Goal: Information Seeking & Learning: Learn about a topic

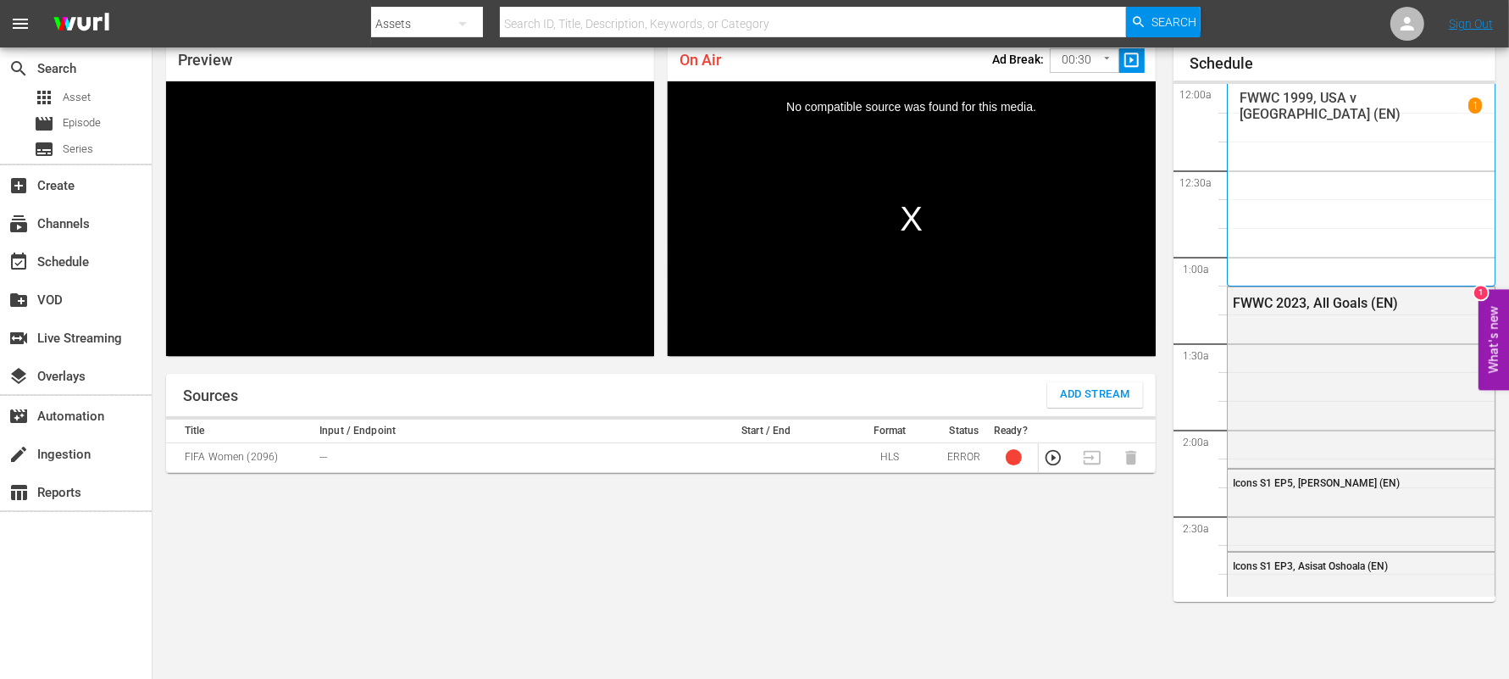
scroll to position [1498, 0]
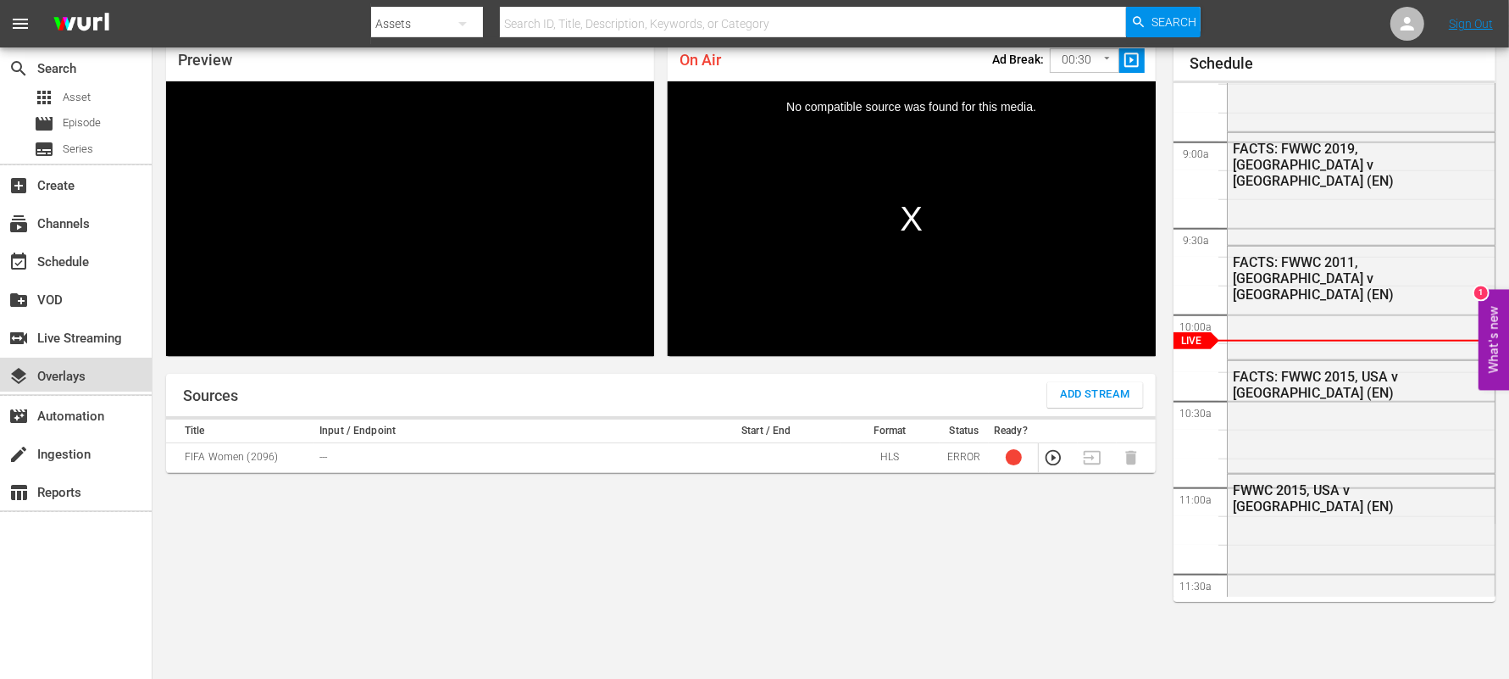
click at [59, 371] on div "layers Overlays" at bounding box center [47, 373] width 95 height 15
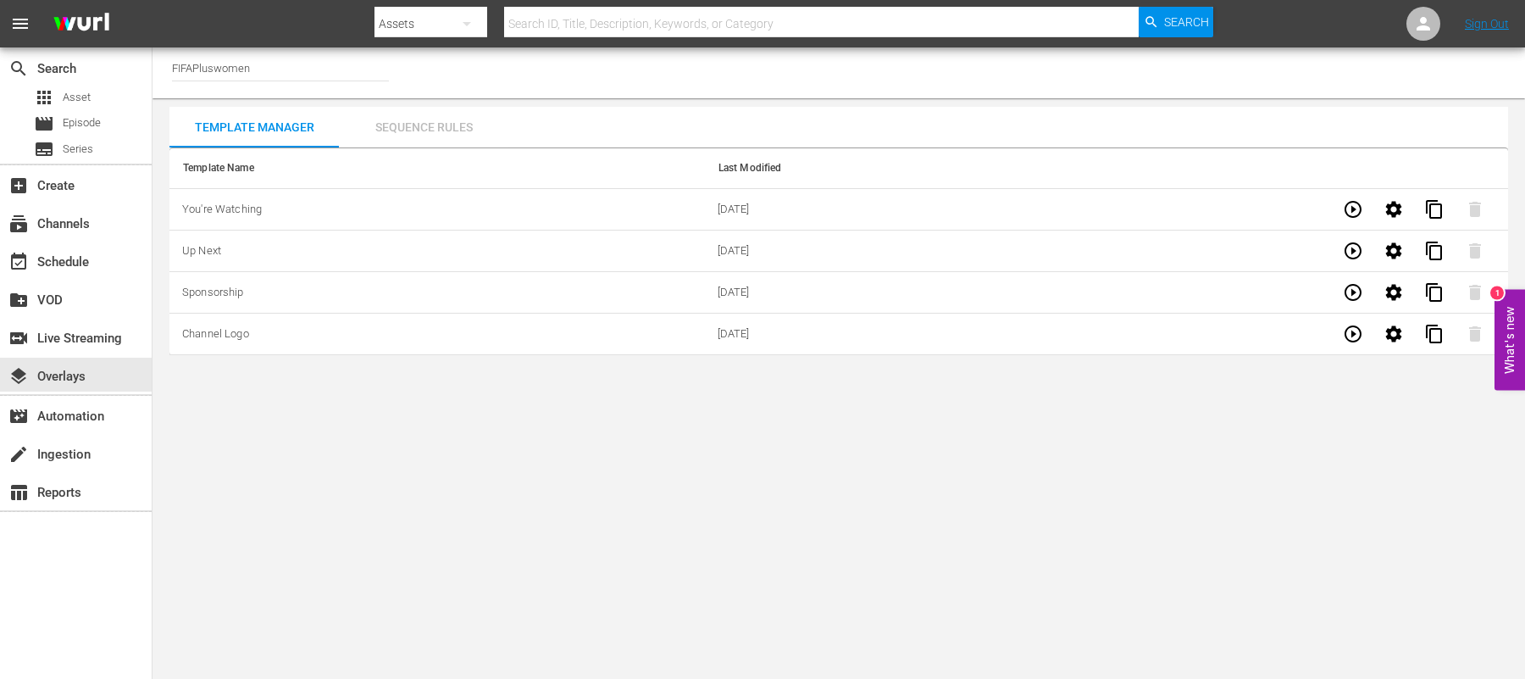
click at [412, 124] on div "Sequence Rules" at bounding box center [423, 127] width 169 height 41
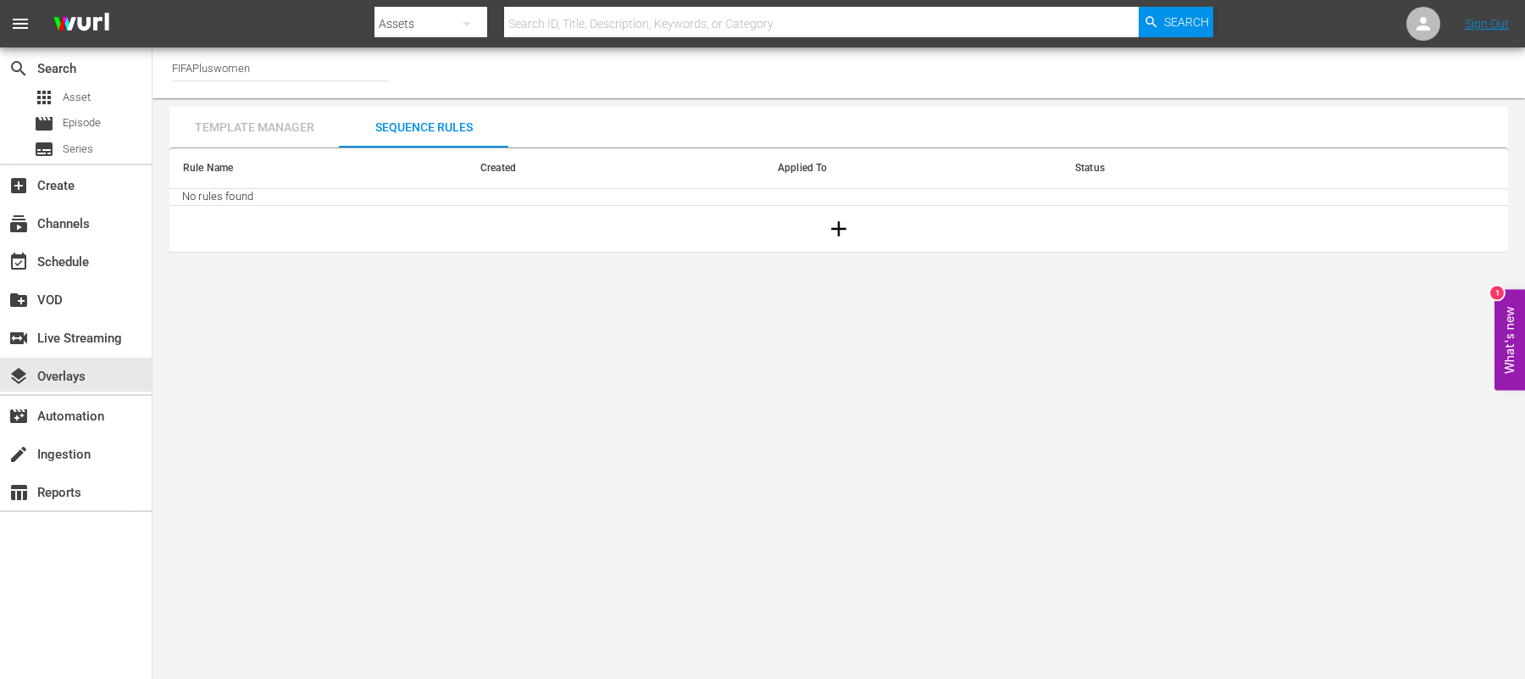
click at [241, 122] on div "Template Manager" at bounding box center [253, 127] width 169 height 41
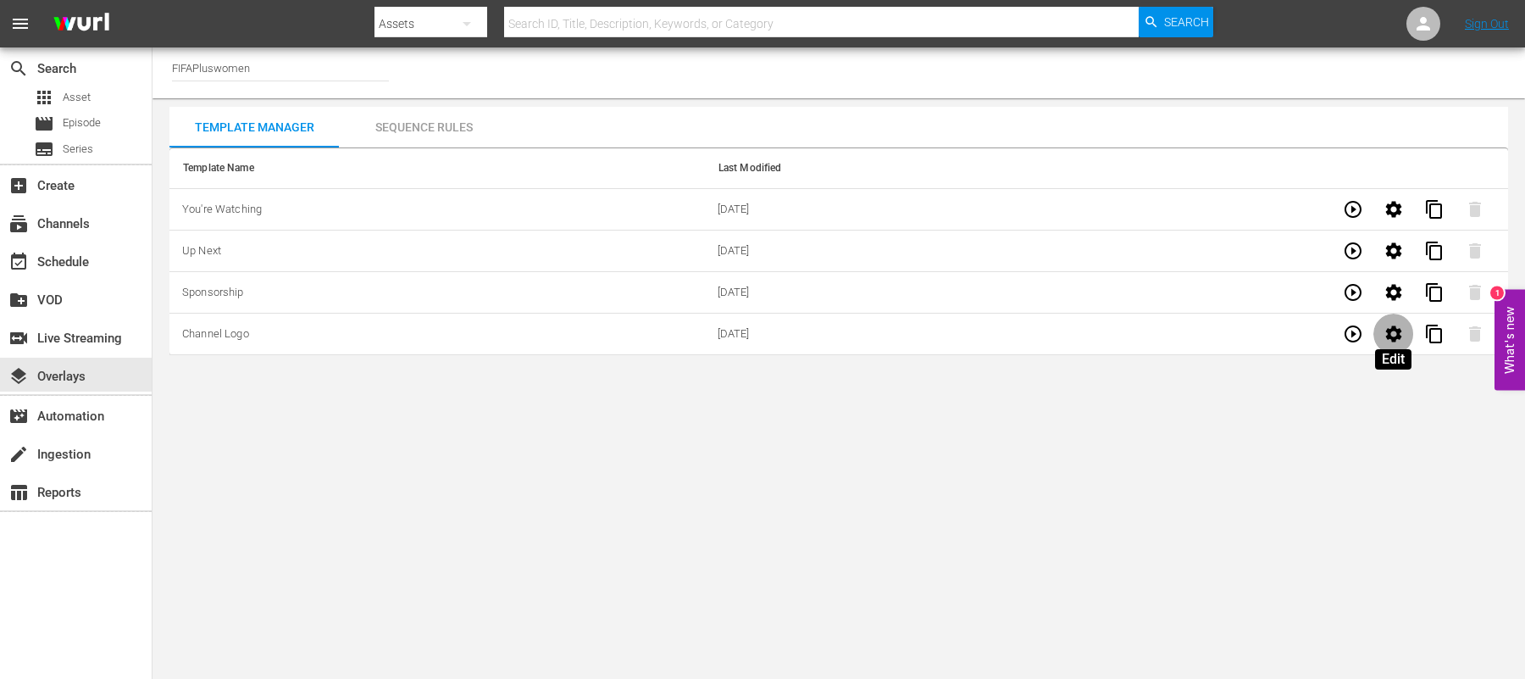
click at [1384, 335] on icon "button" at bounding box center [1394, 334] width 20 height 20
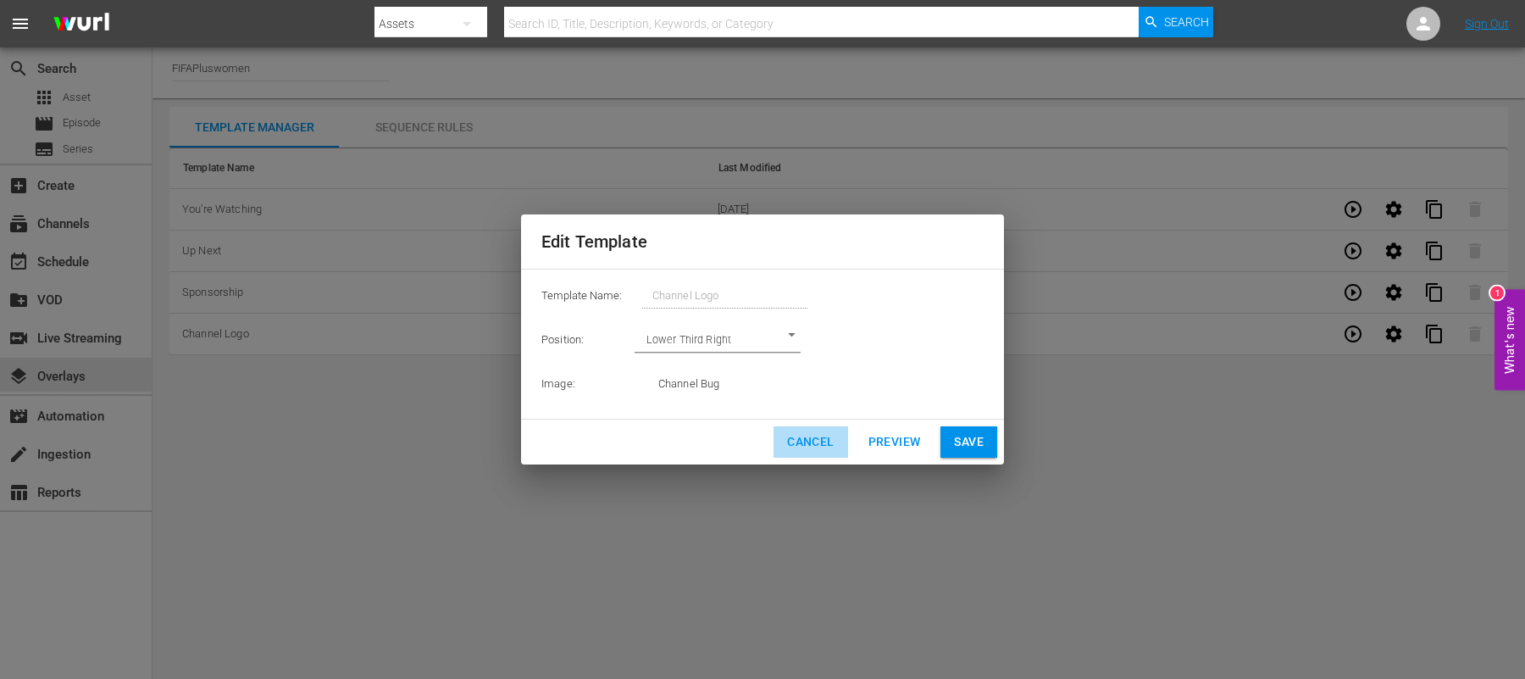
click at [796, 441] on span "Cancel" at bounding box center [810, 441] width 47 height 21
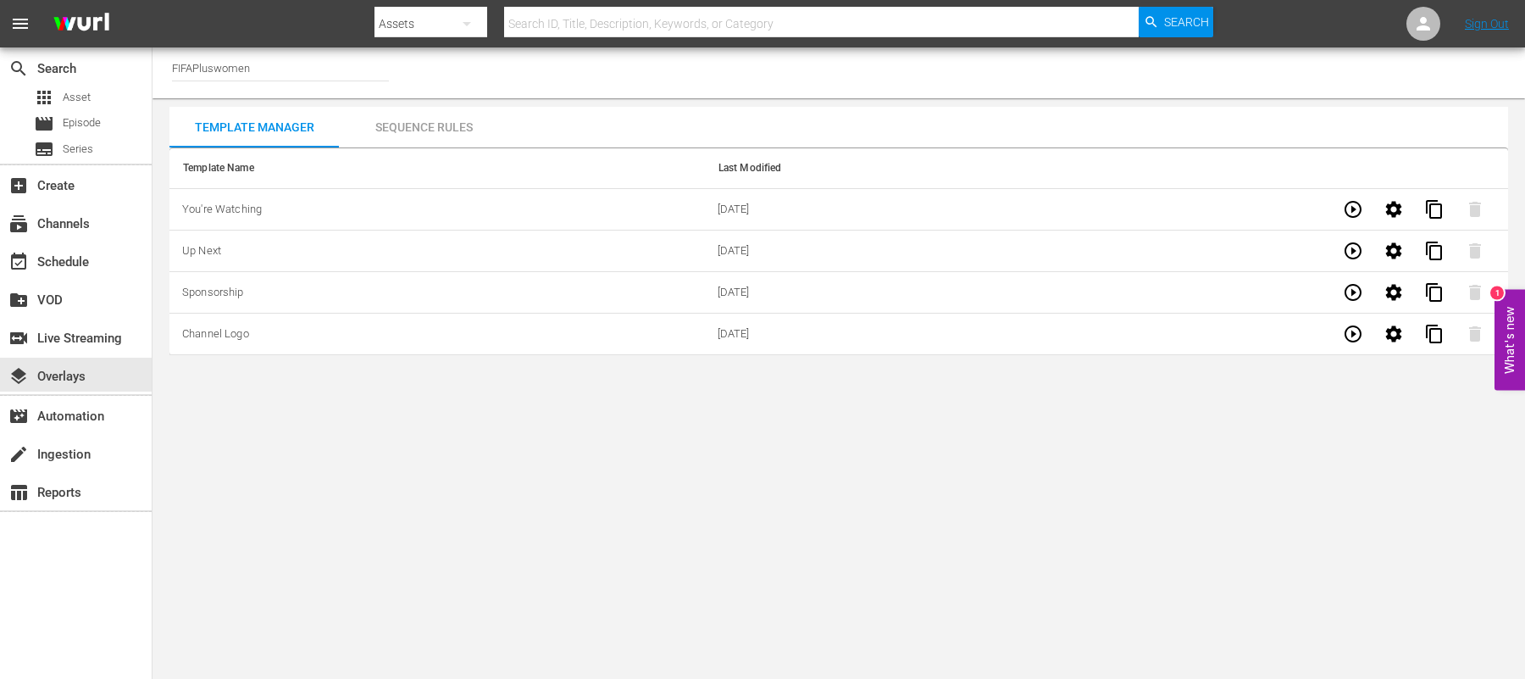
click at [1181, 474] on body "menu Search By Assets Search ID, Title, Description, Keywords, or Category Sear…" at bounding box center [762, 339] width 1525 height 679
click at [1353, 279] on button "button" at bounding box center [1353, 292] width 41 height 41
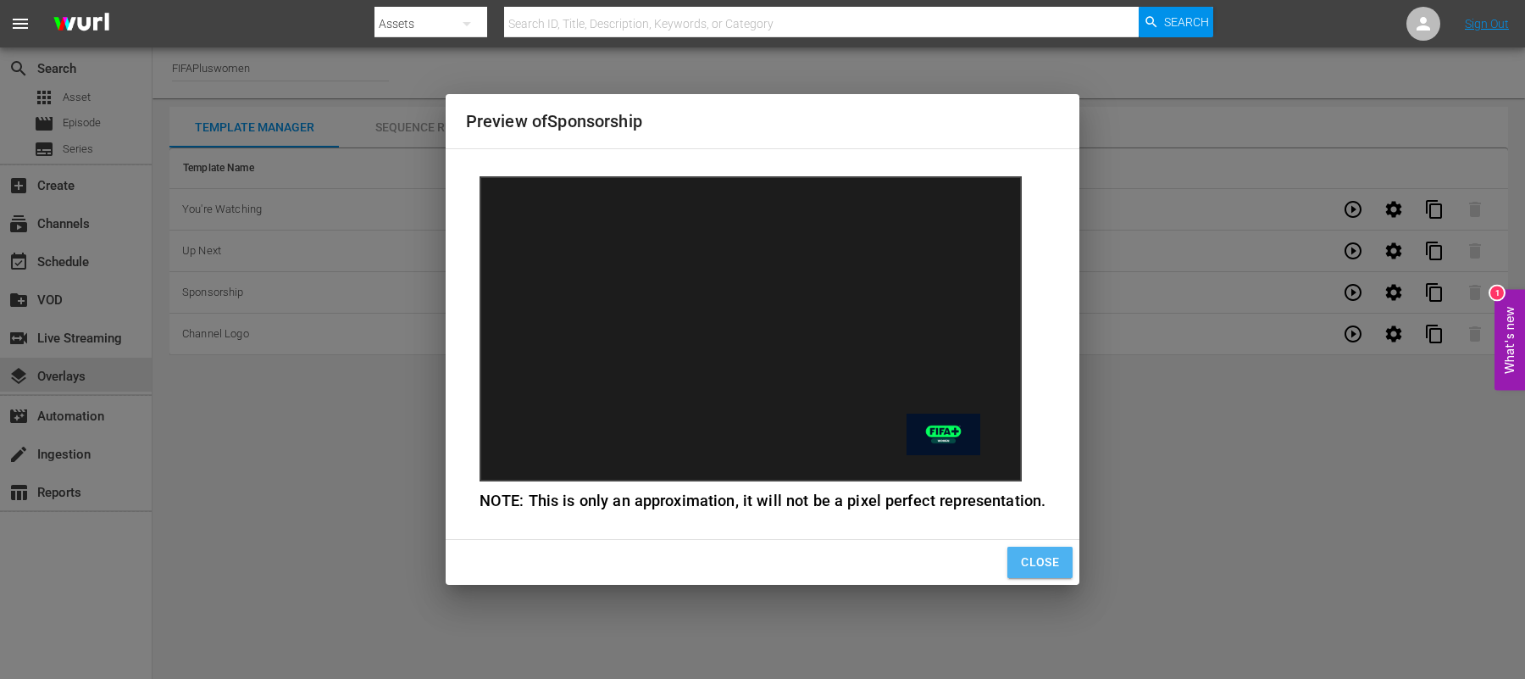
click at [1021, 557] on span "Close" at bounding box center [1040, 562] width 38 height 21
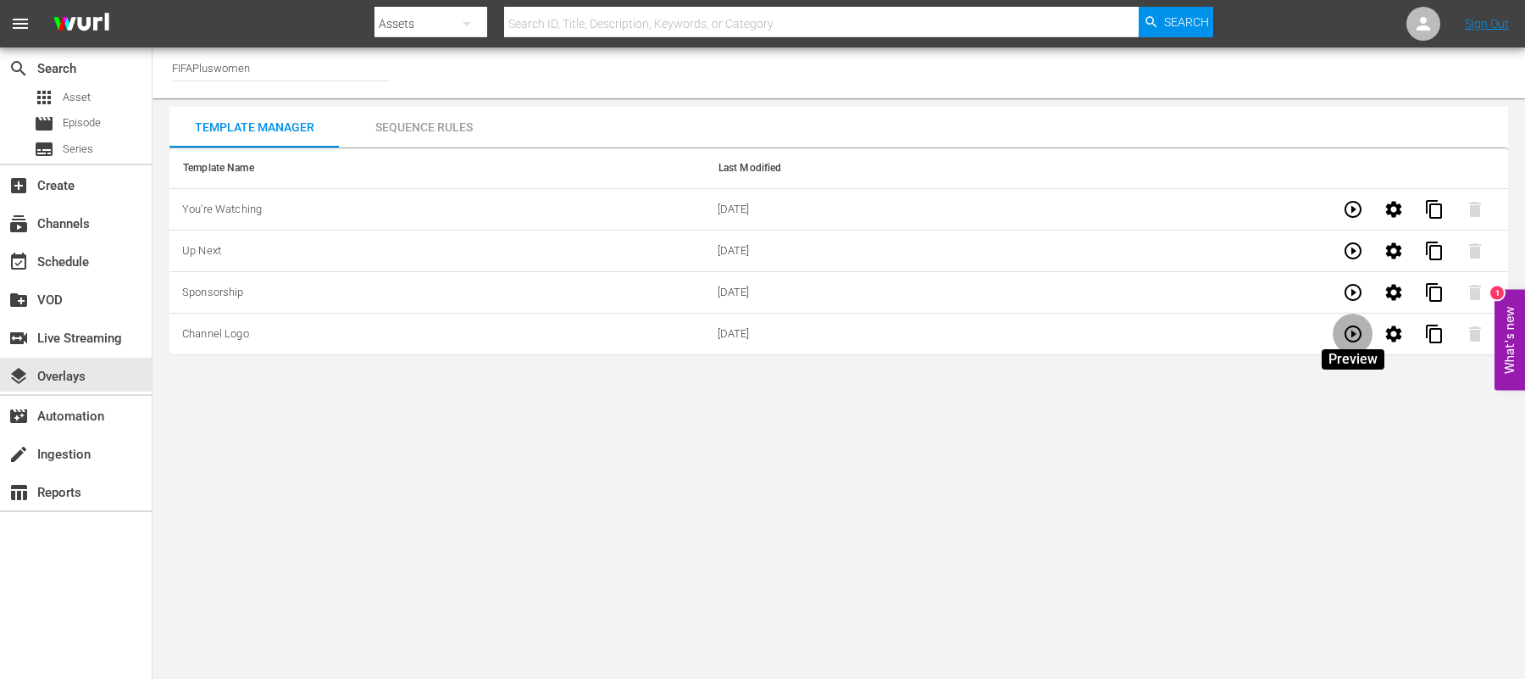
click at [1351, 327] on icon "button" at bounding box center [1353, 334] width 20 height 20
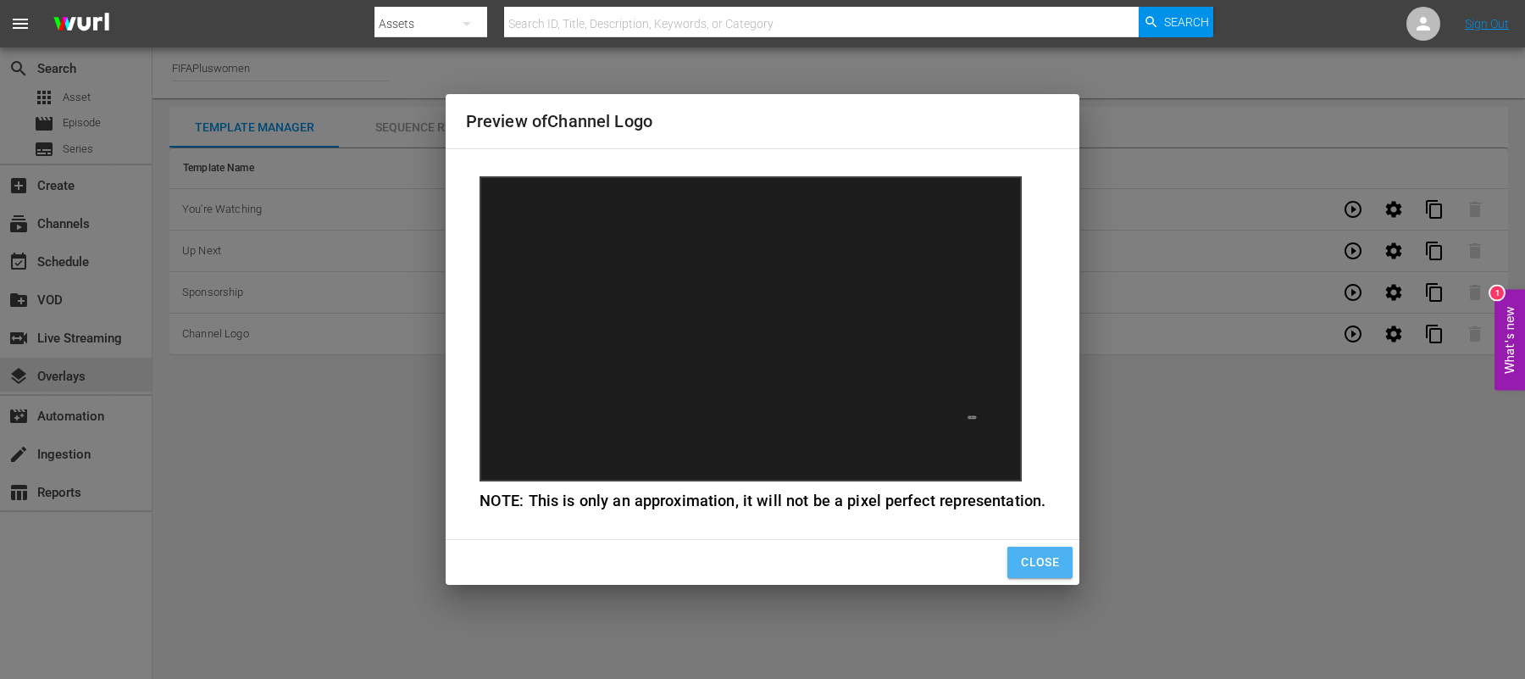
click at [1038, 559] on span "Close" at bounding box center [1040, 562] width 38 height 21
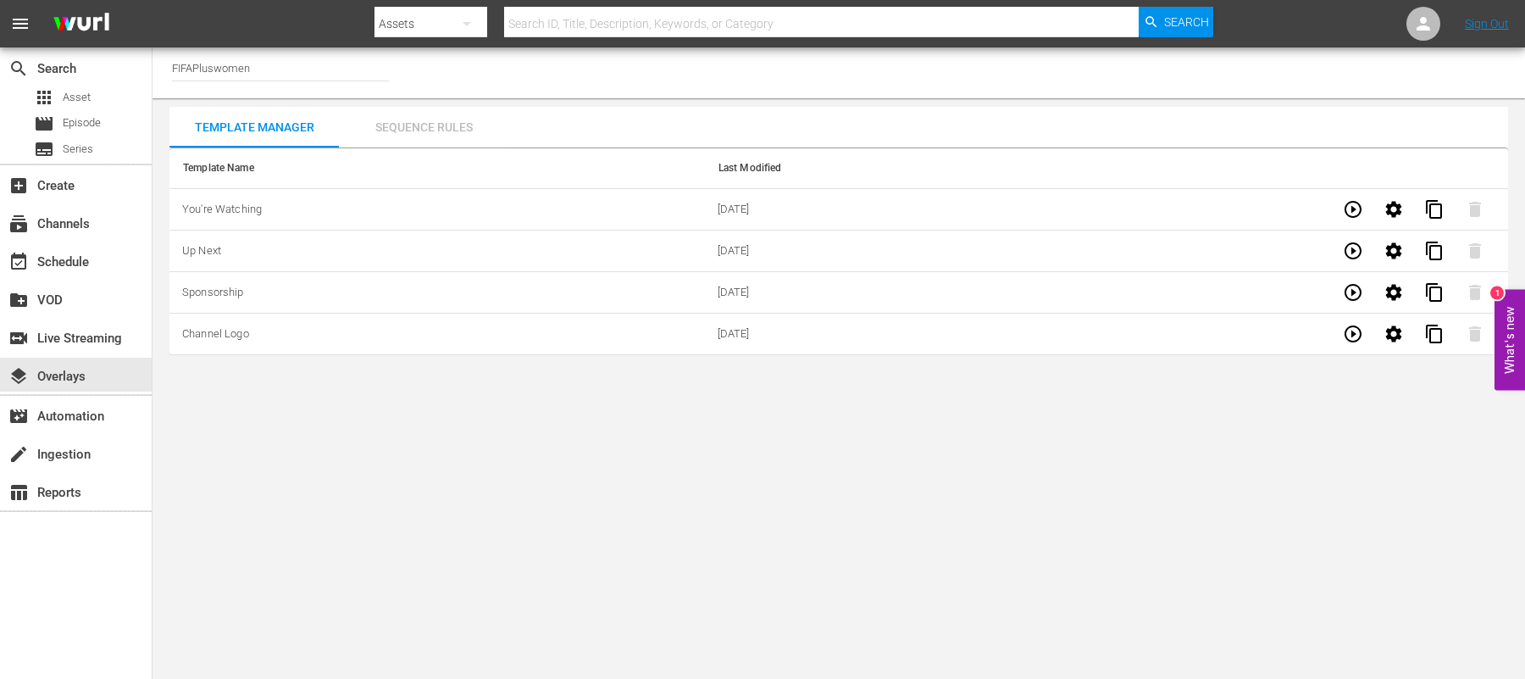
click at [458, 123] on div "Sequence Rules" at bounding box center [423, 127] width 169 height 41
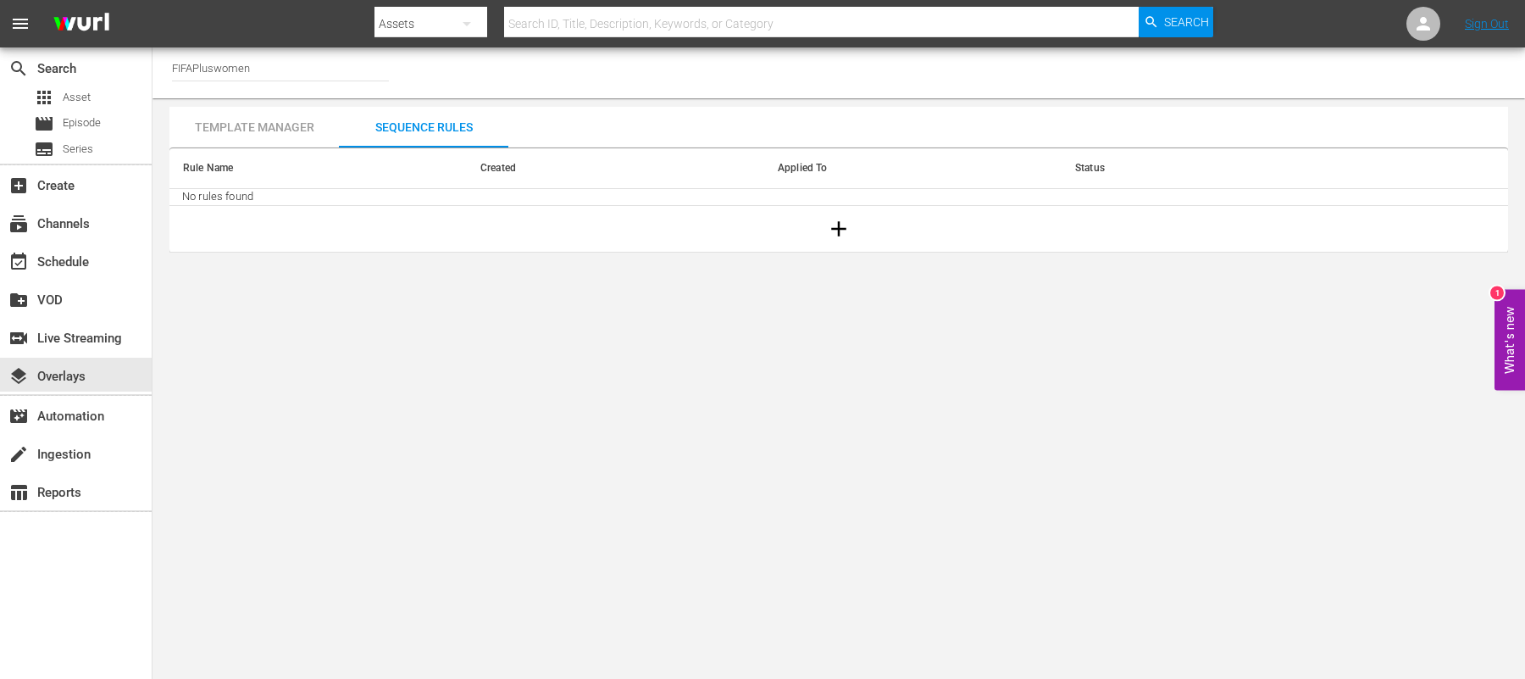
click at [219, 128] on div "Template Manager" at bounding box center [253, 127] width 169 height 41
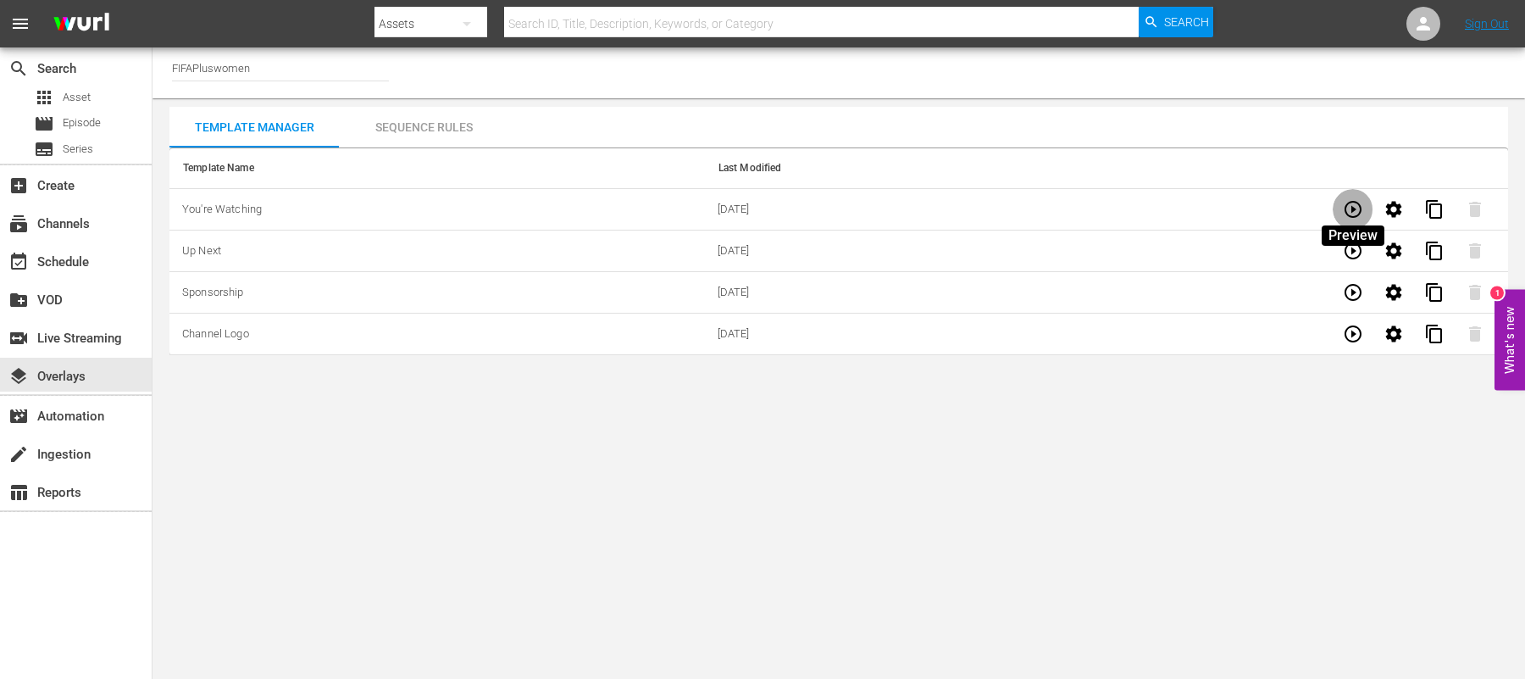
click at [1343, 208] on icon "button" at bounding box center [1353, 209] width 20 height 20
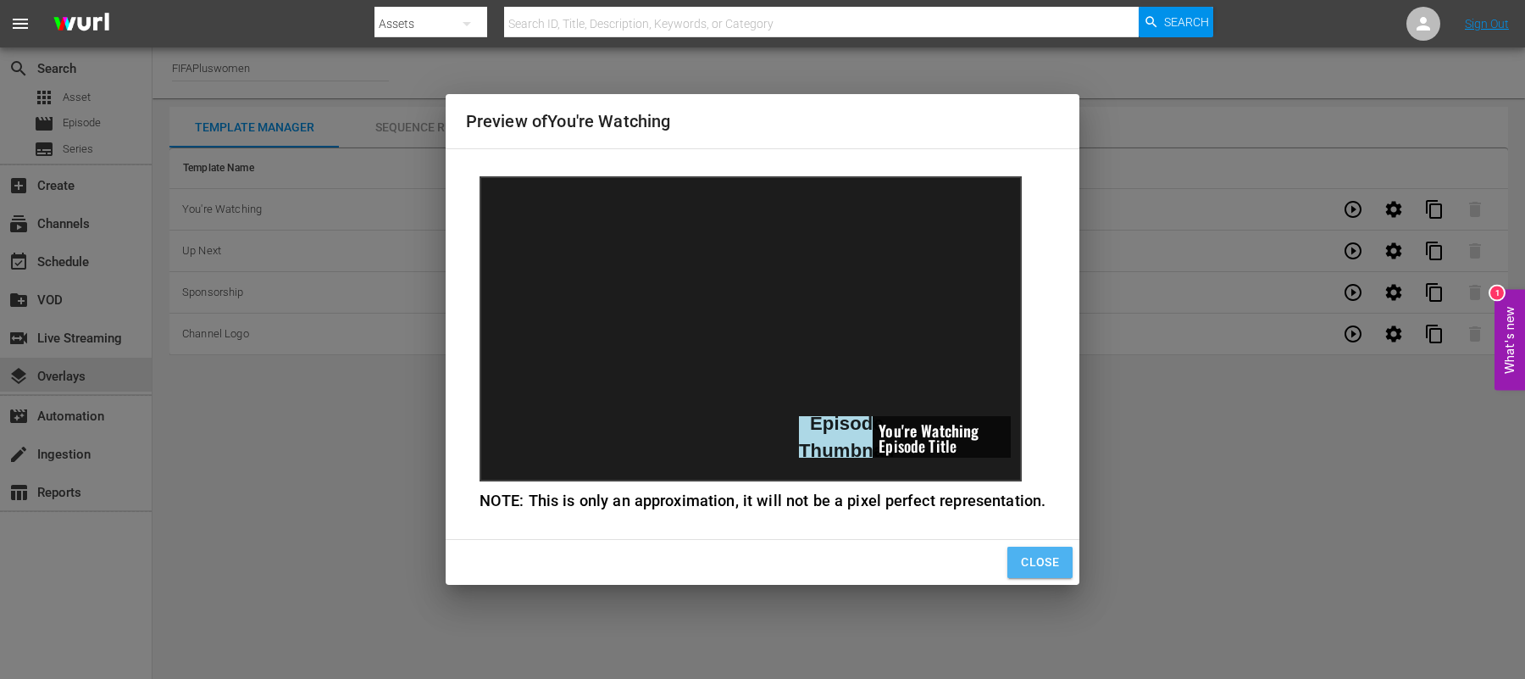
click at [1013, 569] on button "Close" at bounding box center [1039, 562] width 65 height 31
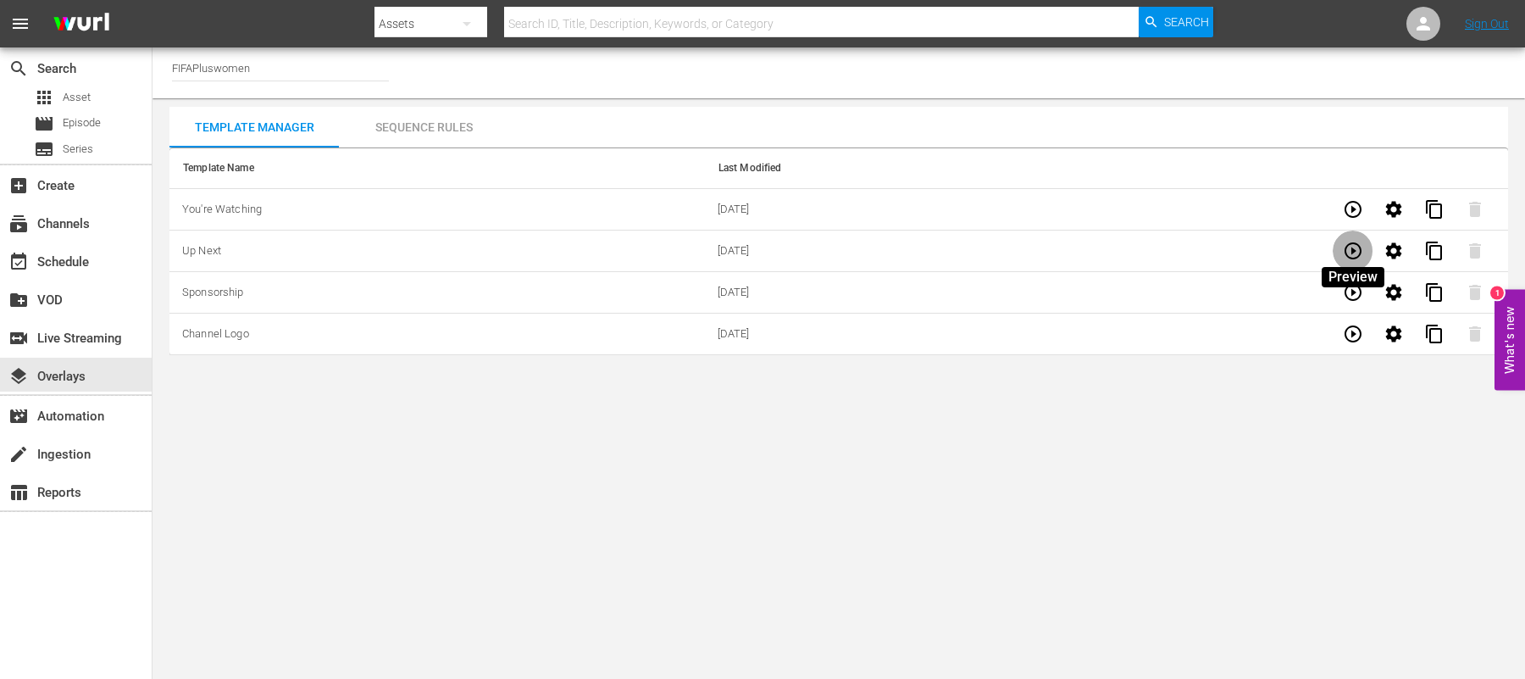
click at [1362, 247] on button "button" at bounding box center [1353, 250] width 41 height 41
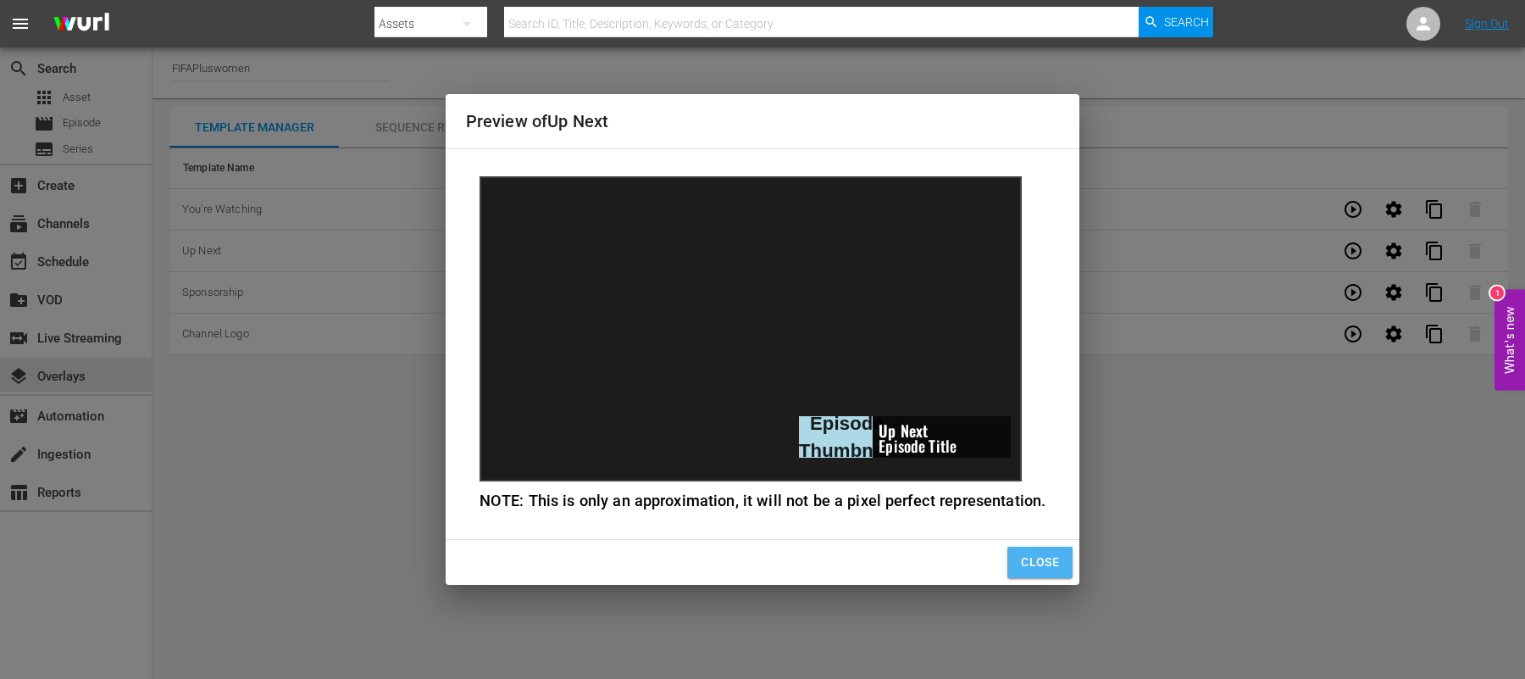
click at [1038, 547] on button "Close" at bounding box center [1039, 562] width 65 height 31
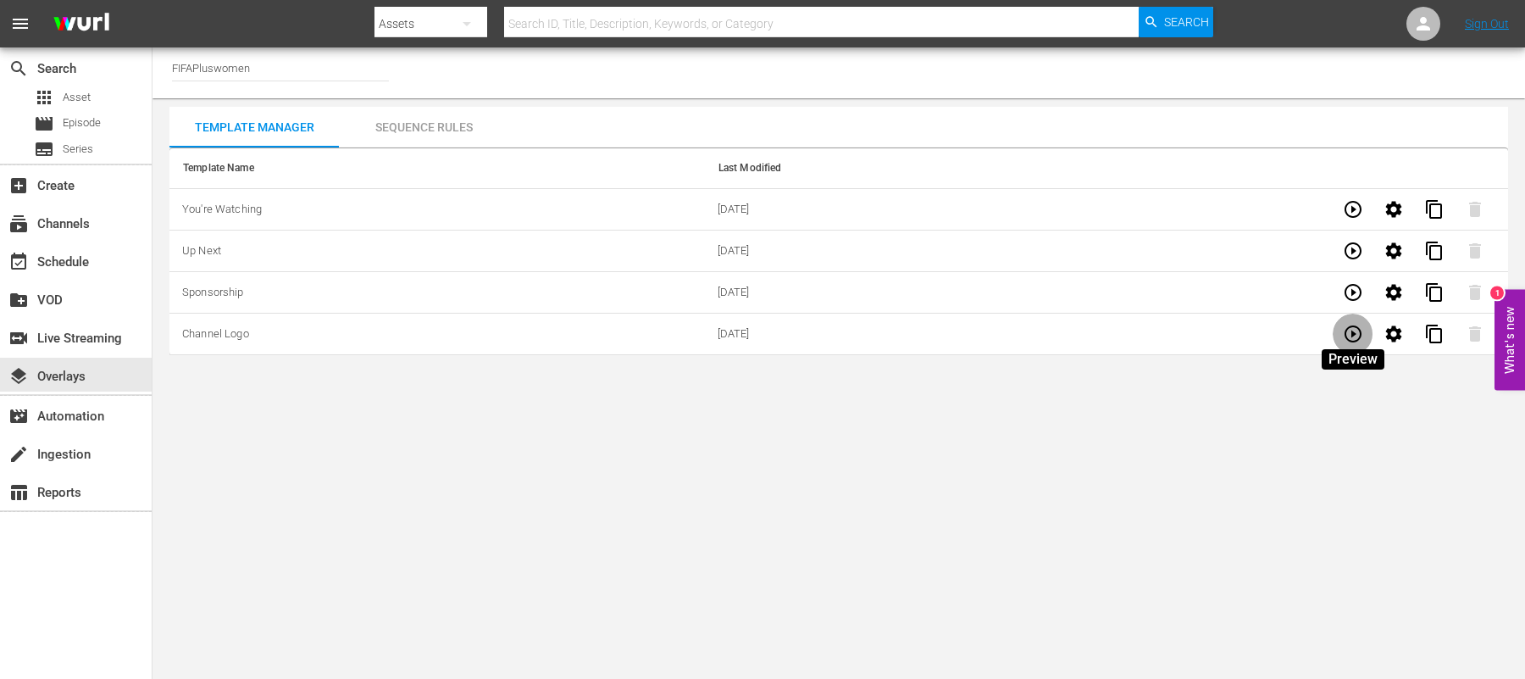
click at [1357, 335] on icon "button" at bounding box center [1353, 334] width 20 height 20
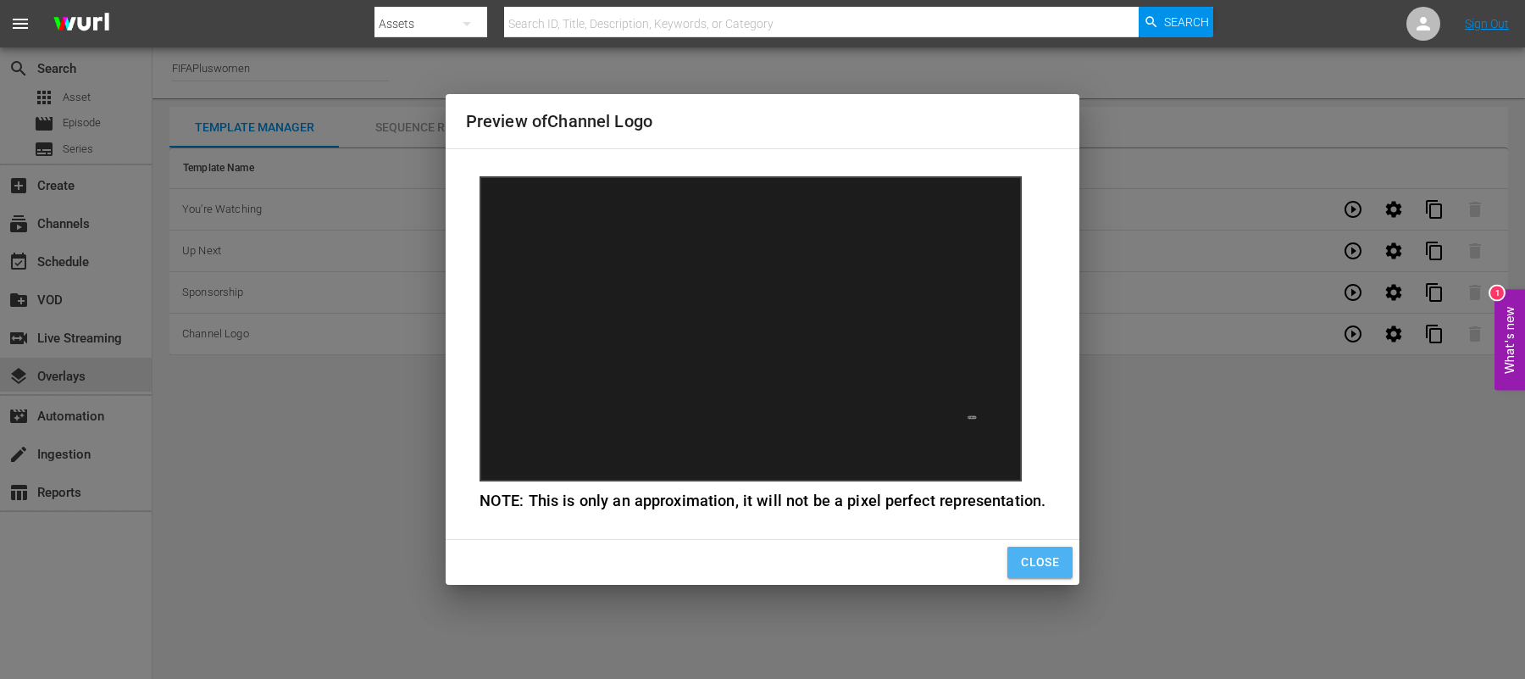
click at [1038, 566] on span "Close" at bounding box center [1040, 562] width 38 height 21
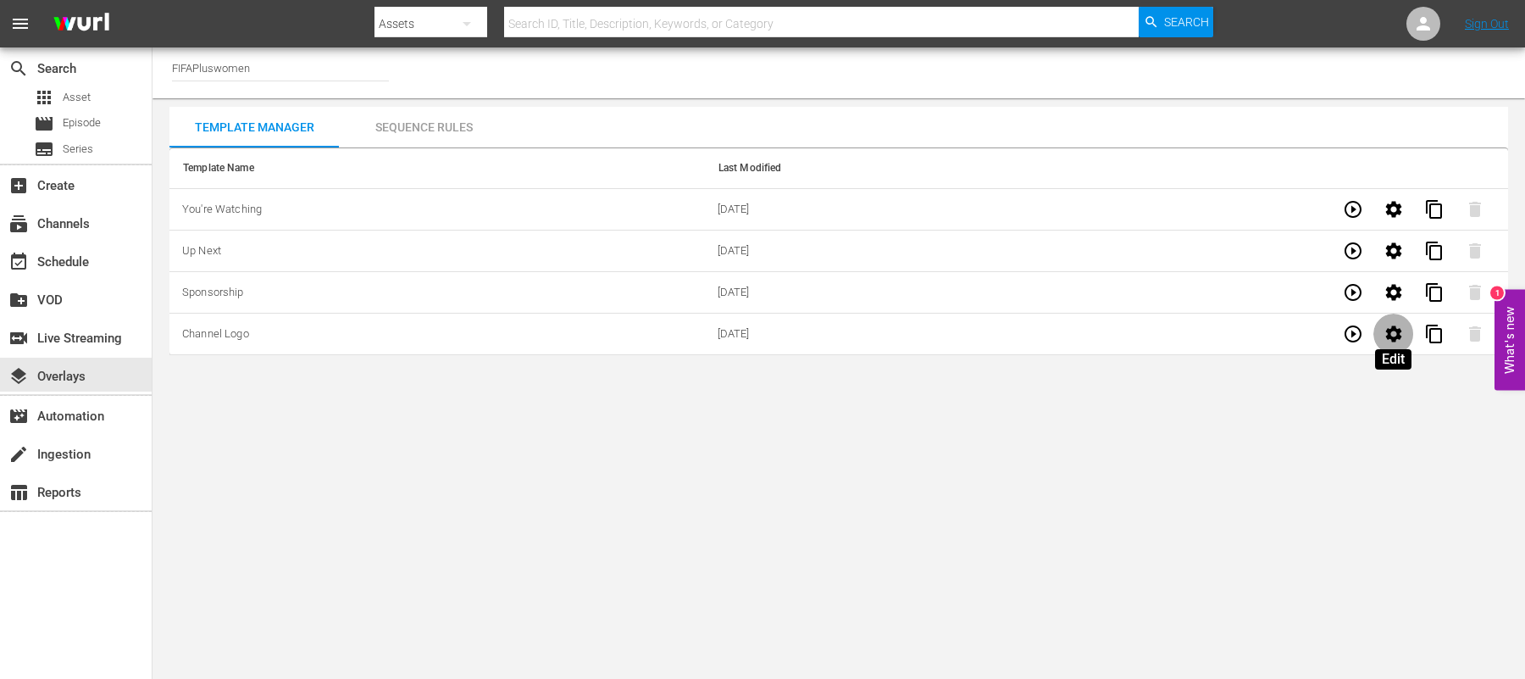
click at [1395, 335] on icon "button" at bounding box center [1393, 333] width 16 height 16
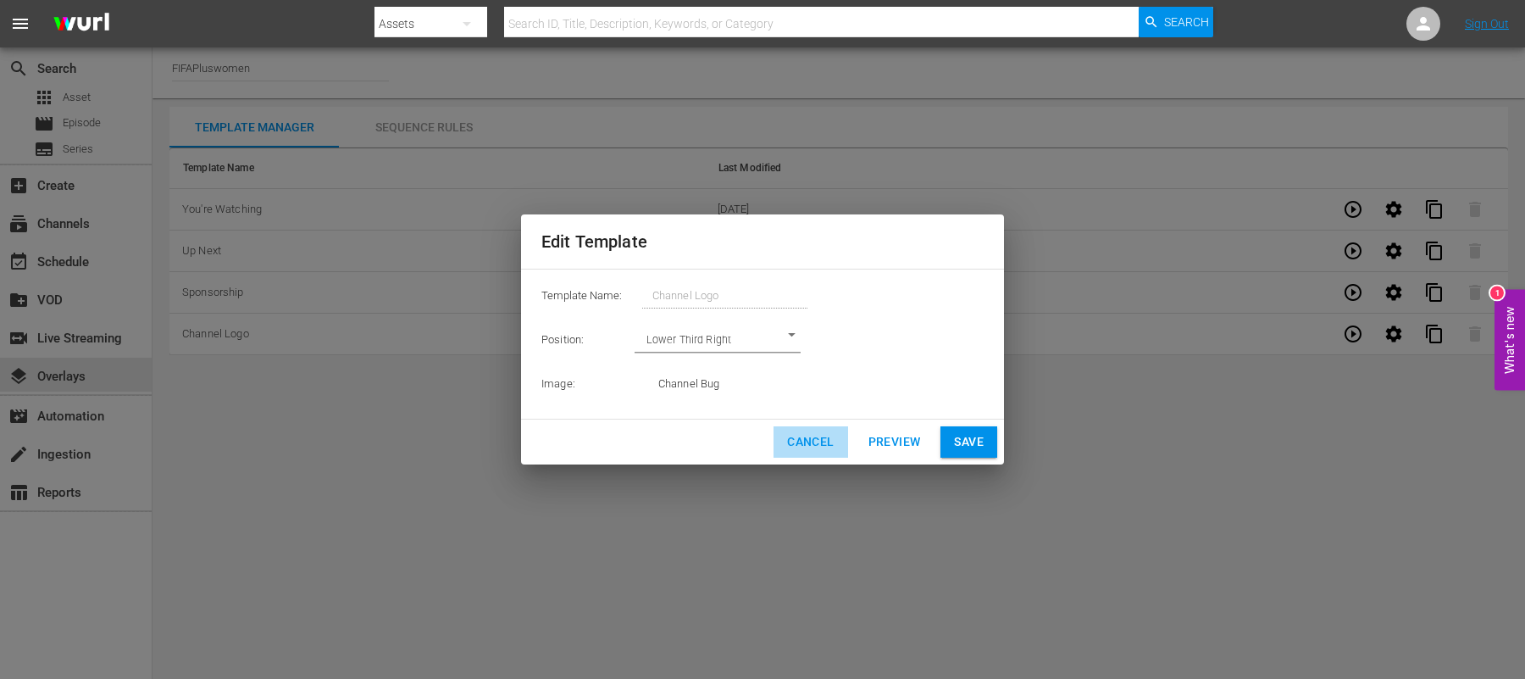
click at [820, 445] on span "Cancel" at bounding box center [810, 441] width 47 height 21
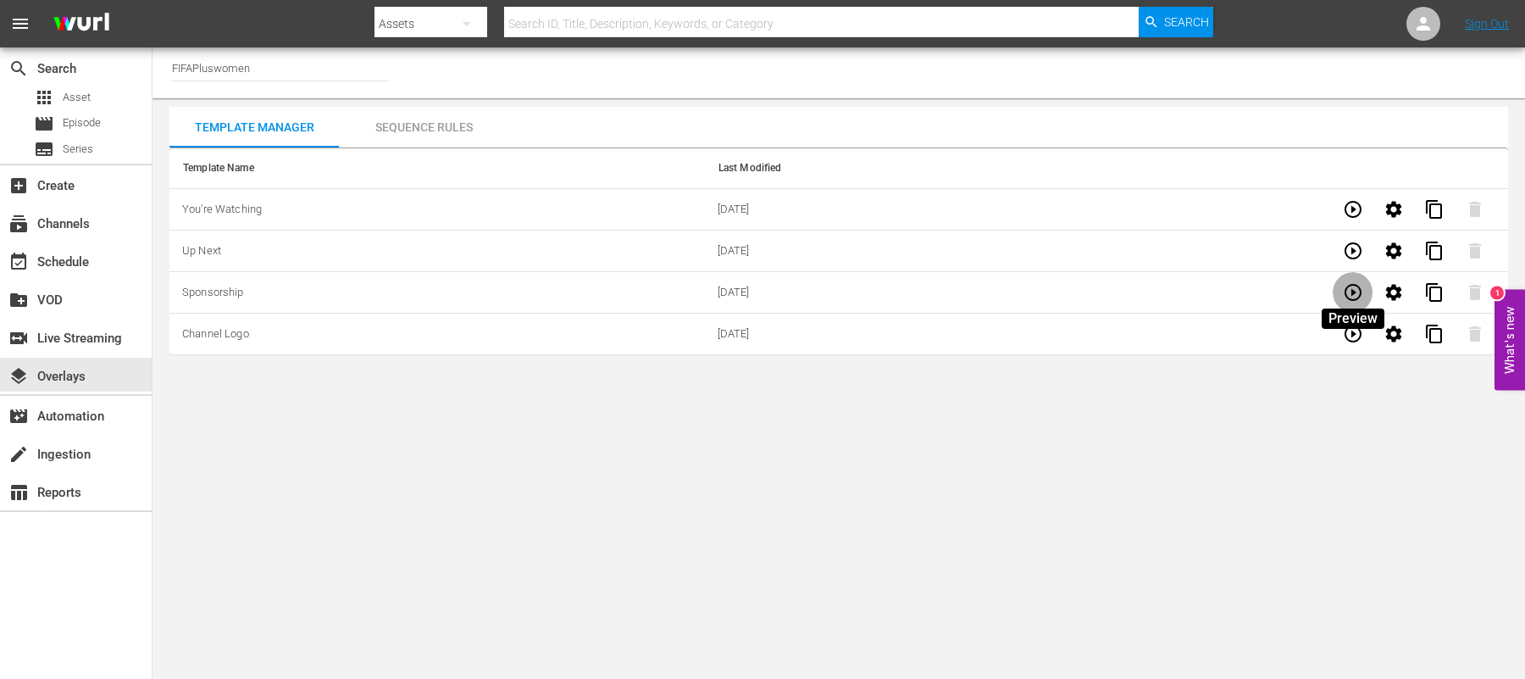
click at [1351, 299] on icon "button" at bounding box center [1353, 292] width 17 height 17
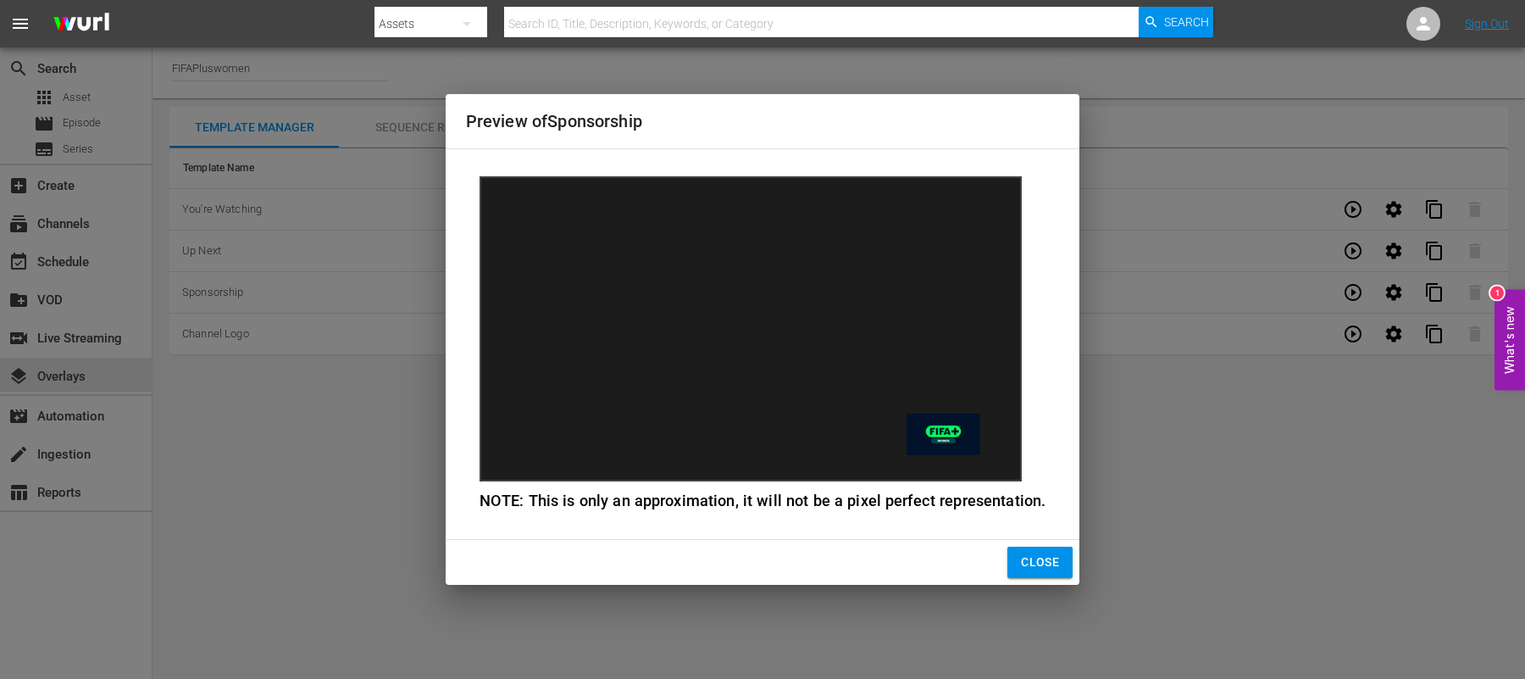
click at [1025, 568] on span "Close" at bounding box center [1040, 562] width 38 height 21
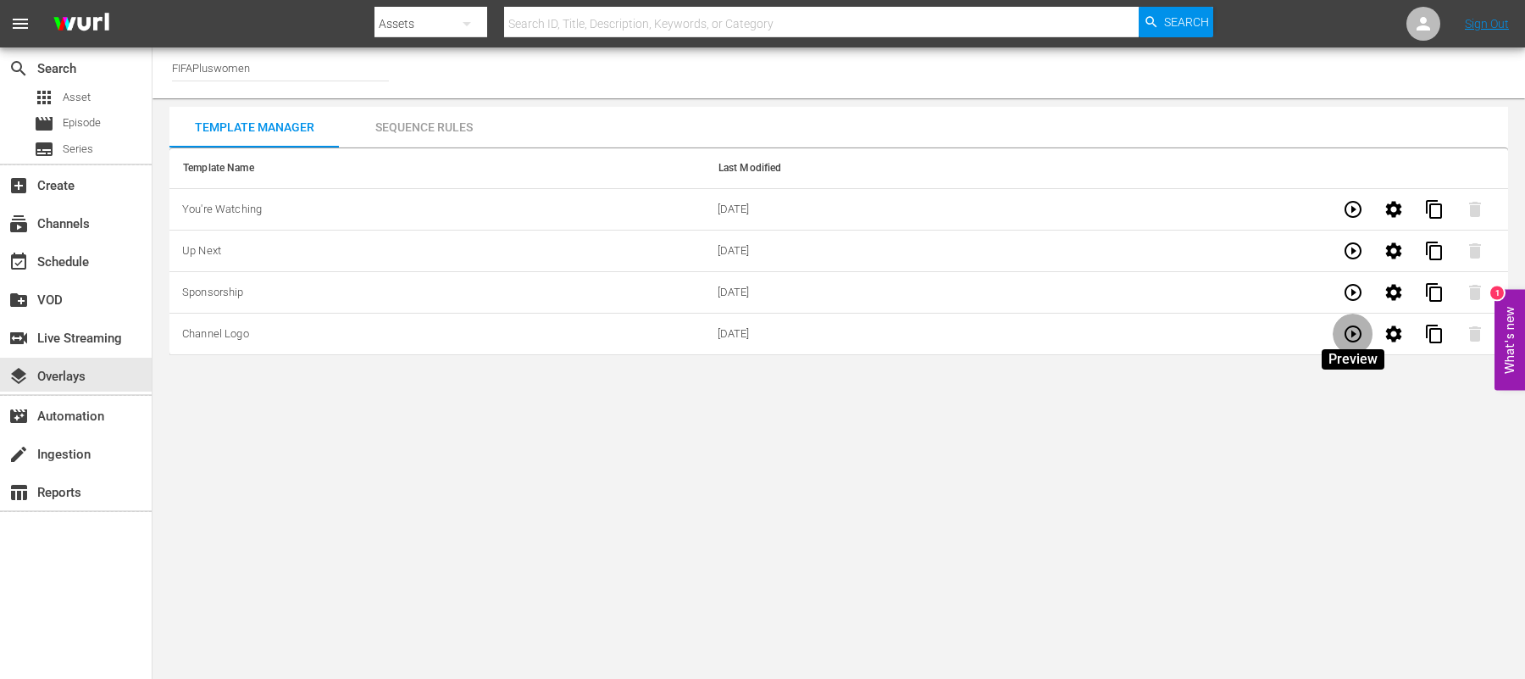
click at [1351, 333] on icon "button" at bounding box center [1353, 334] width 20 height 20
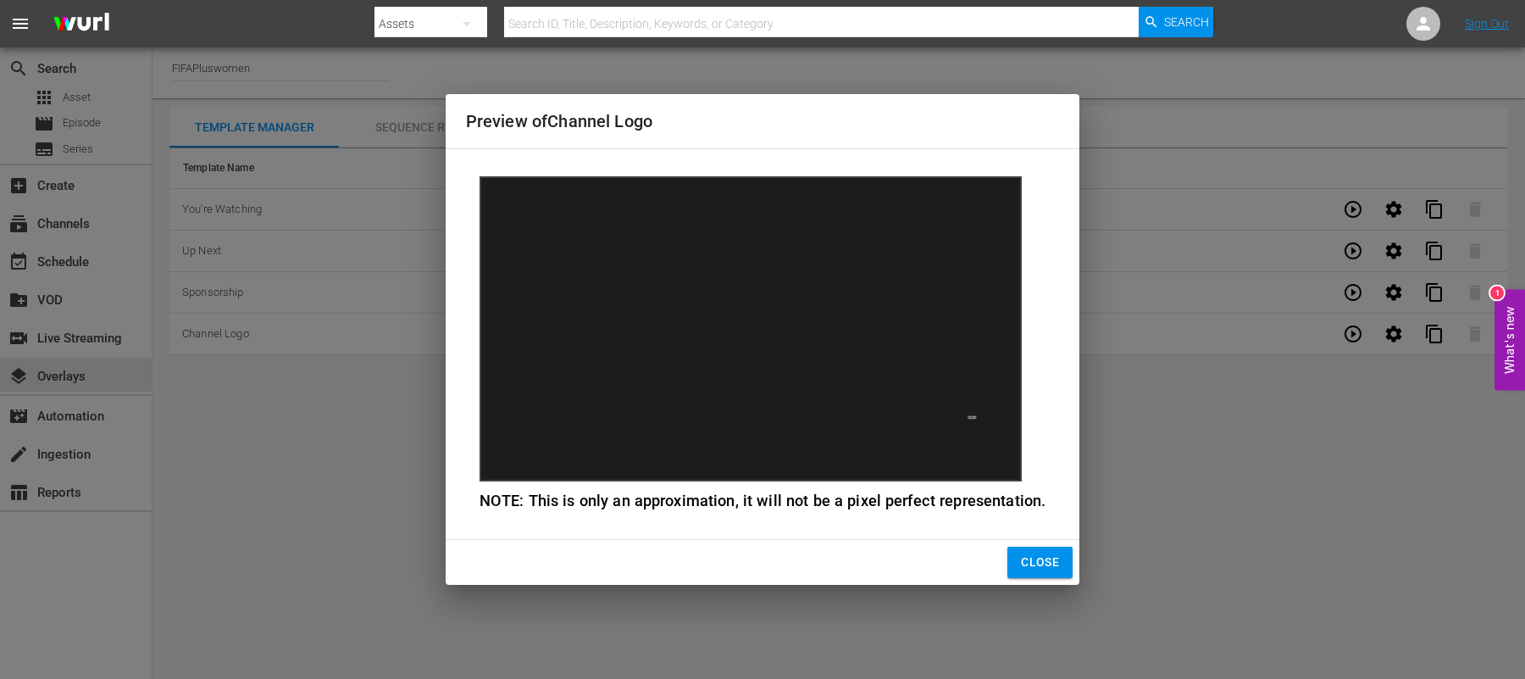
click at [1340, 452] on div "Preview of Channel Logo NOTE: This is only an approximation, it will not be a p…" at bounding box center [762, 339] width 1525 height 679
click at [1029, 563] on span "Close" at bounding box center [1040, 562] width 38 height 21
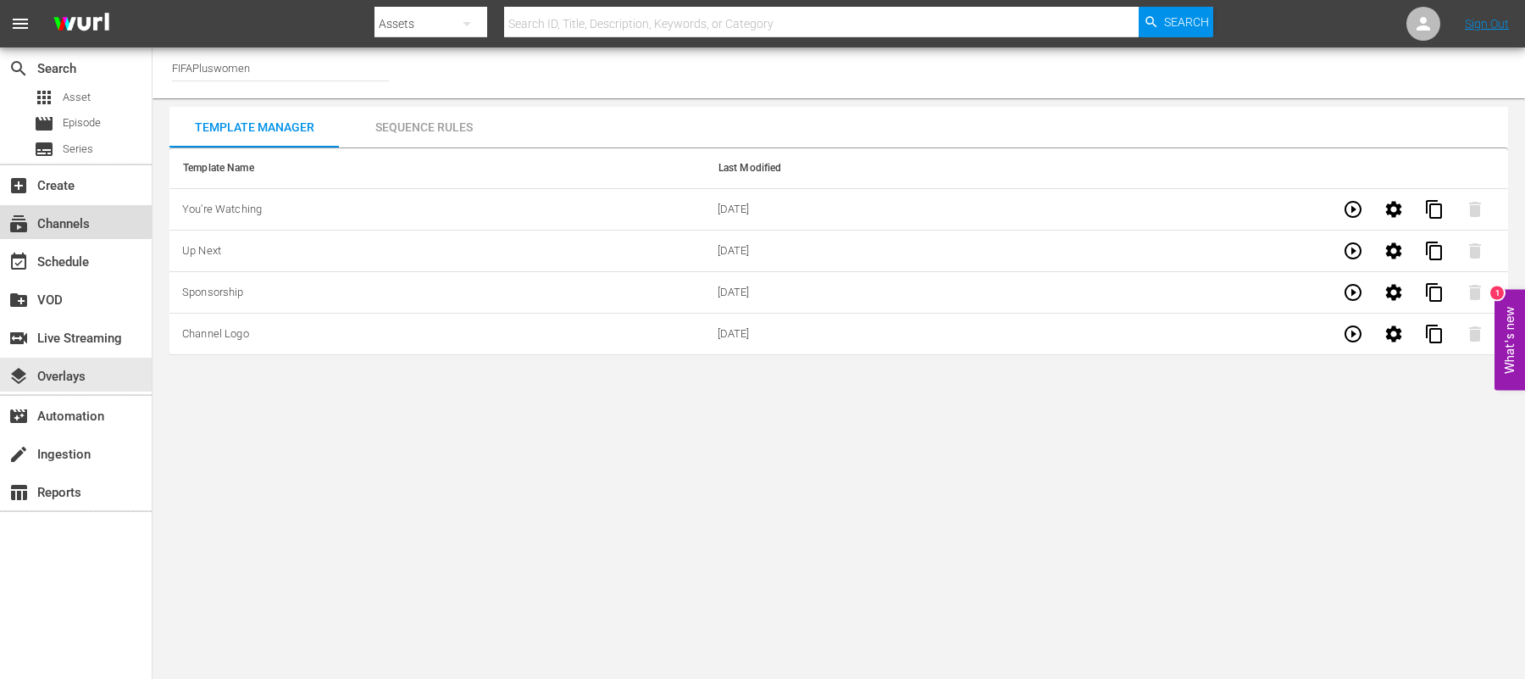
click at [80, 224] on div "subscriptions Channels" at bounding box center [47, 221] width 95 height 15
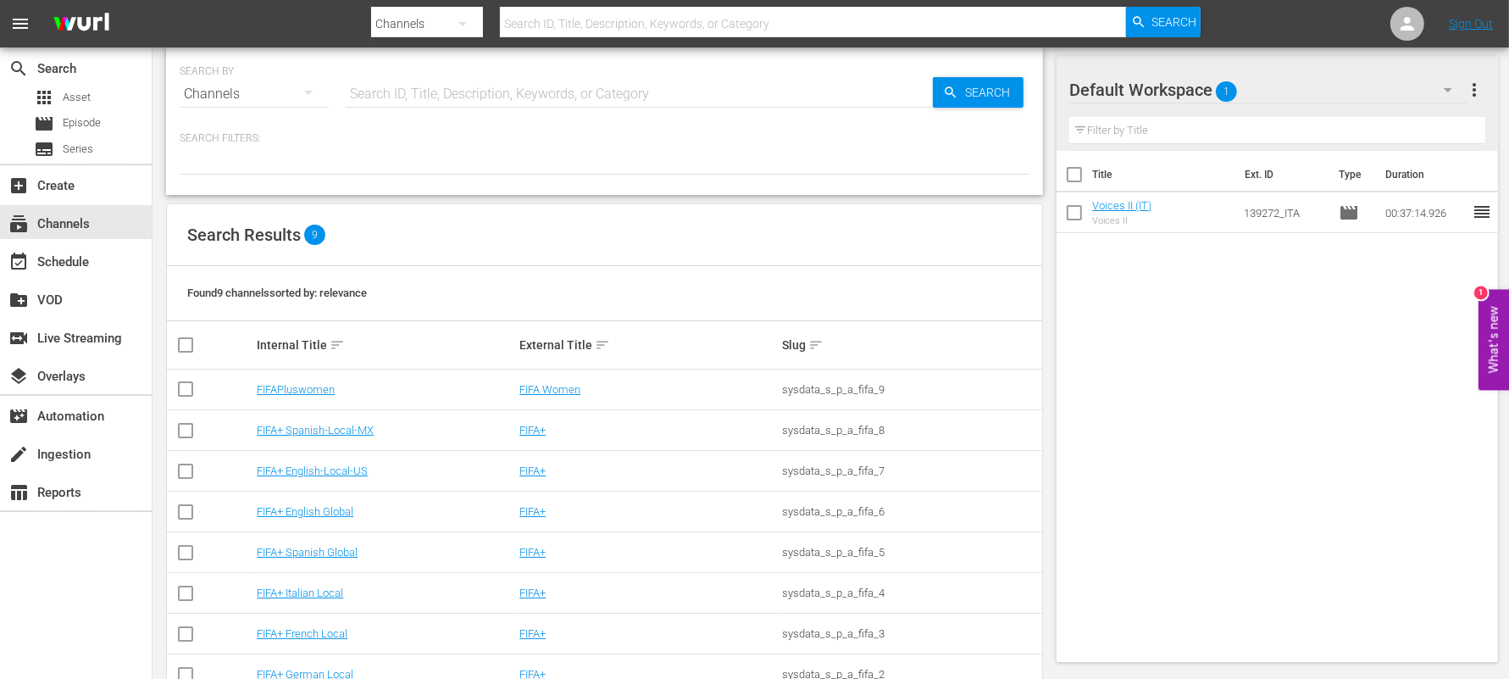
scroll to position [15, 0]
click at [291, 385] on link "FIFAPluswomen" at bounding box center [296, 388] width 78 height 13
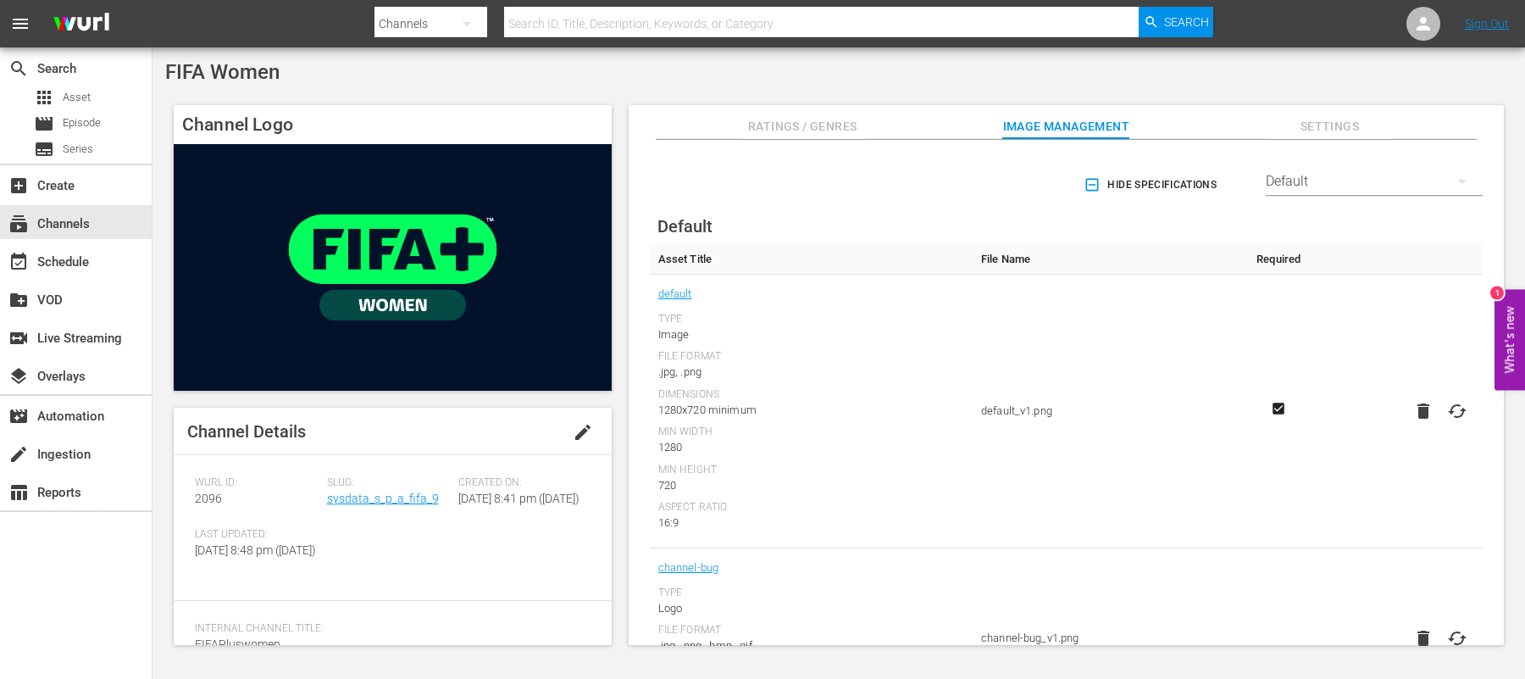
click at [1210, 600] on td "channel-bug_v1.png" at bounding box center [1109, 638] width 272 height 181
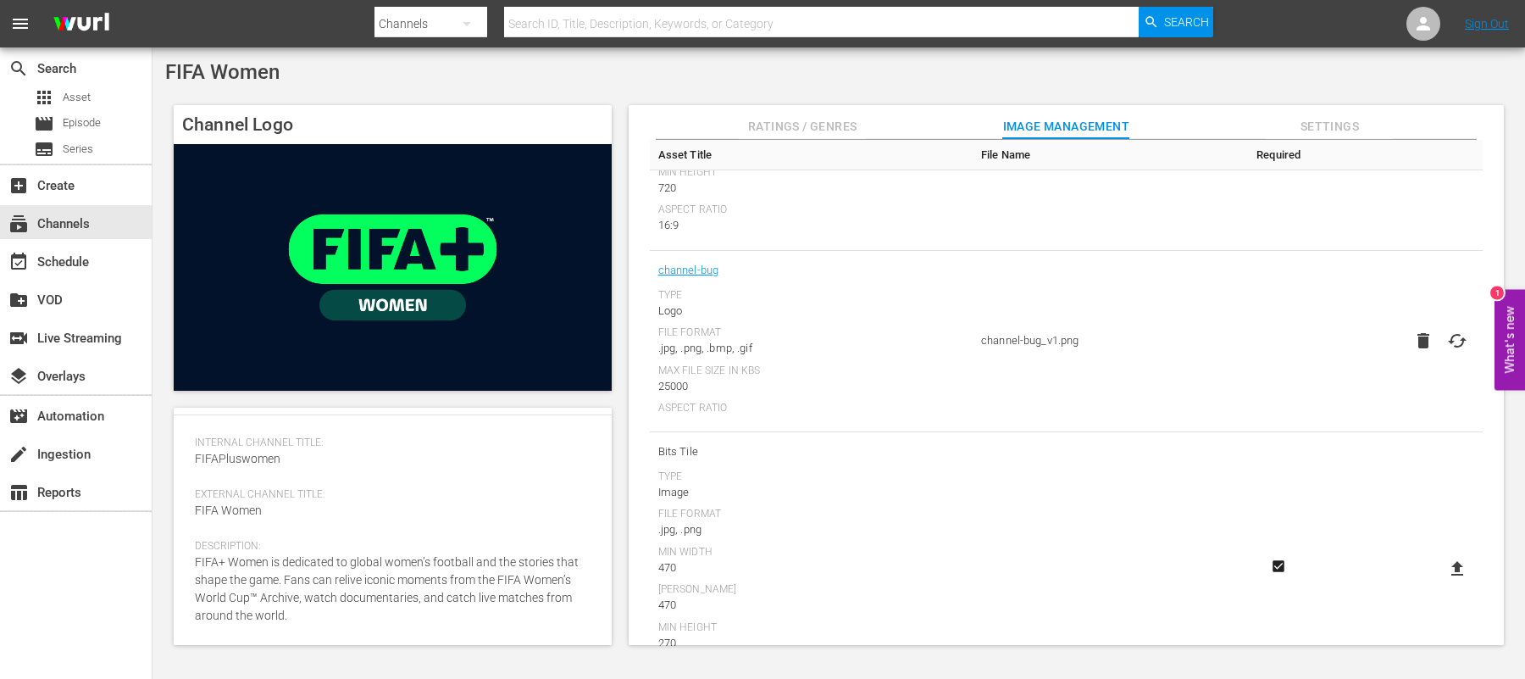
scroll to position [329, 0]
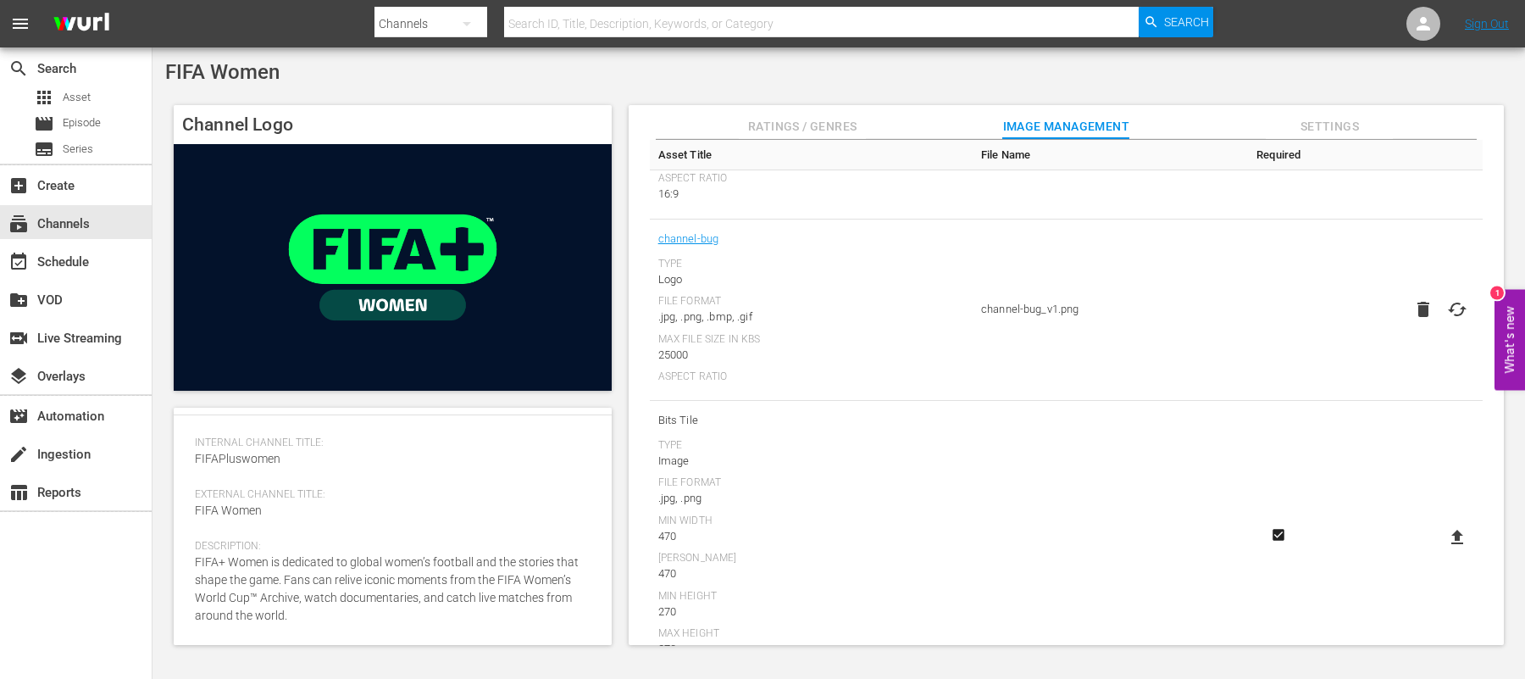
click at [1253, 346] on td at bounding box center [1279, 309] width 68 height 181
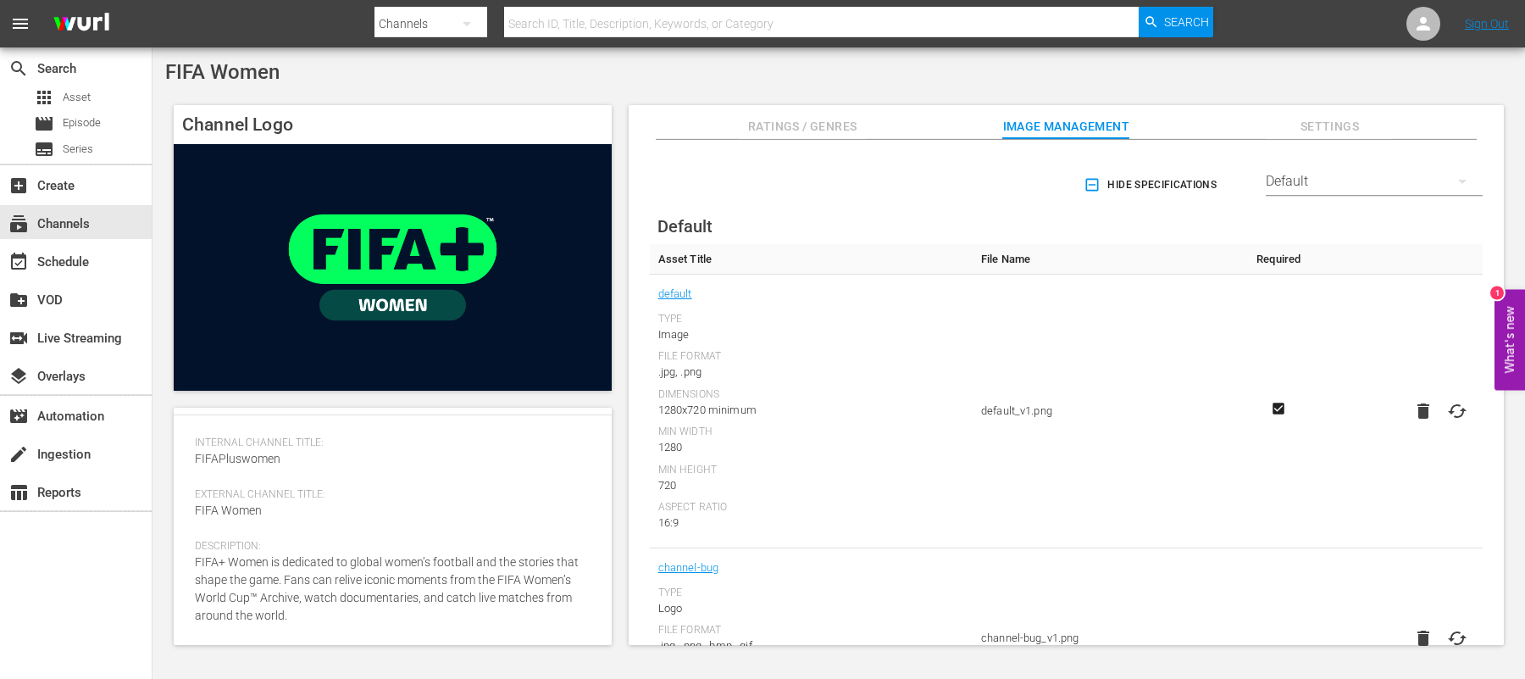
click at [1284, 76] on div "FIFA Women" at bounding box center [838, 72] width 1347 height 24
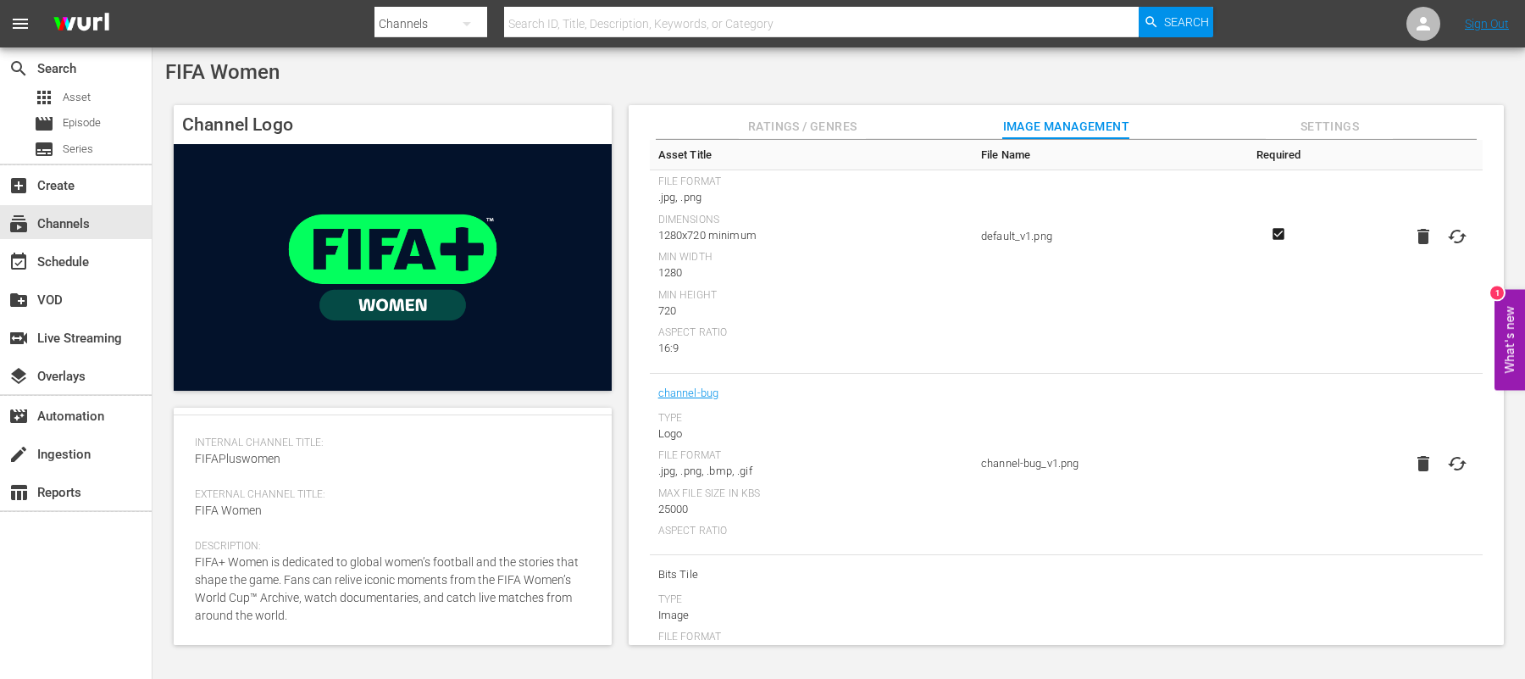
scroll to position [175, 0]
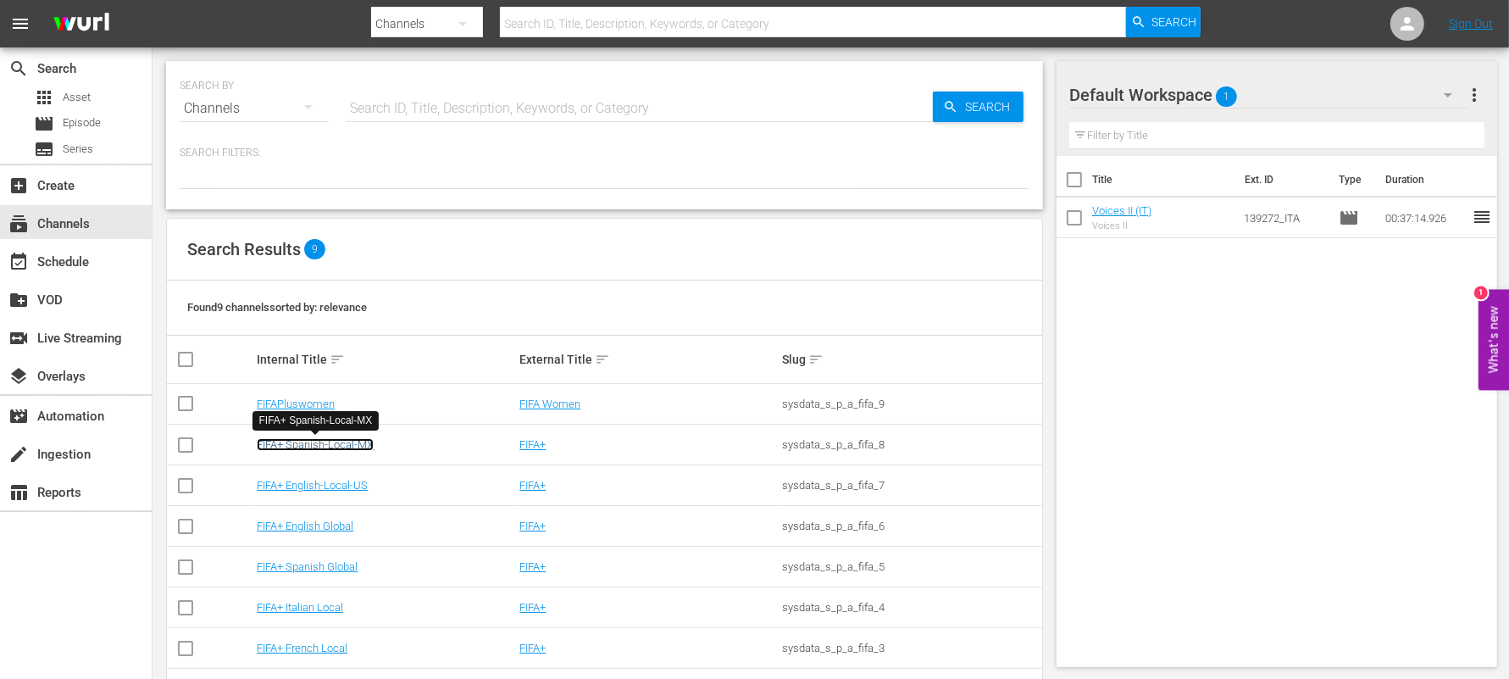
click at [315, 441] on link "FIFA+ Spanish-Local-MX" at bounding box center [315, 444] width 117 height 13
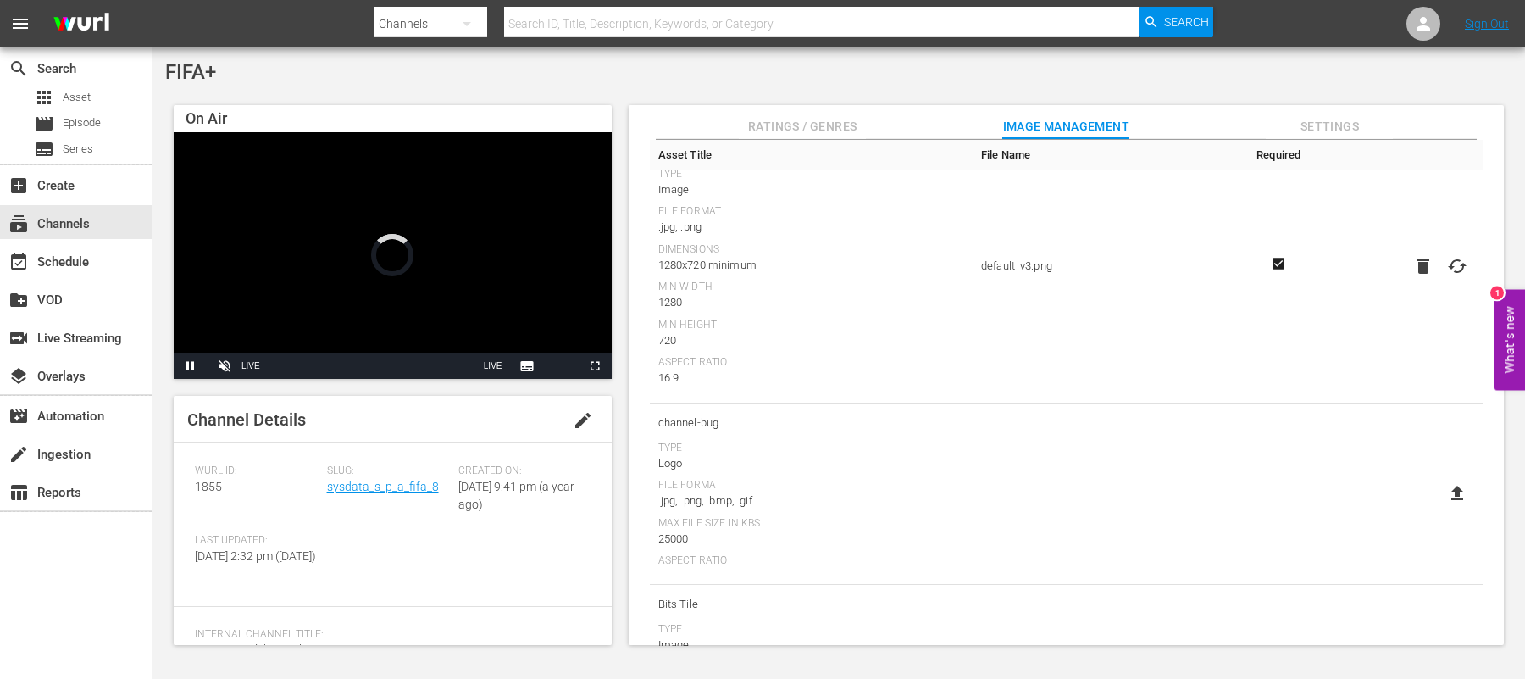
scroll to position [147, 0]
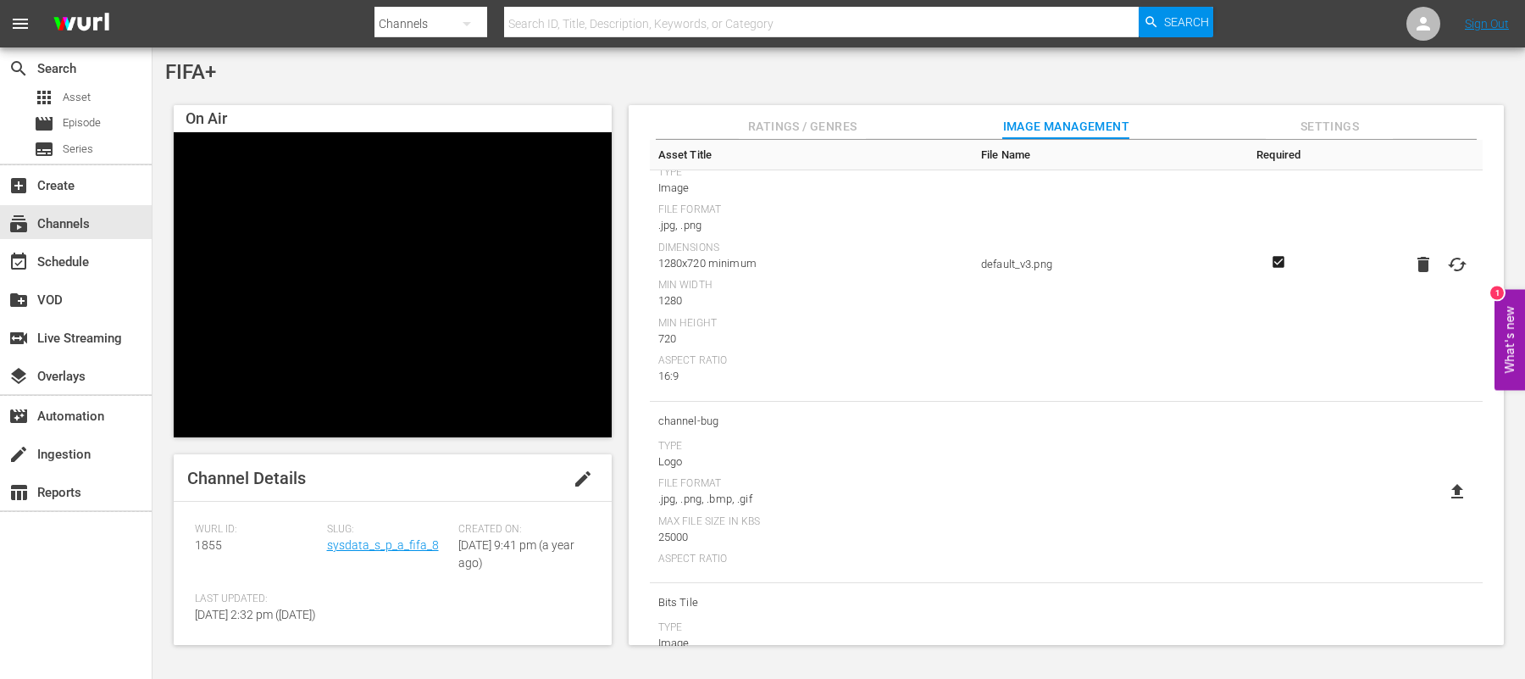
click at [675, 413] on span "channel-bug" at bounding box center [811, 421] width 306 height 22
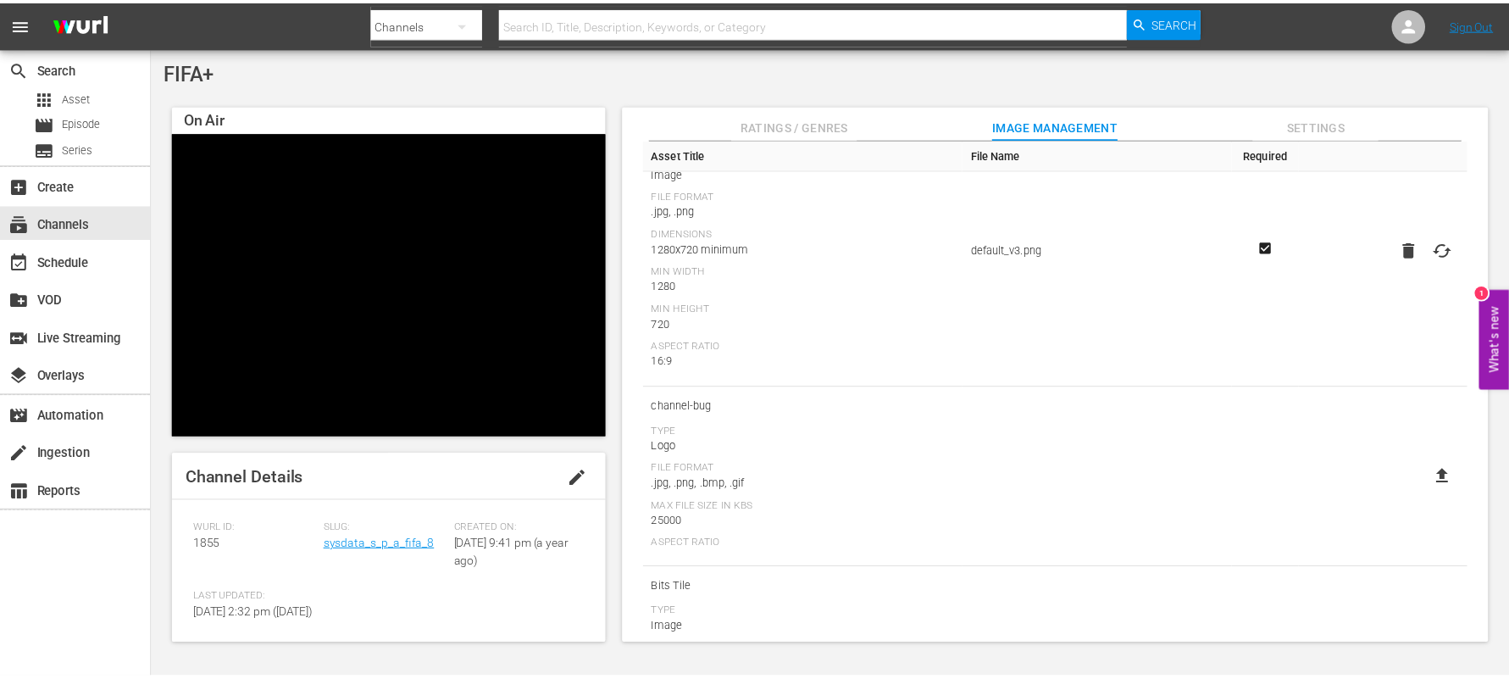
scroll to position [159, 0]
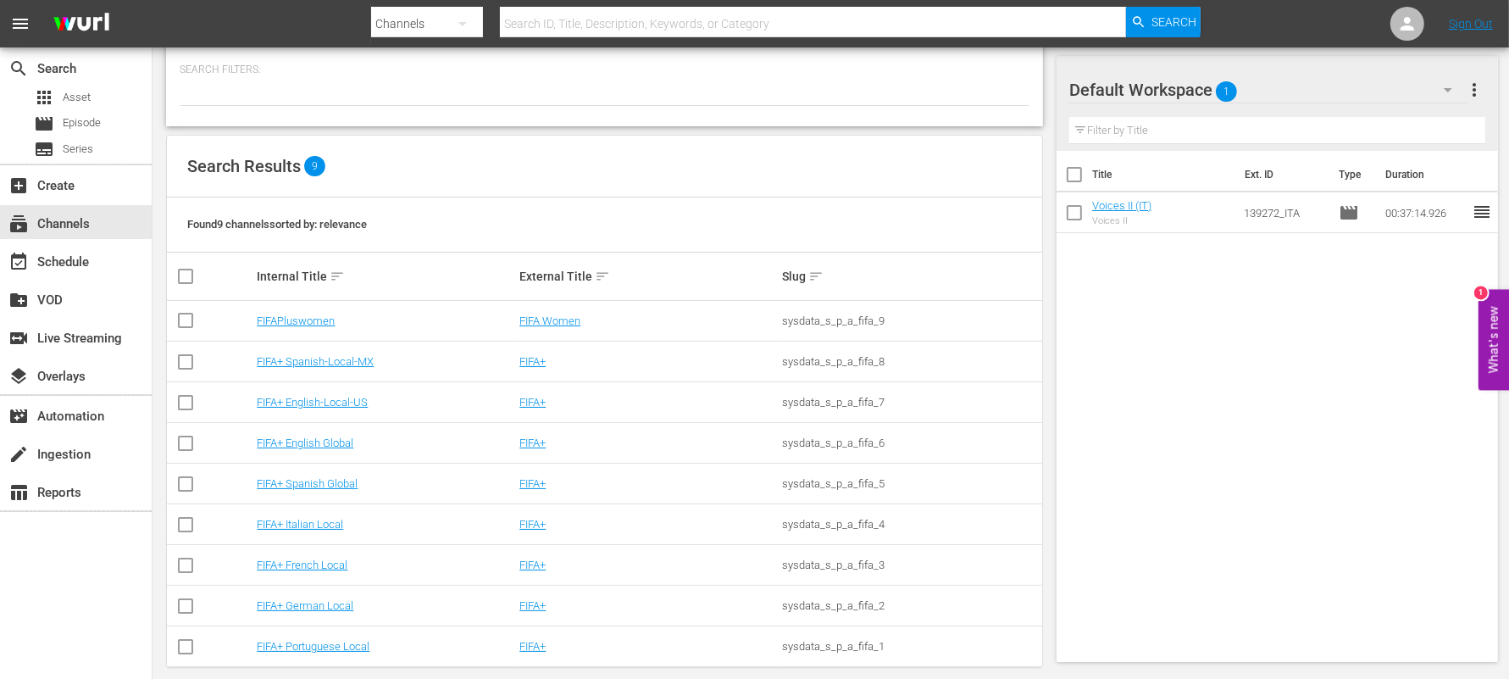
scroll to position [101, 0]
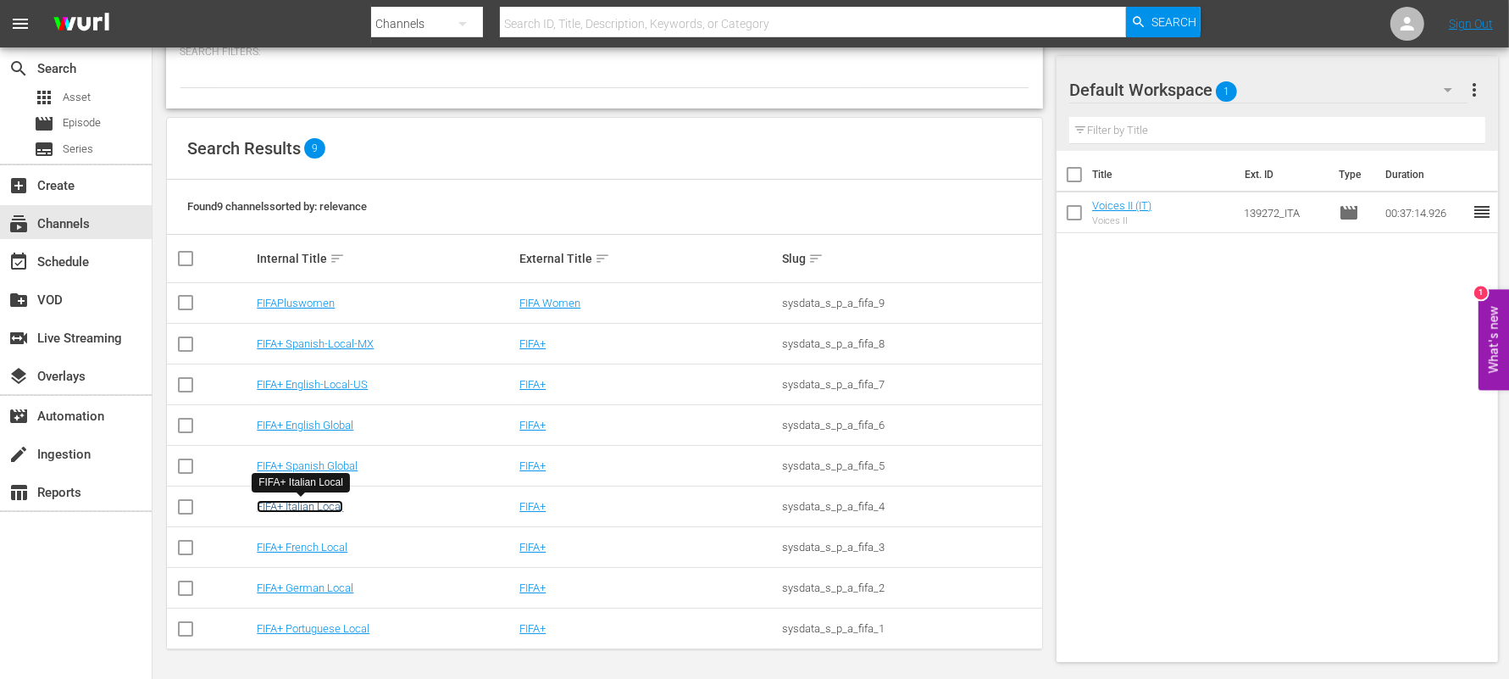
click at [297, 507] on link "FIFA+ Italian Local" at bounding box center [300, 506] width 86 height 13
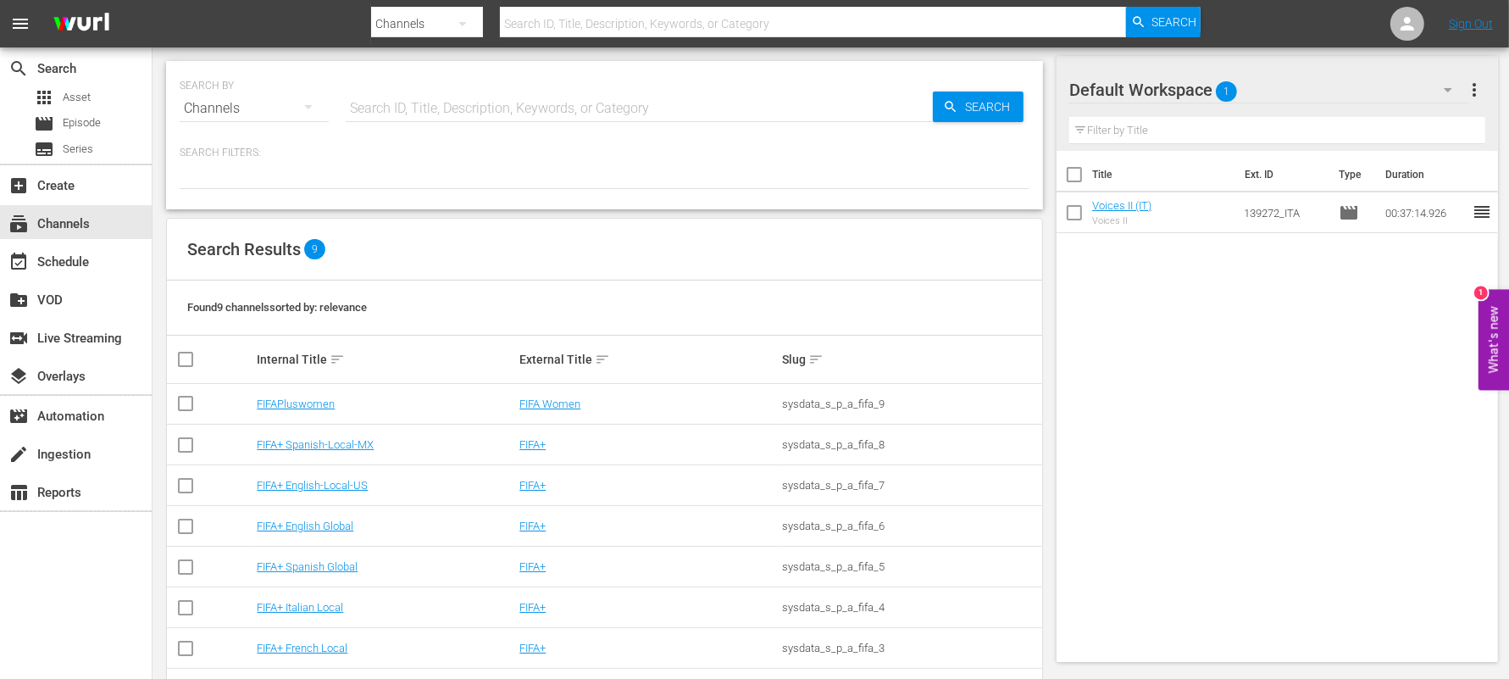
scroll to position [101, 0]
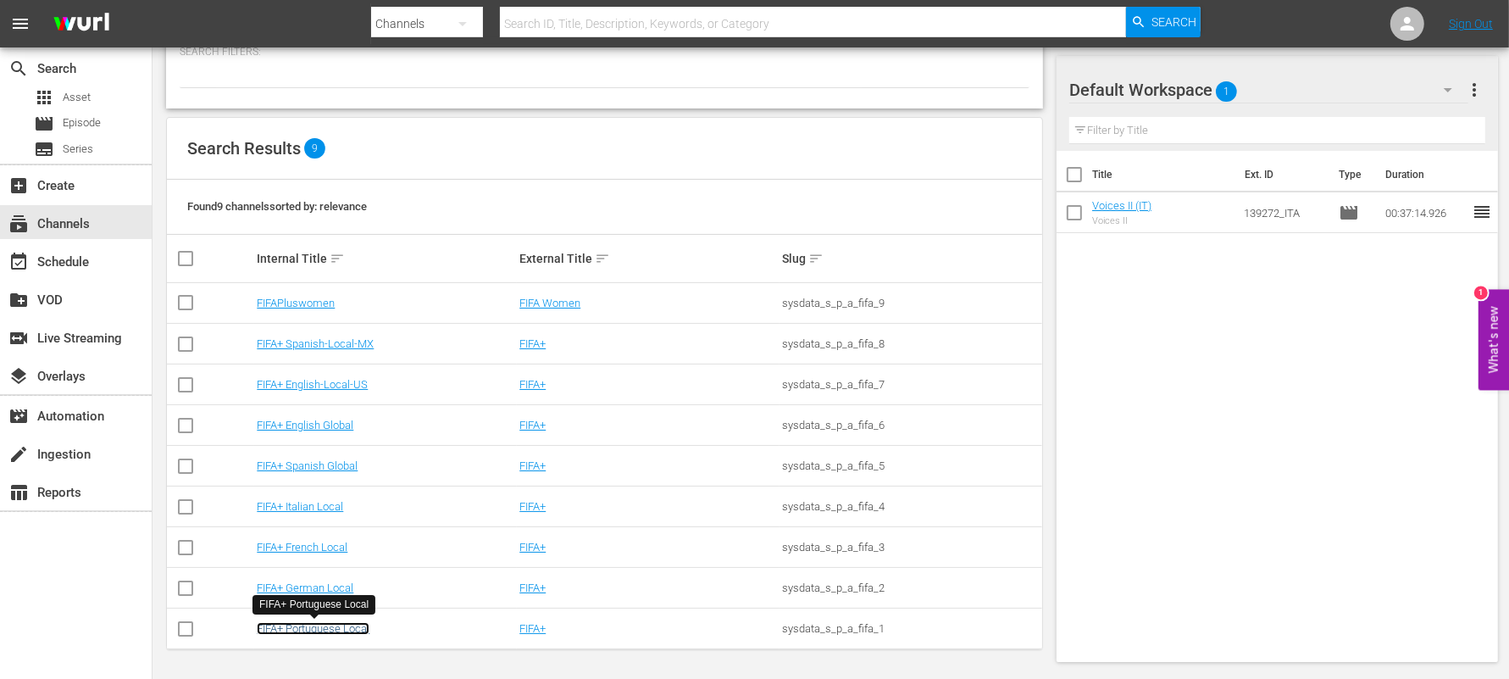
click at [330, 628] on link "FIFA+ Portuguese Local" at bounding box center [313, 628] width 113 height 13
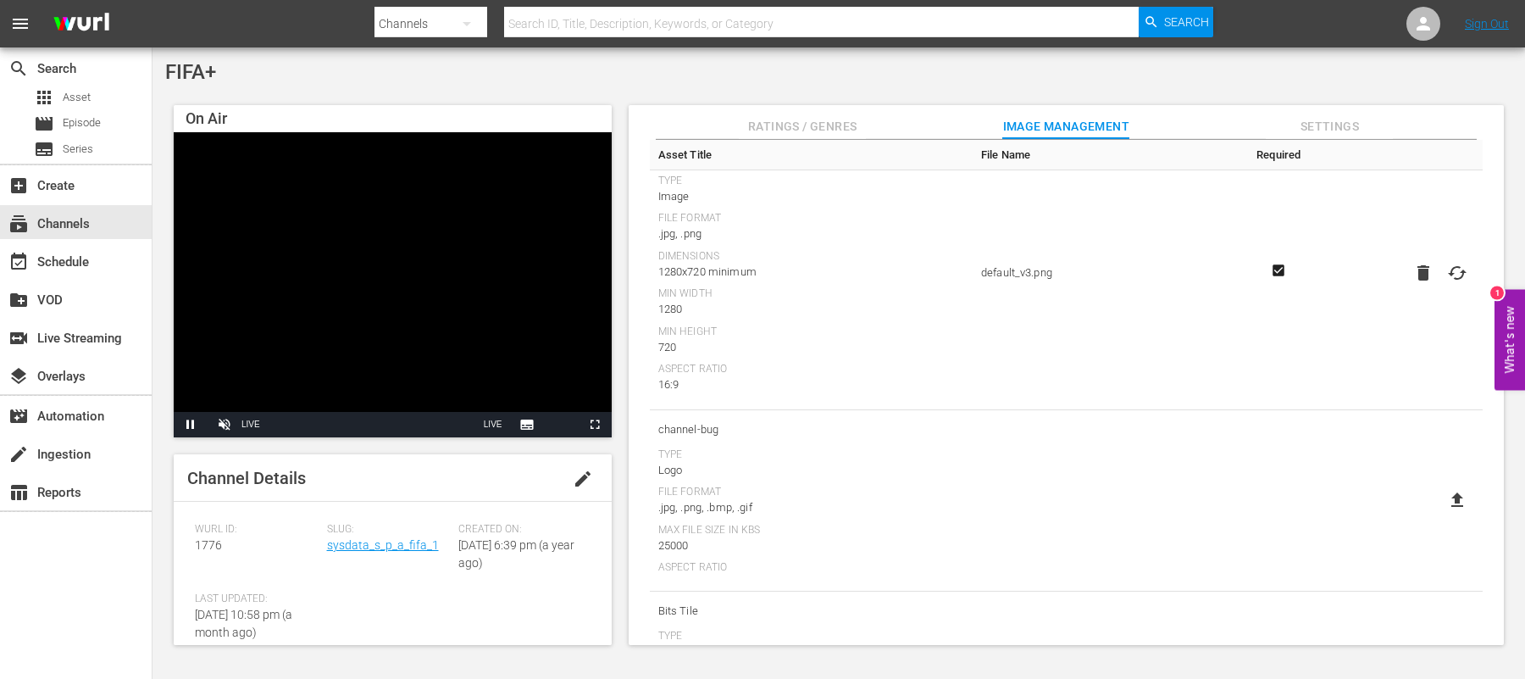
scroll to position [140, 0]
click at [811, 117] on span "Ratings / Genres" at bounding box center [802, 126] width 127 height 21
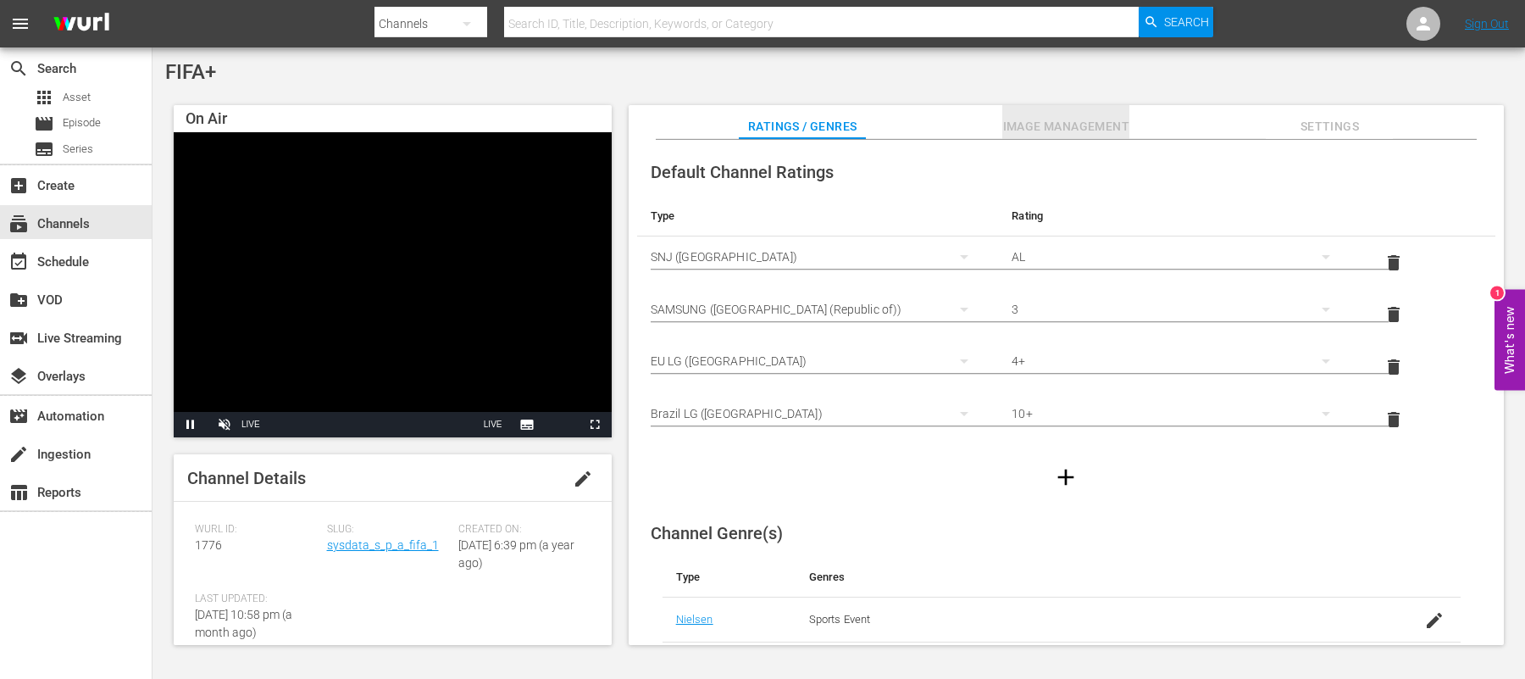
click at [1029, 125] on span "Image Management" at bounding box center [1065, 126] width 127 height 21
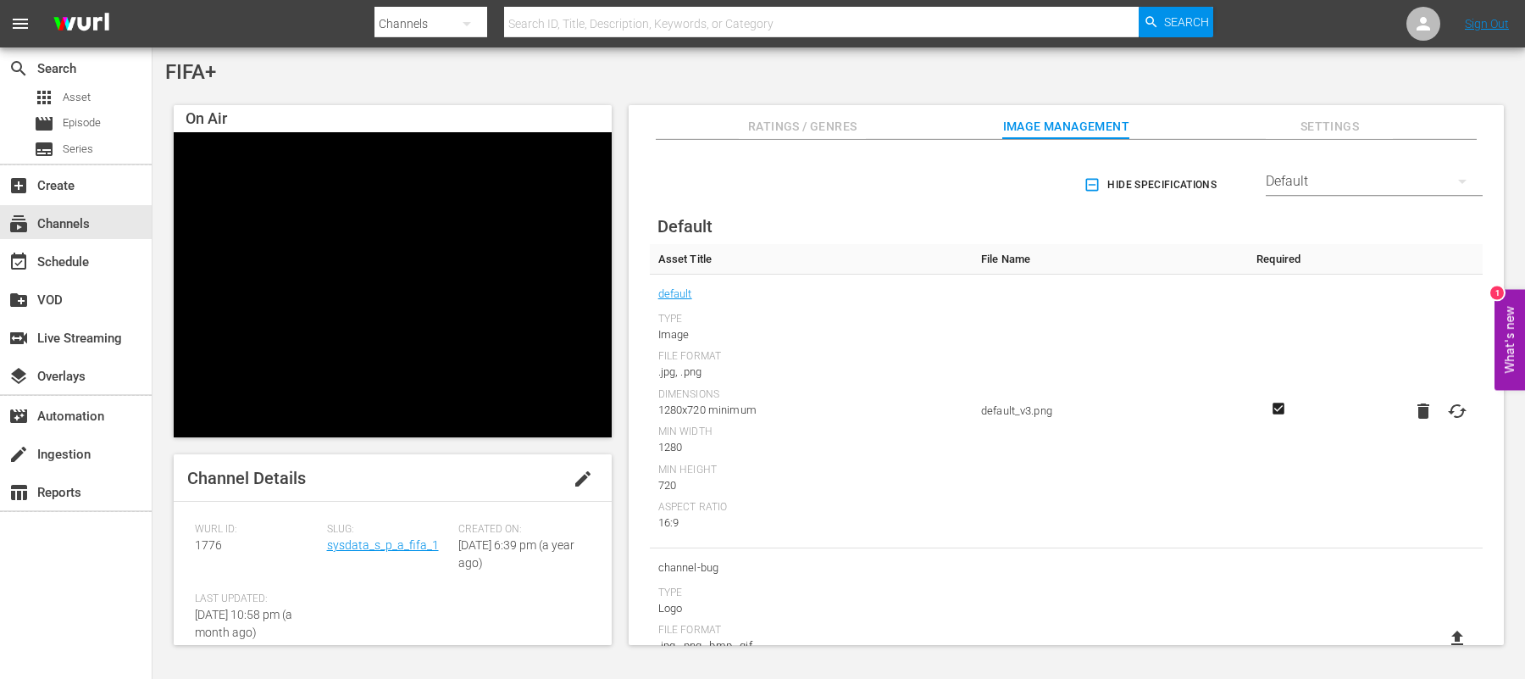
click at [1307, 321] on td at bounding box center [1279, 412] width 68 height 274
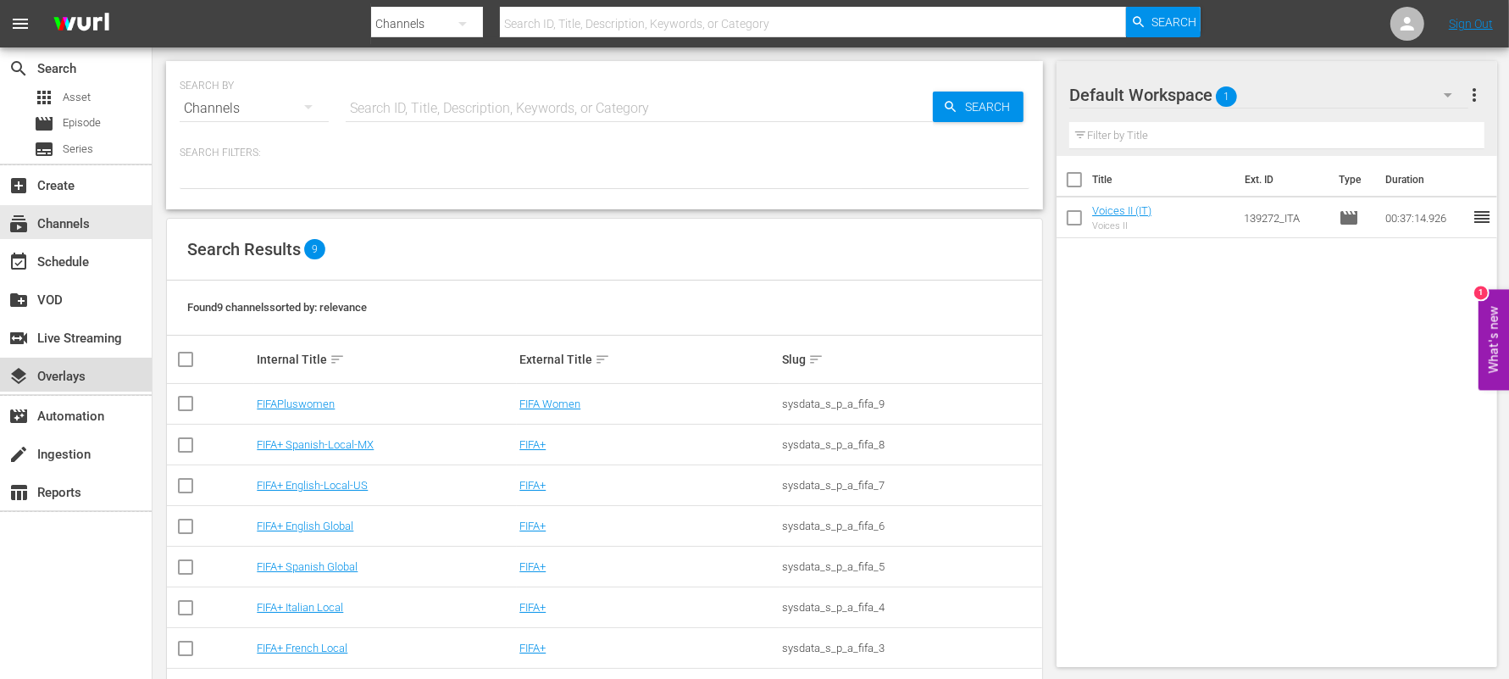
click at [59, 381] on div "layers Overlays" at bounding box center [47, 373] width 95 height 15
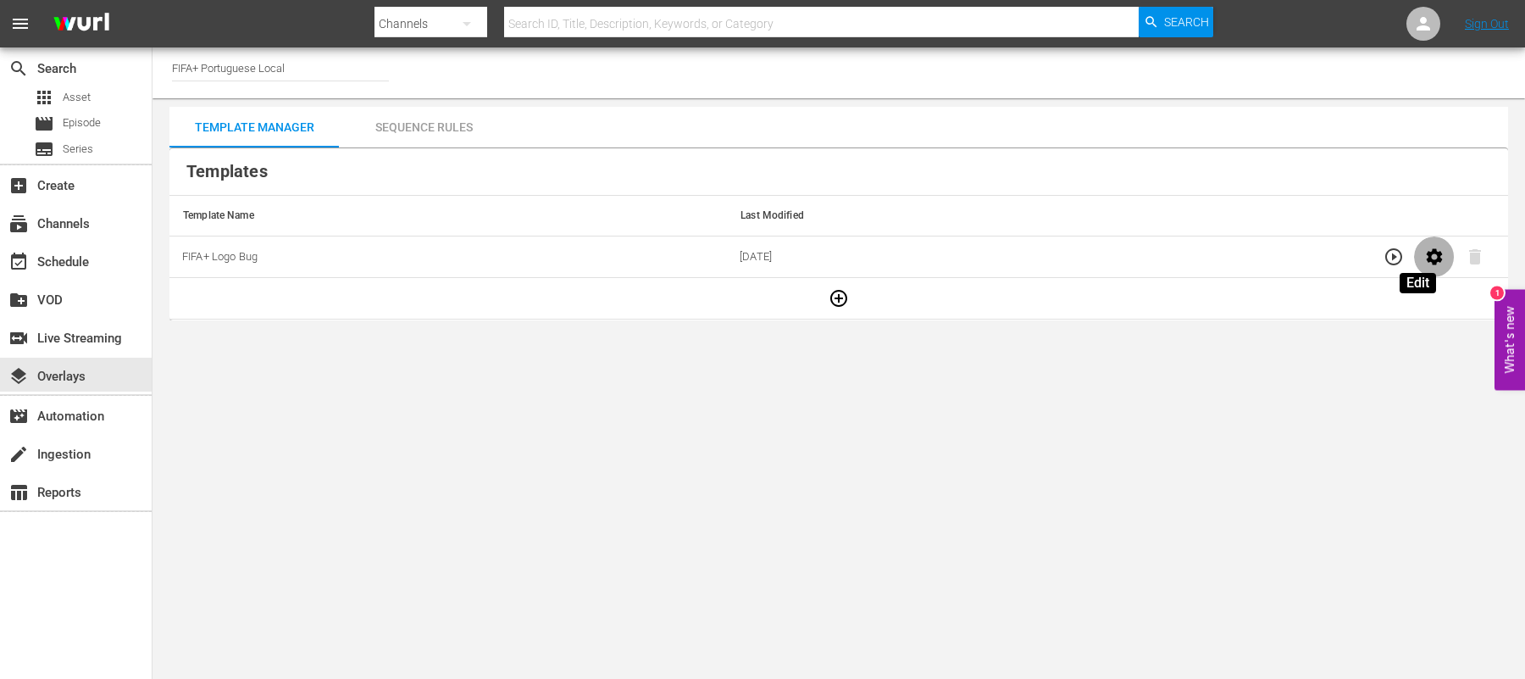
click at [1424, 253] on icon "button" at bounding box center [1434, 257] width 20 height 20
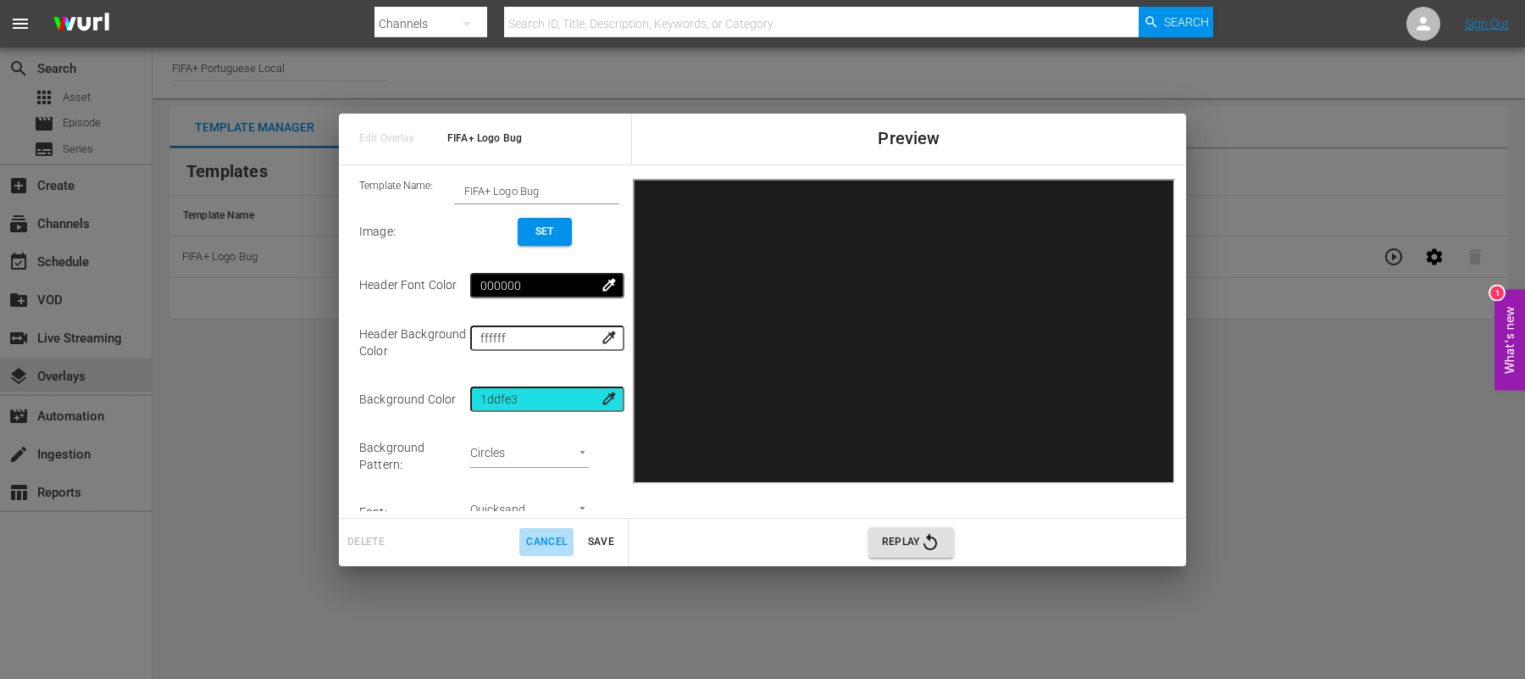
click at [547, 535] on span "Cancel" at bounding box center [546, 542] width 41 height 18
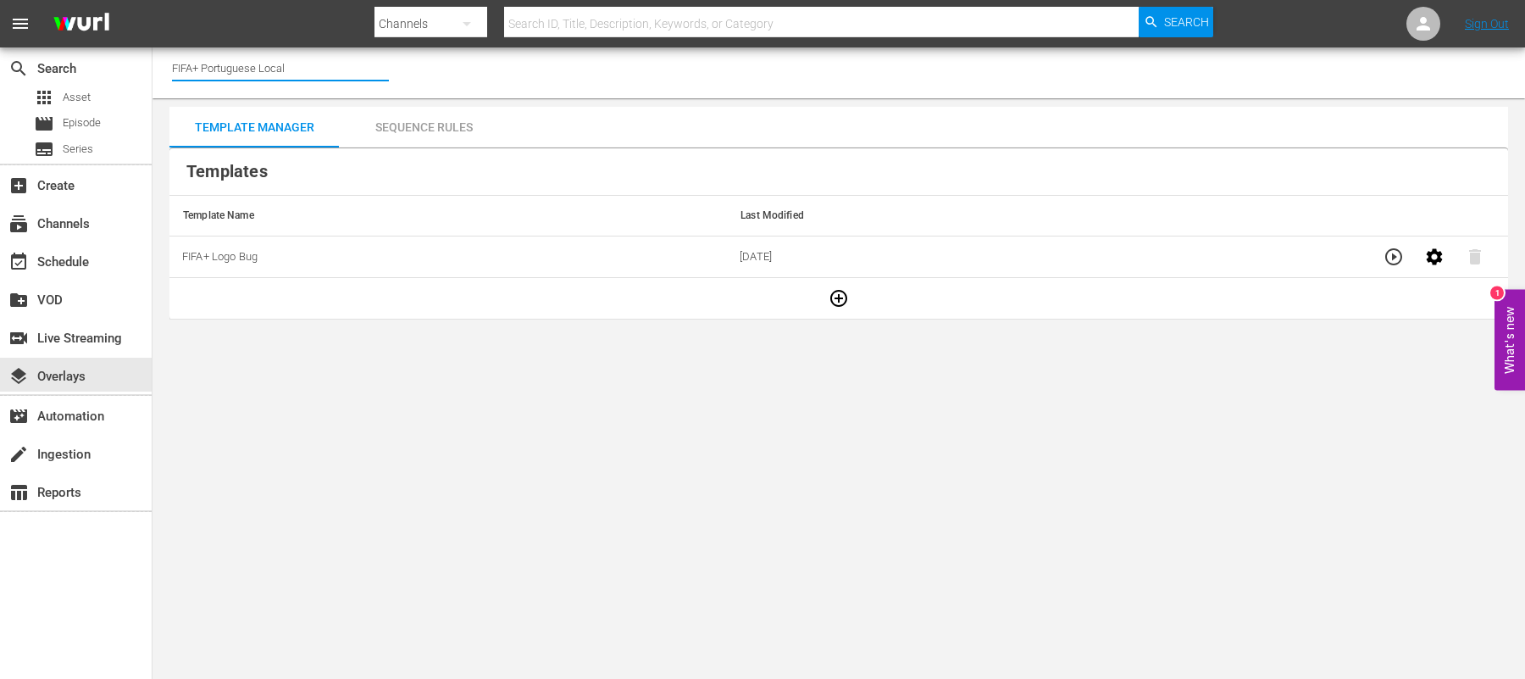
drag, startPoint x: 301, startPoint y: 73, endPoint x: 203, endPoint y: 68, distance: 97.6
click at [203, 68] on input "FIFA+ Portuguese Local" at bounding box center [280, 67] width 217 height 41
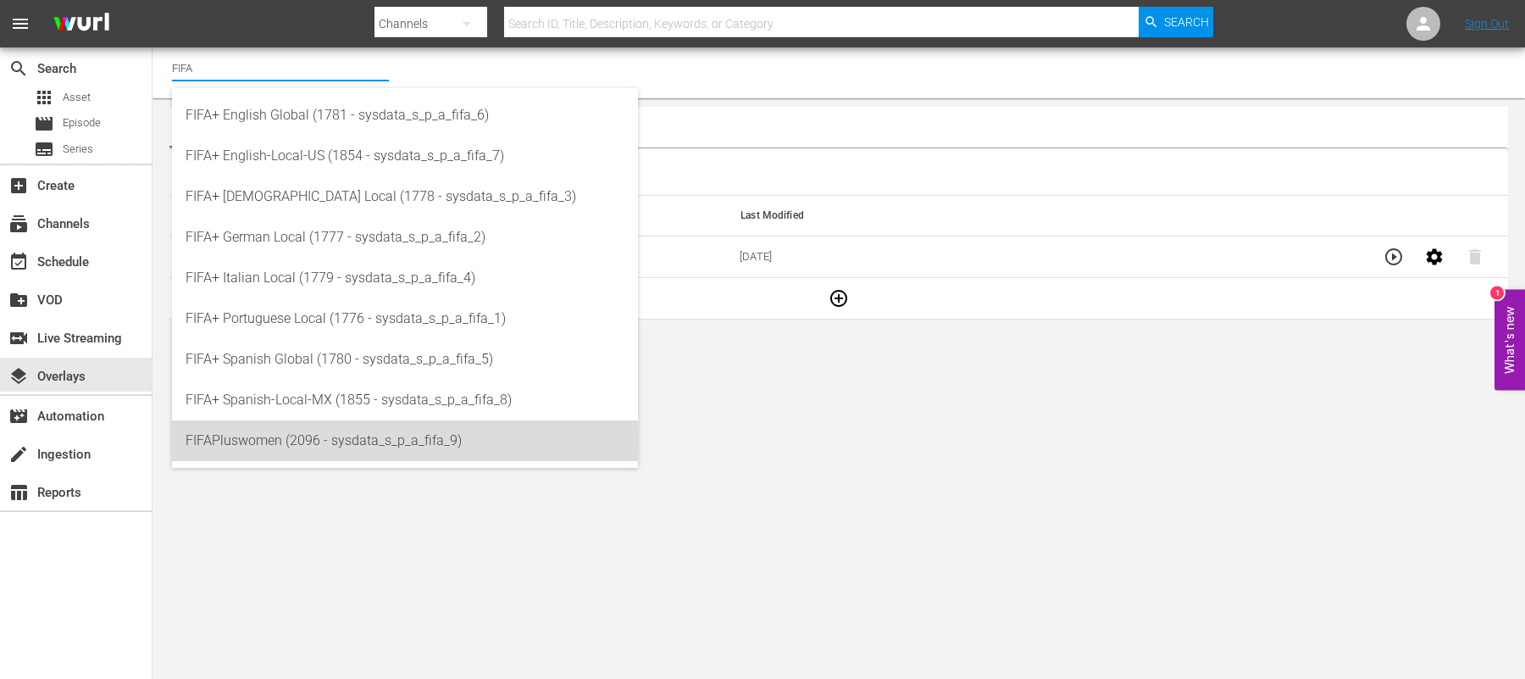
click at [238, 440] on div "FIFAPluswomen (2096 - sysdata_s_p_a_fifa_9)" at bounding box center [405, 440] width 439 height 41
type input "FIFAPluswomen (2096 - sysdata_s_p_a_fifa_9)"
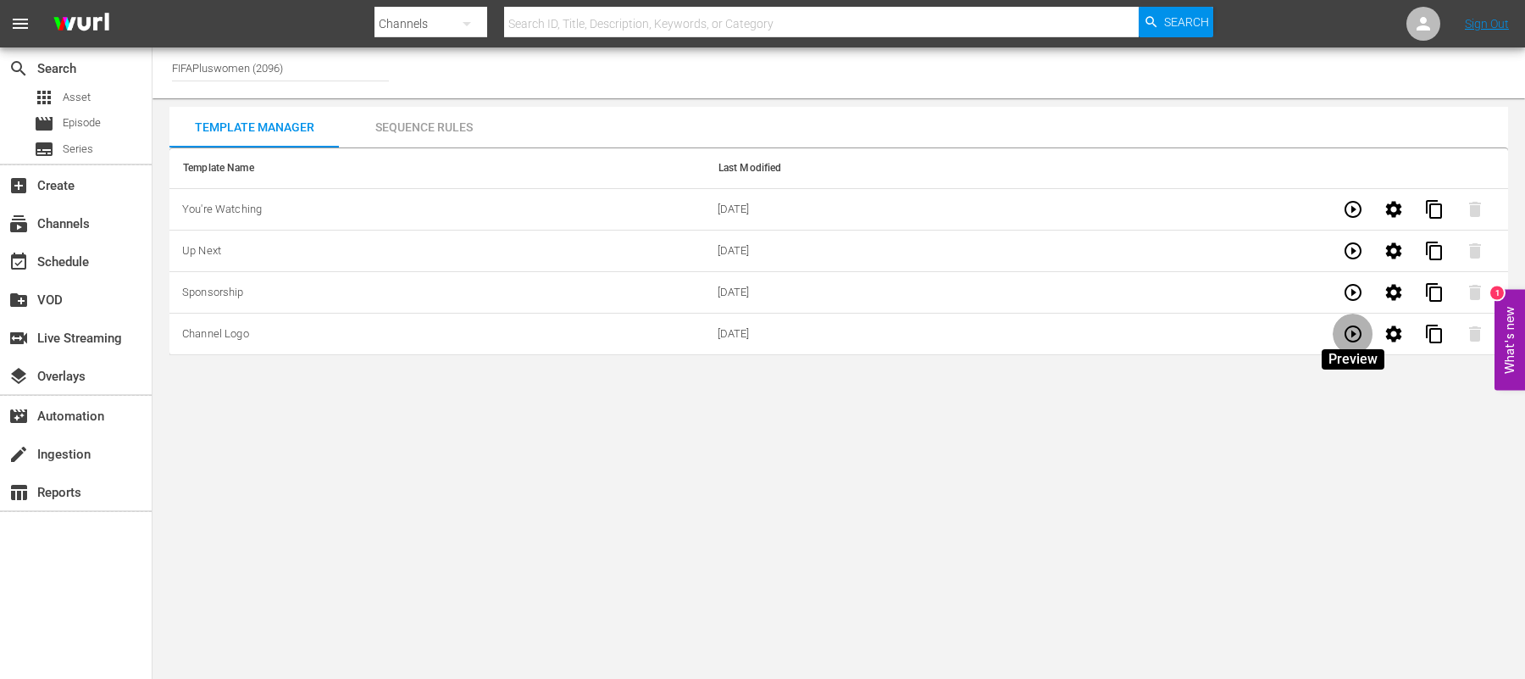
click at [1352, 326] on icon "button" at bounding box center [1353, 334] width 20 height 20
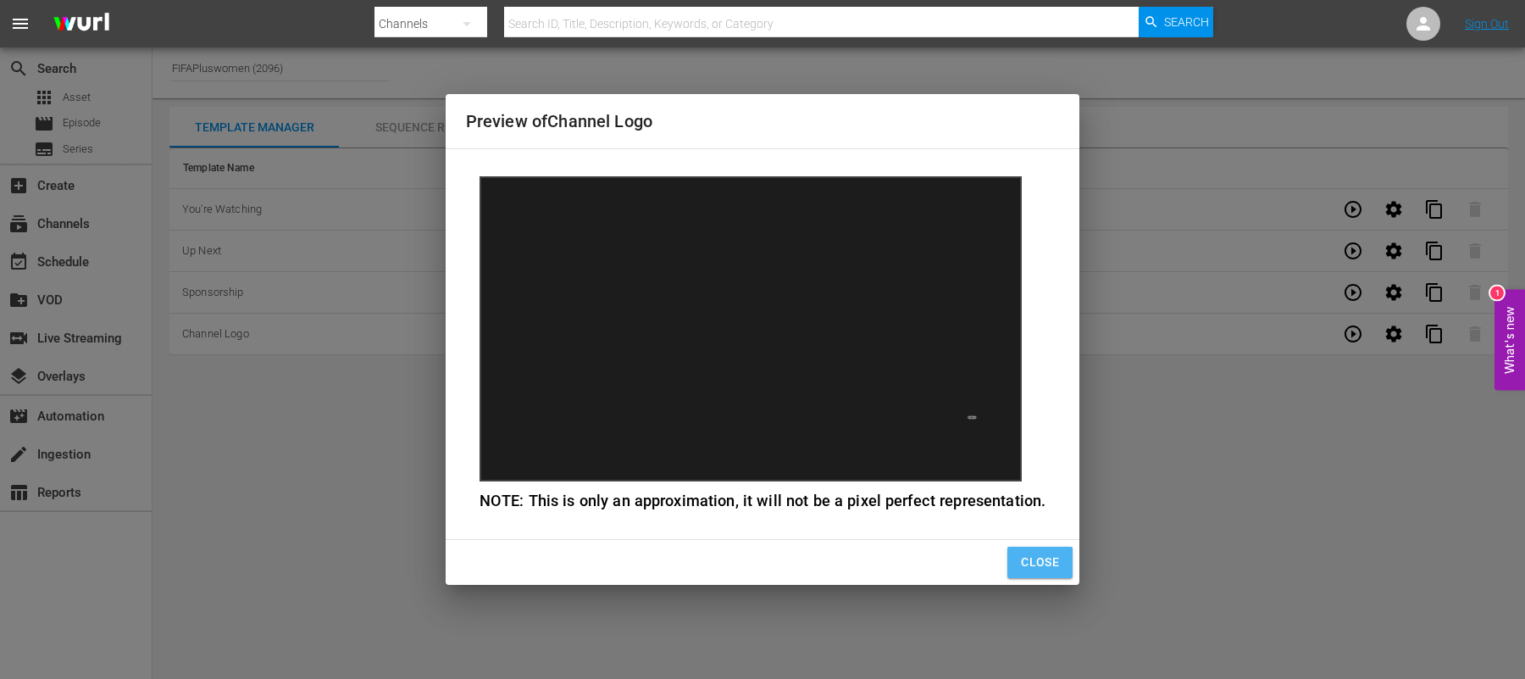
click at [1053, 558] on span "Close" at bounding box center [1040, 562] width 38 height 21
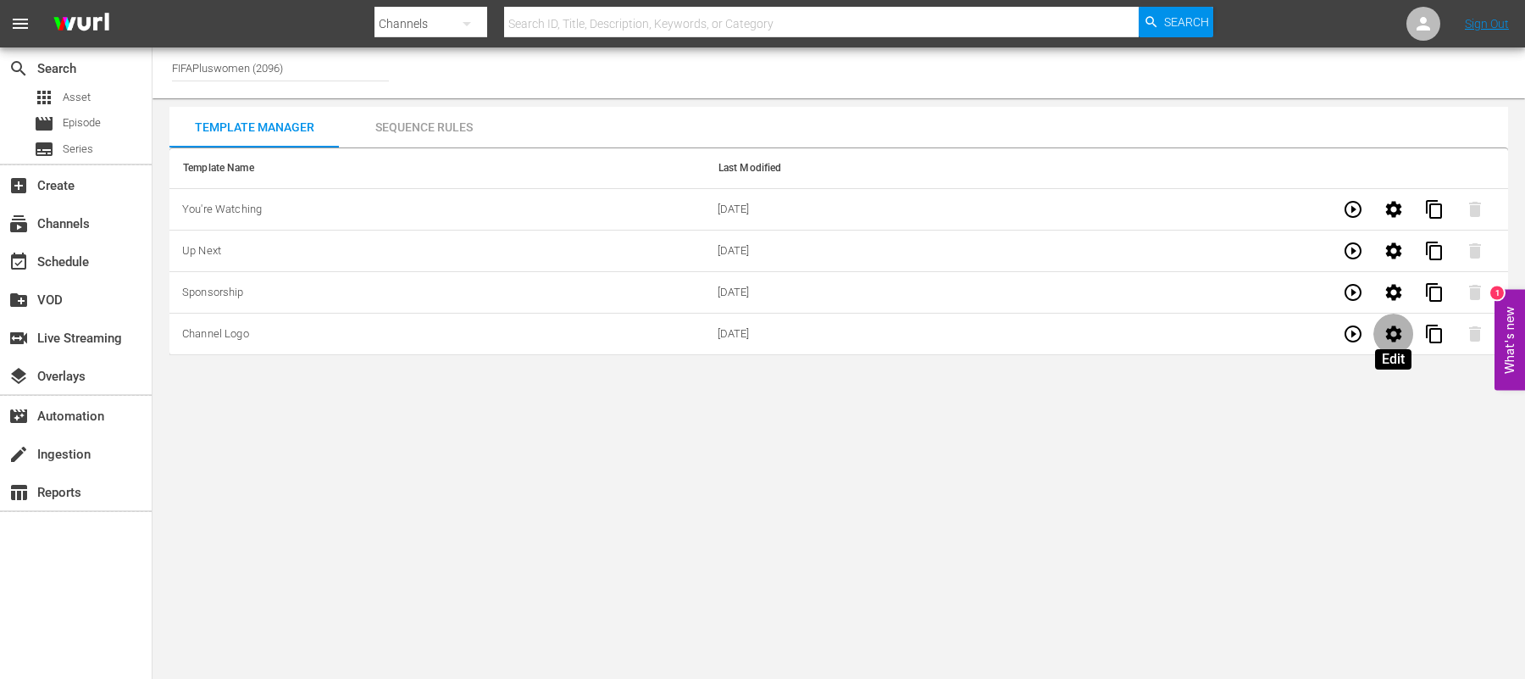
click at [1404, 331] on button "button" at bounding box center [1394, 334] width 41 height 41
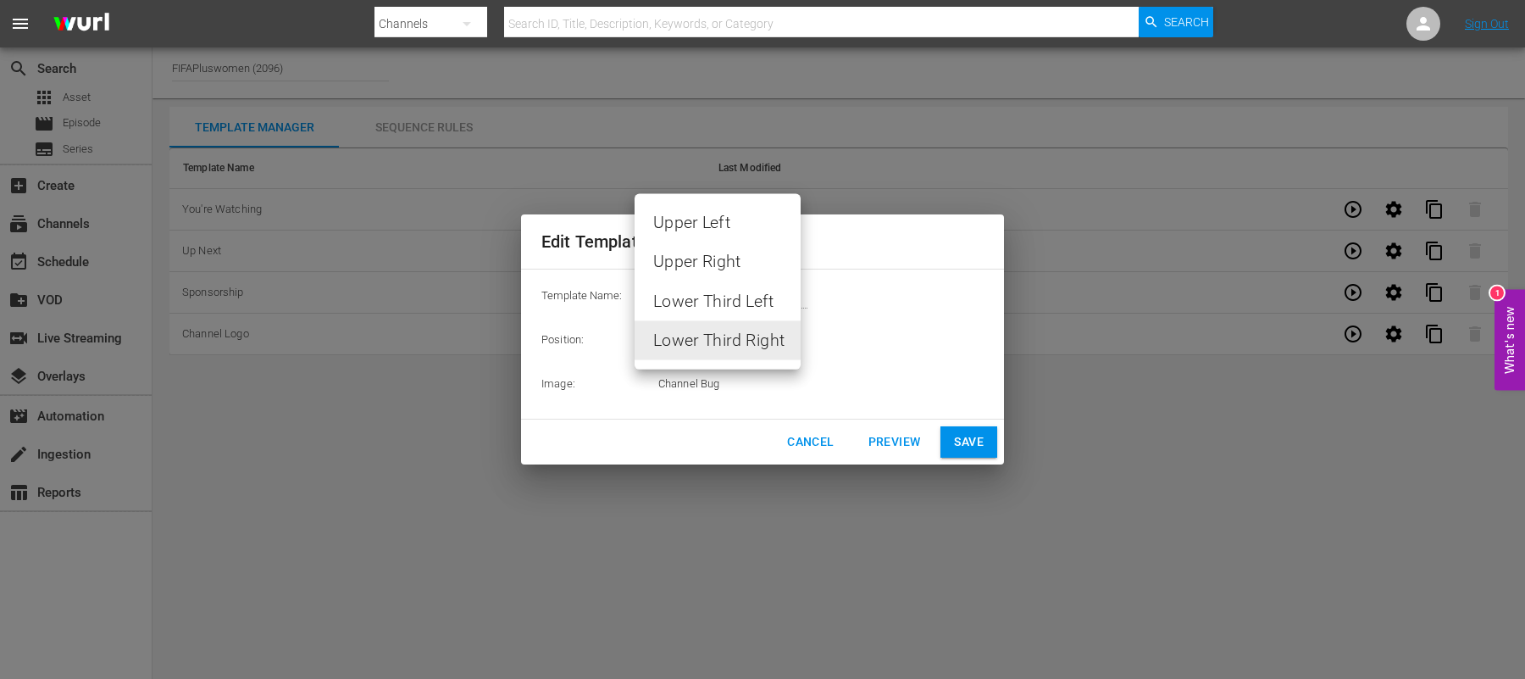
click at [767, 335] on body "menu Search By Channels Search ID, Title, Description, Keywords, or Category Se…" at bounding box center [762, 339] width 1525 height 679
click at [806, 442] on div at bounding box center [762, 339] width 1525 height 679
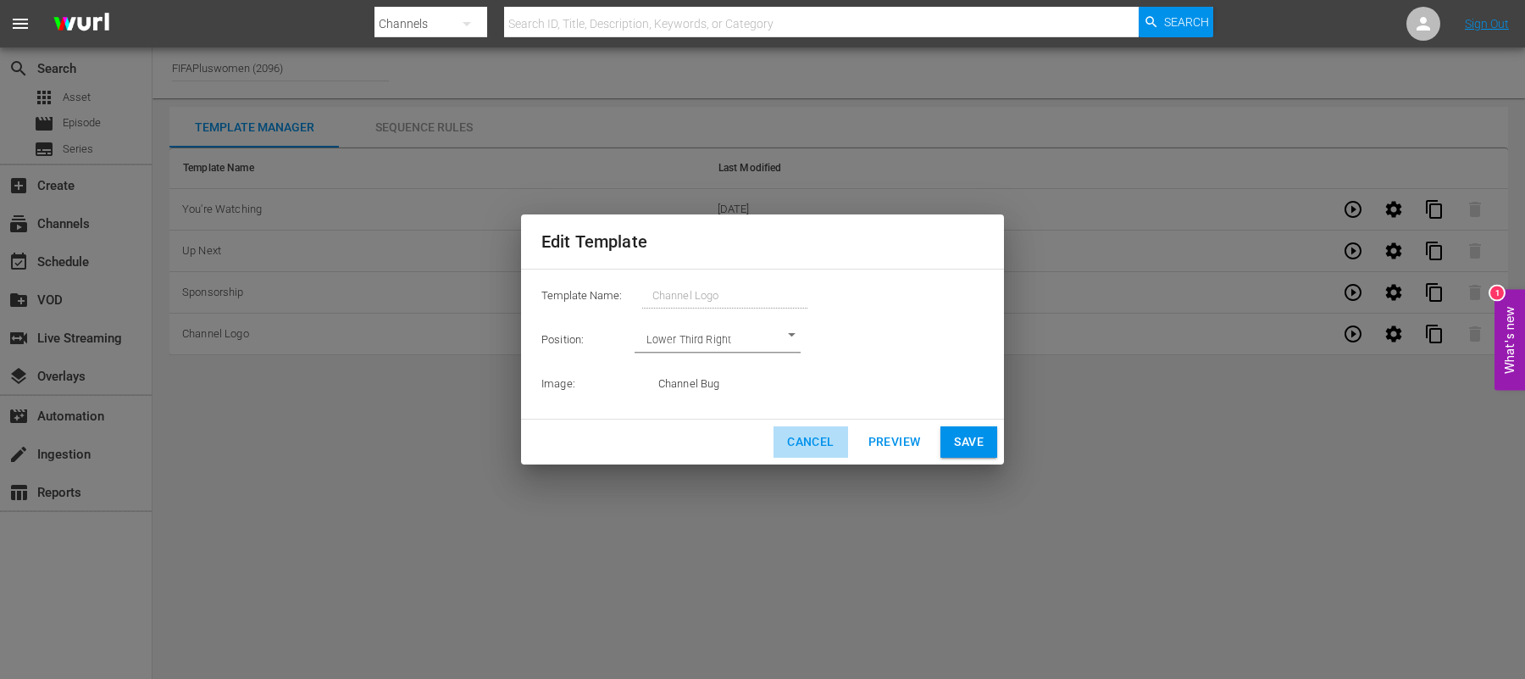
click at [818, 436] on span "Cancel" at bounding box center [810, 441] width 47 height 21
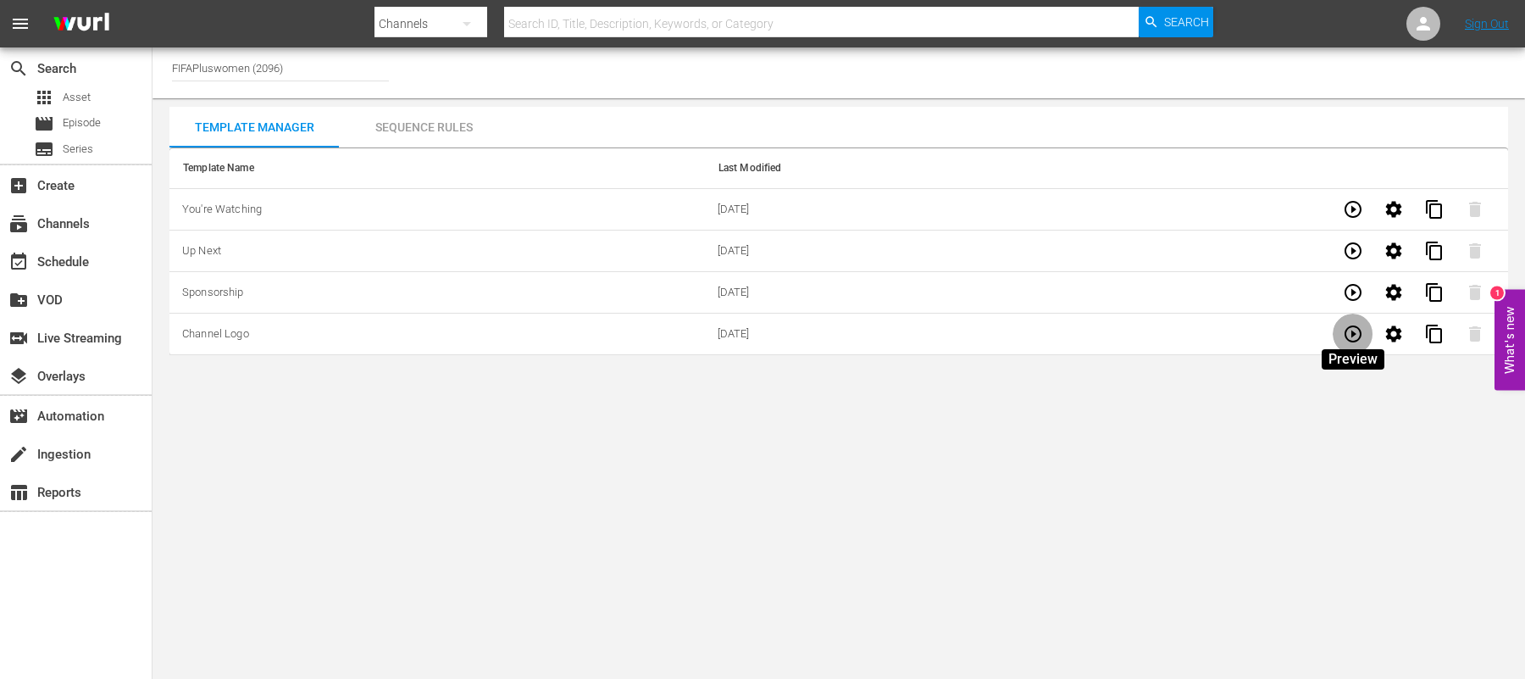
click at [1346, 324] on icon "button" at bounding box center [1353, 334] width 20 height 20
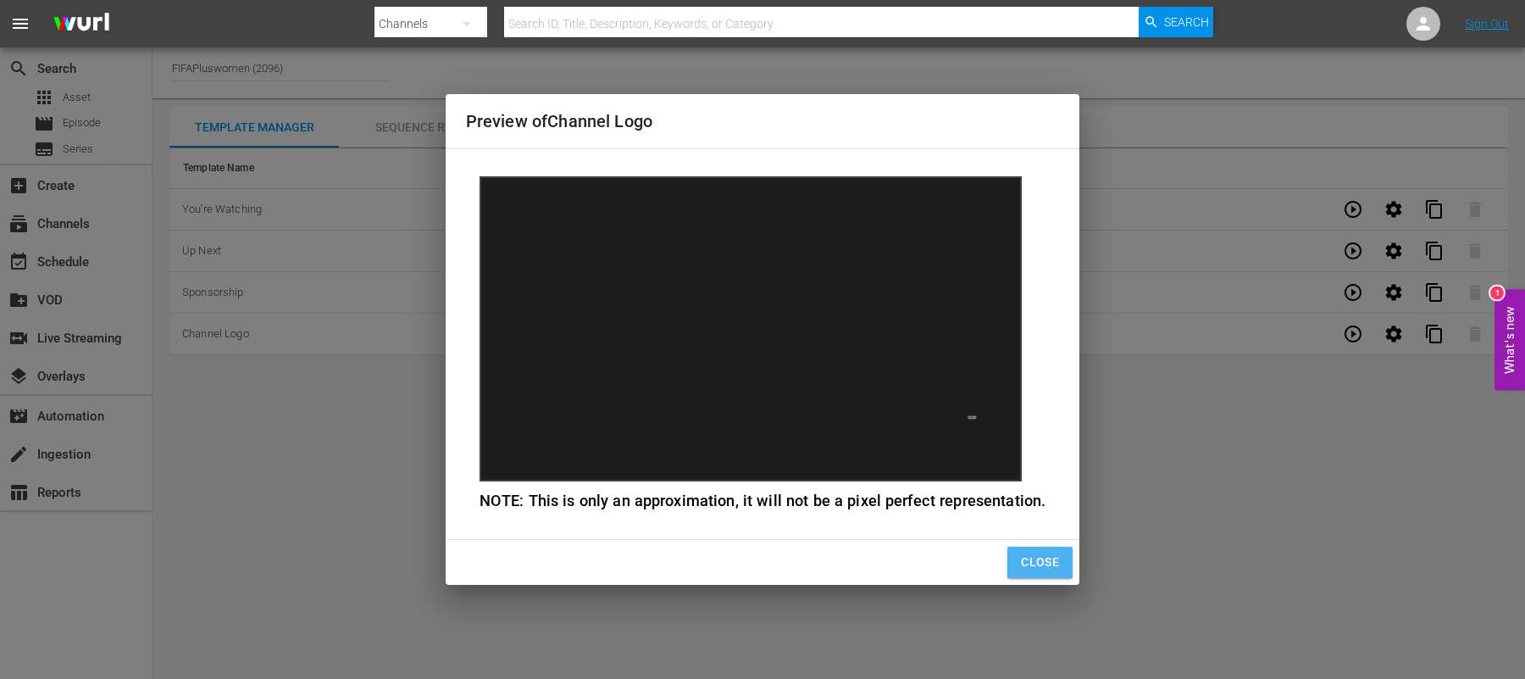
click at [1043, 566] on span "Close" at bounding box center [1040, 562] width 38 height 21
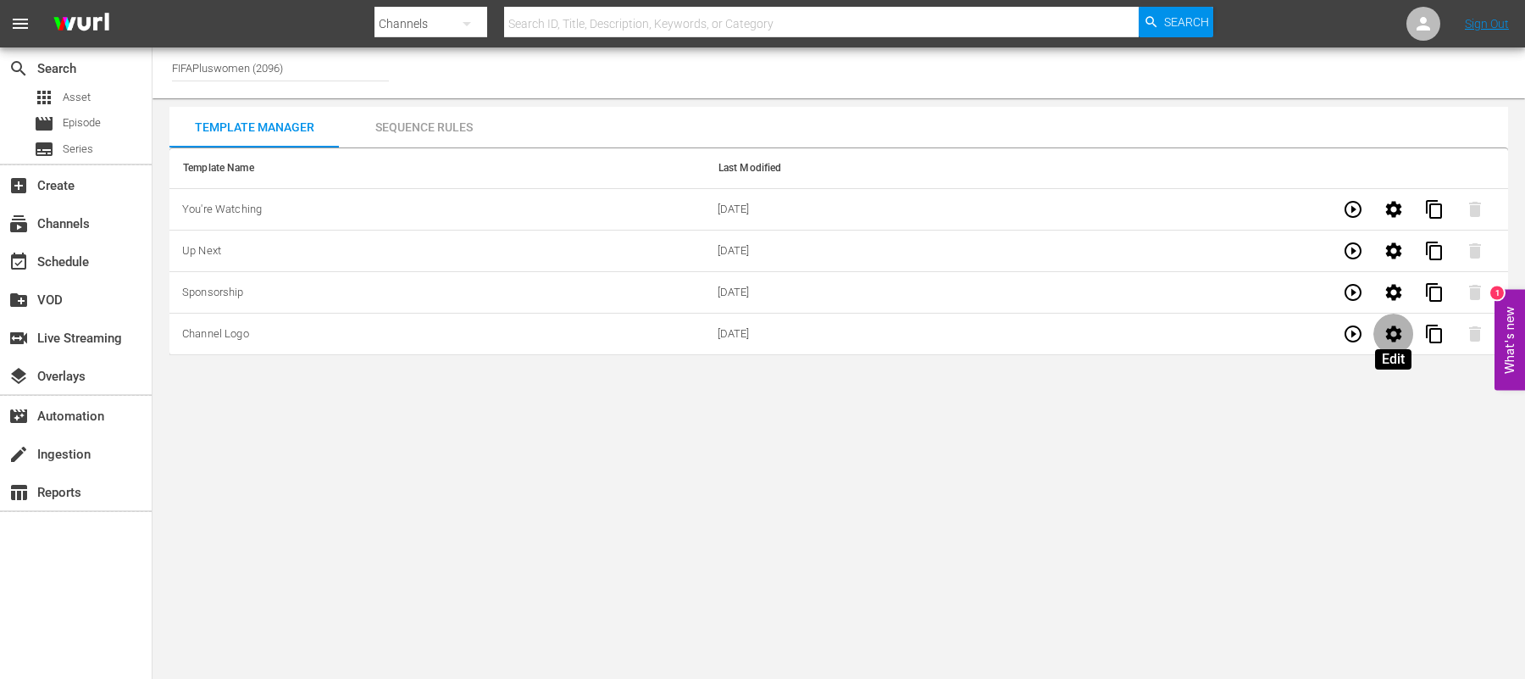
click at [1397, 333] on icon "button" at bounding box center [1393, 333] width 16 height 16
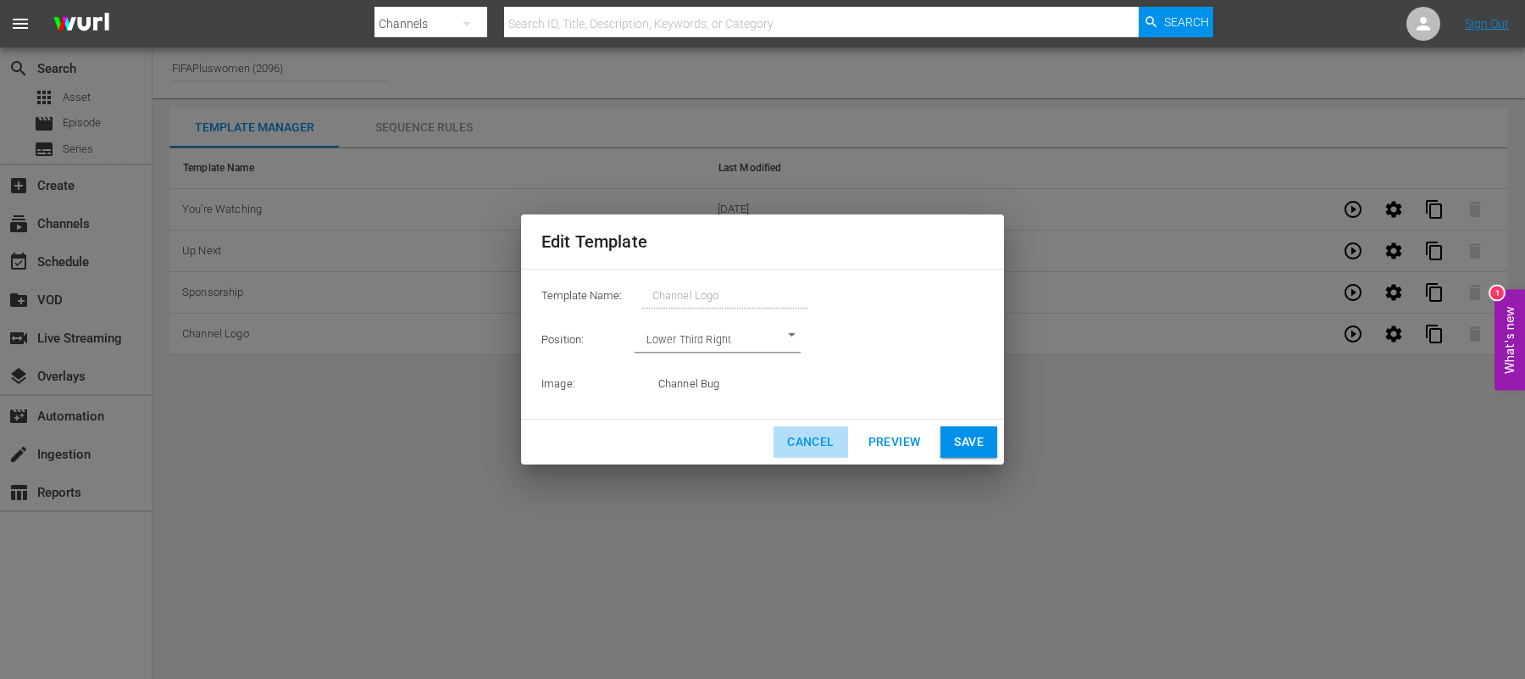
click at [826, 449] on span "Cancel" at bounding box center [810, 441] width 47 height 21
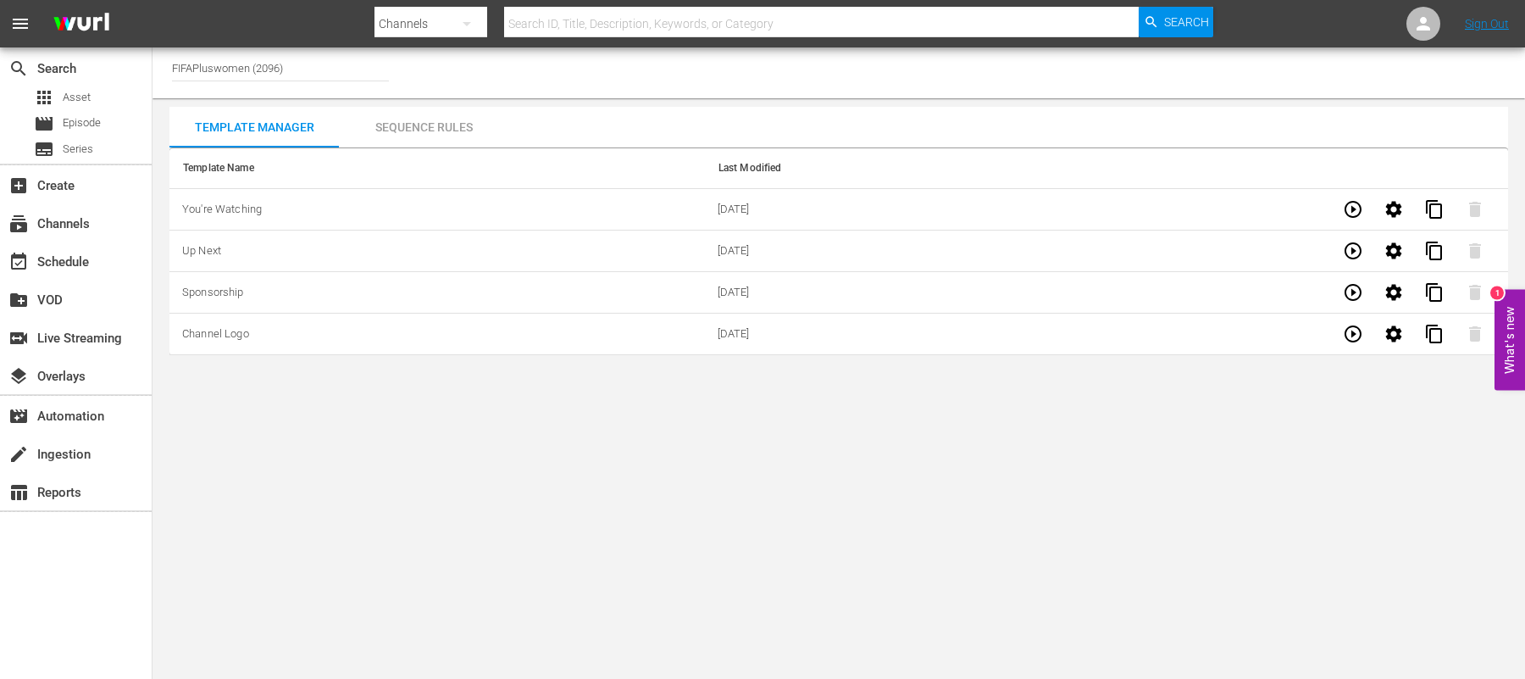
click at [1196, 460] on body "menu Search By Channels Search ID, Title, Description, Keywords, or Category Se…" at bounding box center [762, 339] width 1525 height 679
click at [723, 327] on span "[DATE]" at bounding box center [734, 333] width 32 height 13
click at [1356, 327] on icon "button" at bounding box center [1353, 334] width 20 height 20
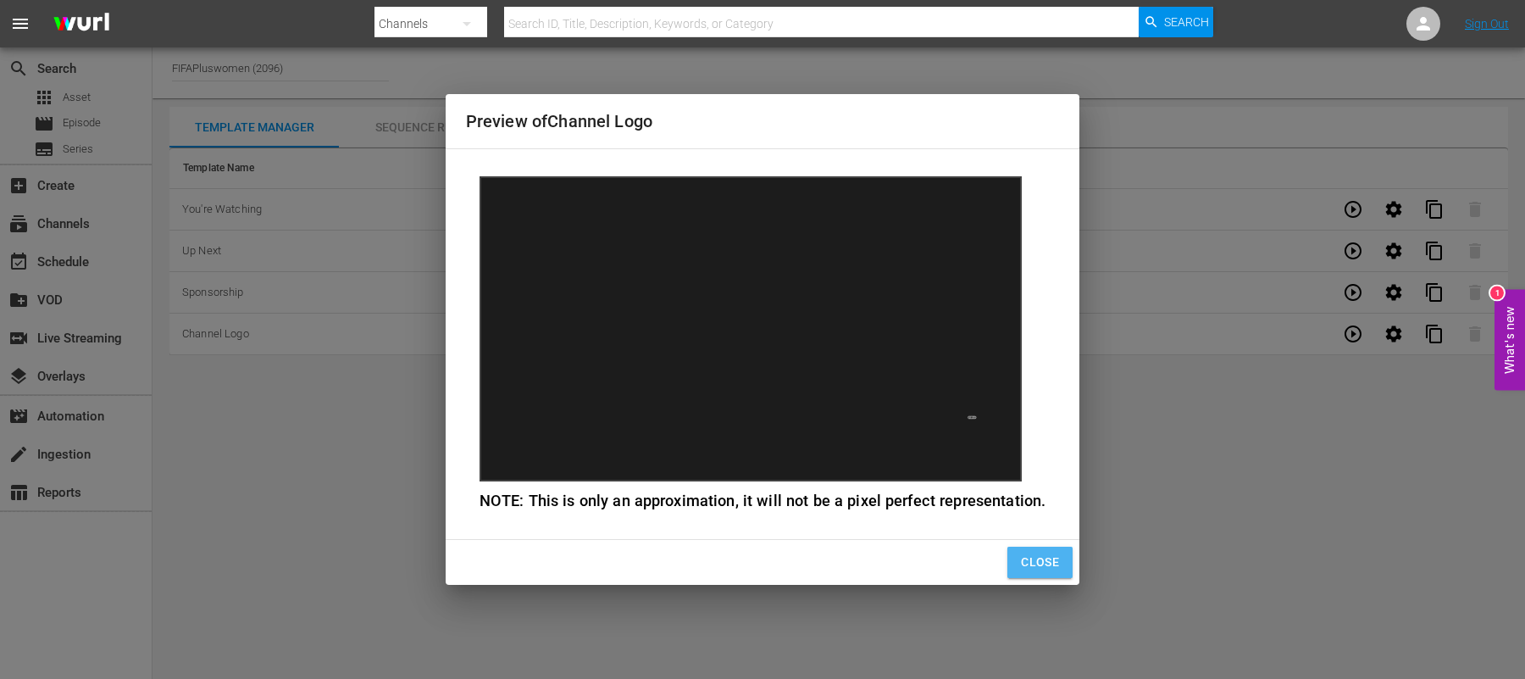
click at [1068, 557] on button "Close" at bounding box center [1039, 562] width 65 height 31
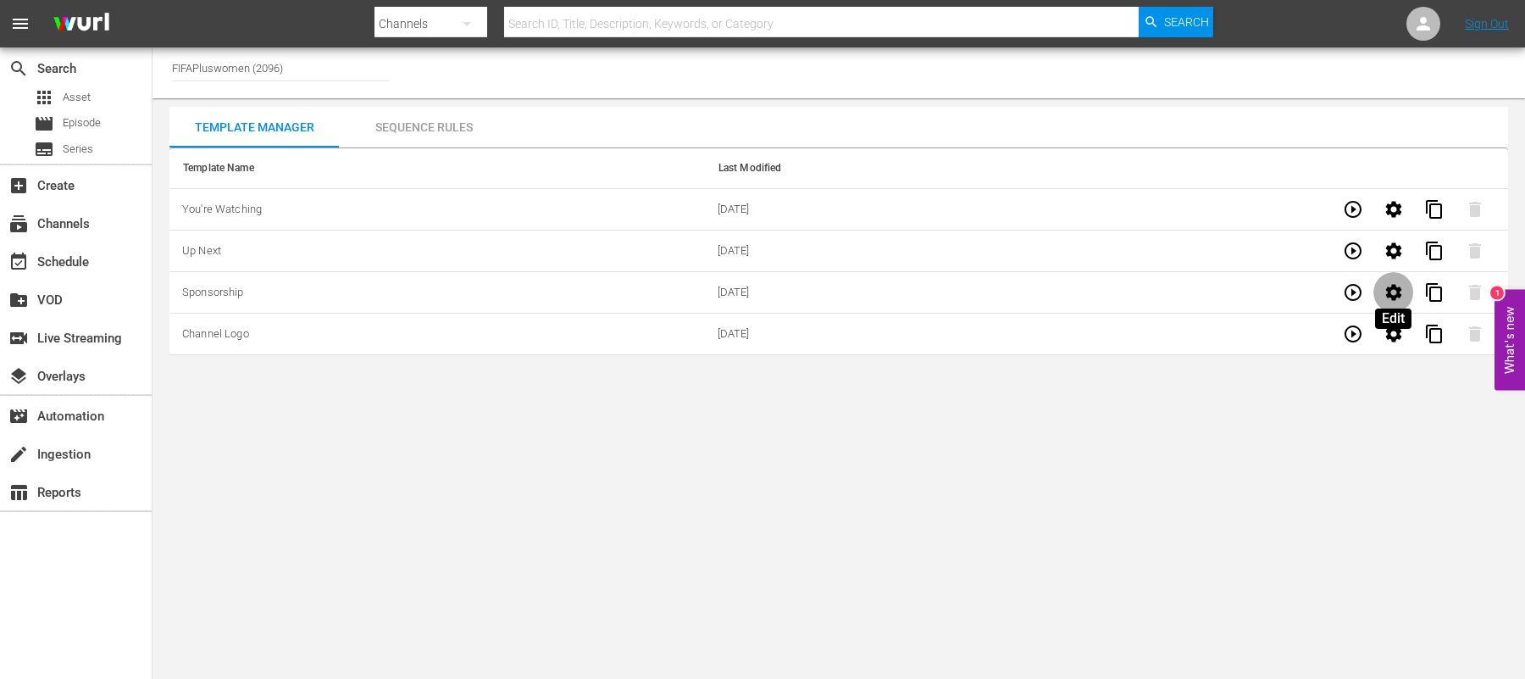
click at [1398, 288] on icon "button" at bounding box center [1393, 292] width 16 height 16
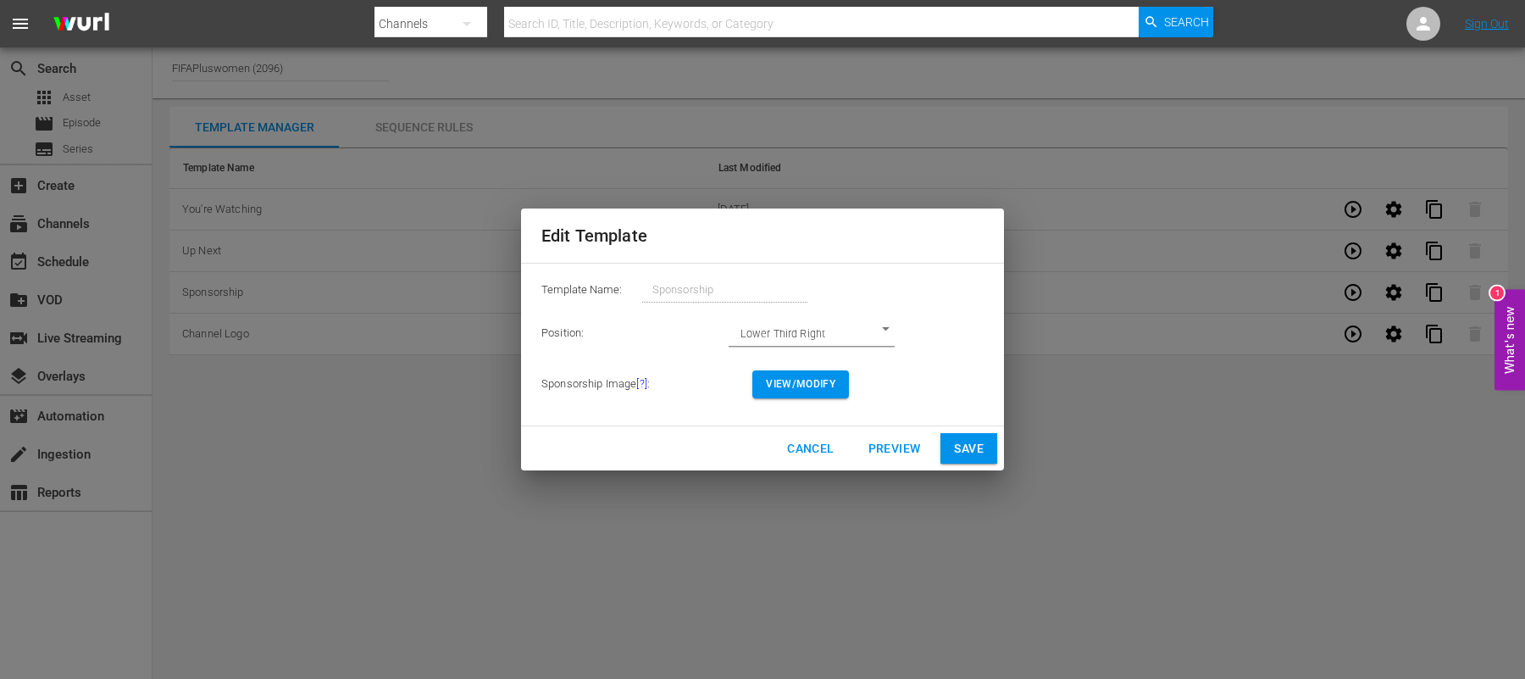
click at [785, 615] on div "Edit Template Template Name: Sponsorship Position: Lower Third Right LOWER_THIR…" at bounding box center [762, 339] width 1505 height 658
click at [816, 448] on span "Cancel" at bounding box center [810, 448] width 47 height 21
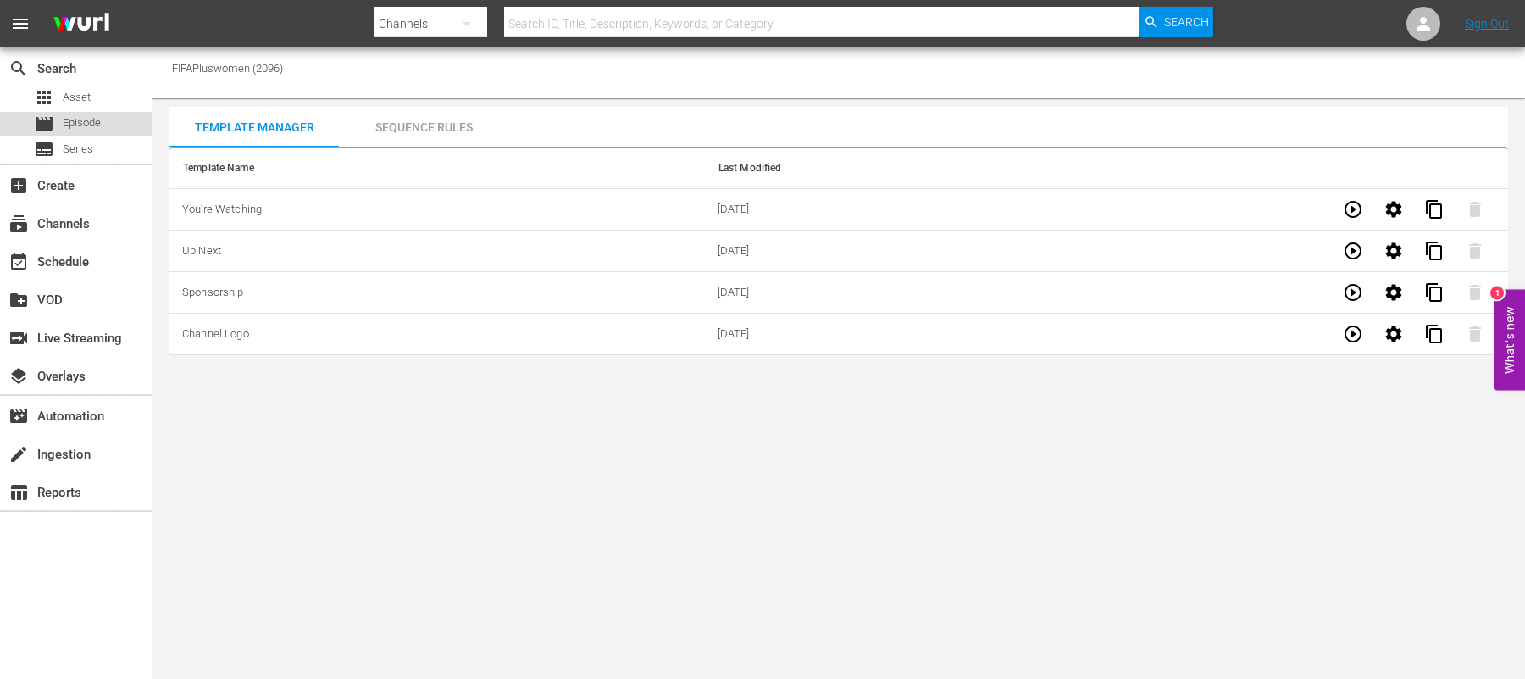
click at [77, 125] on span "Episode" at bounding box center [82, 122] width 38 height 17
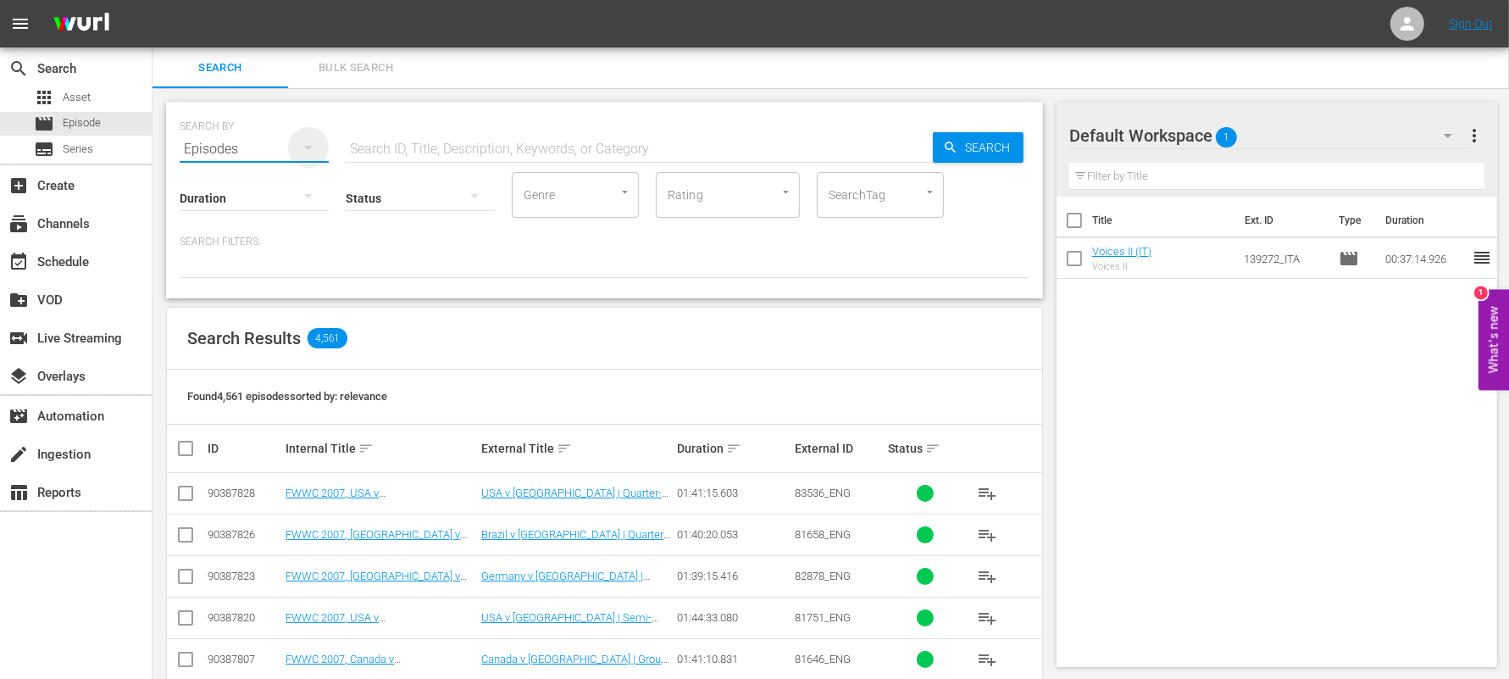
click at [307, 145] on icon "button" at bounding box center [308, 147] width 20 height 20
click at [240, 208] on div "Channels" at bounding box center [234, 208] width 68 height 27
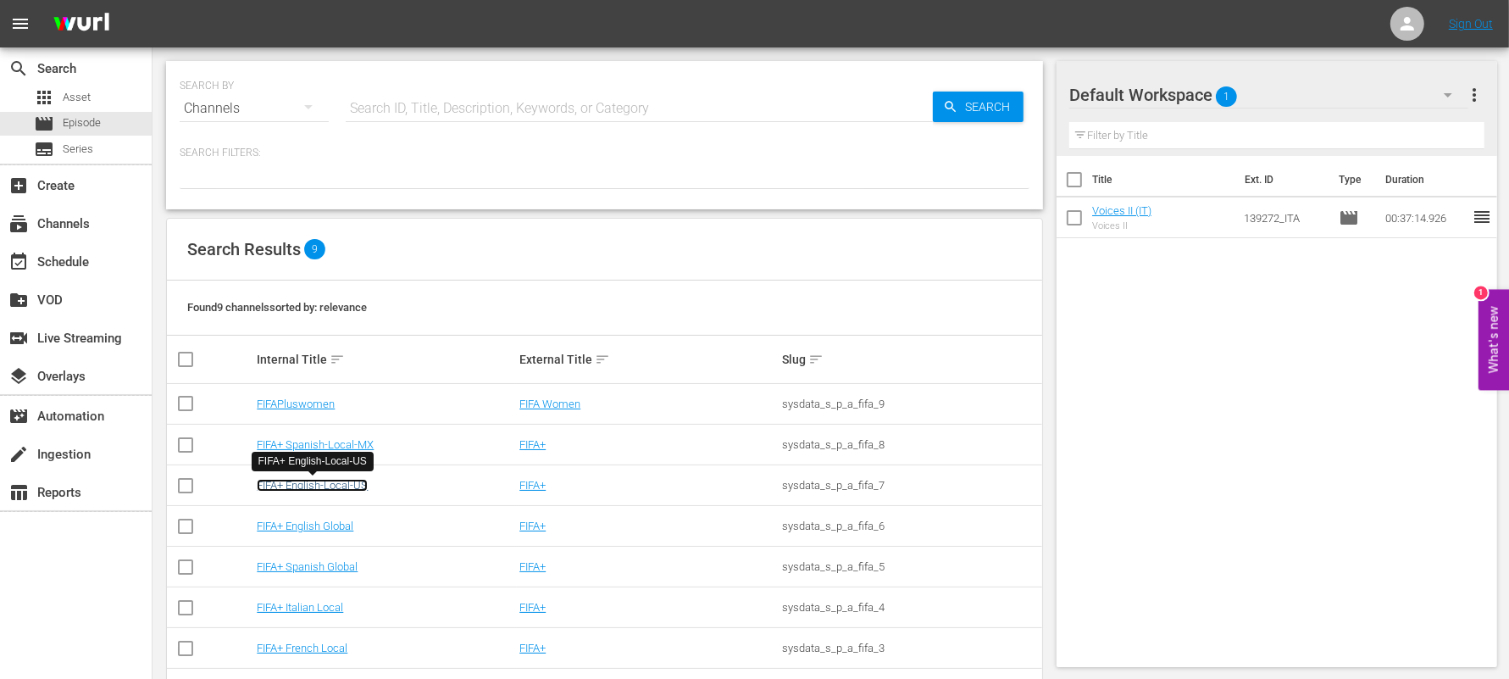
click at [341, 488] on link "FIFA+ English-Local-US" at bounding box center [312, 485] width 111 height 13
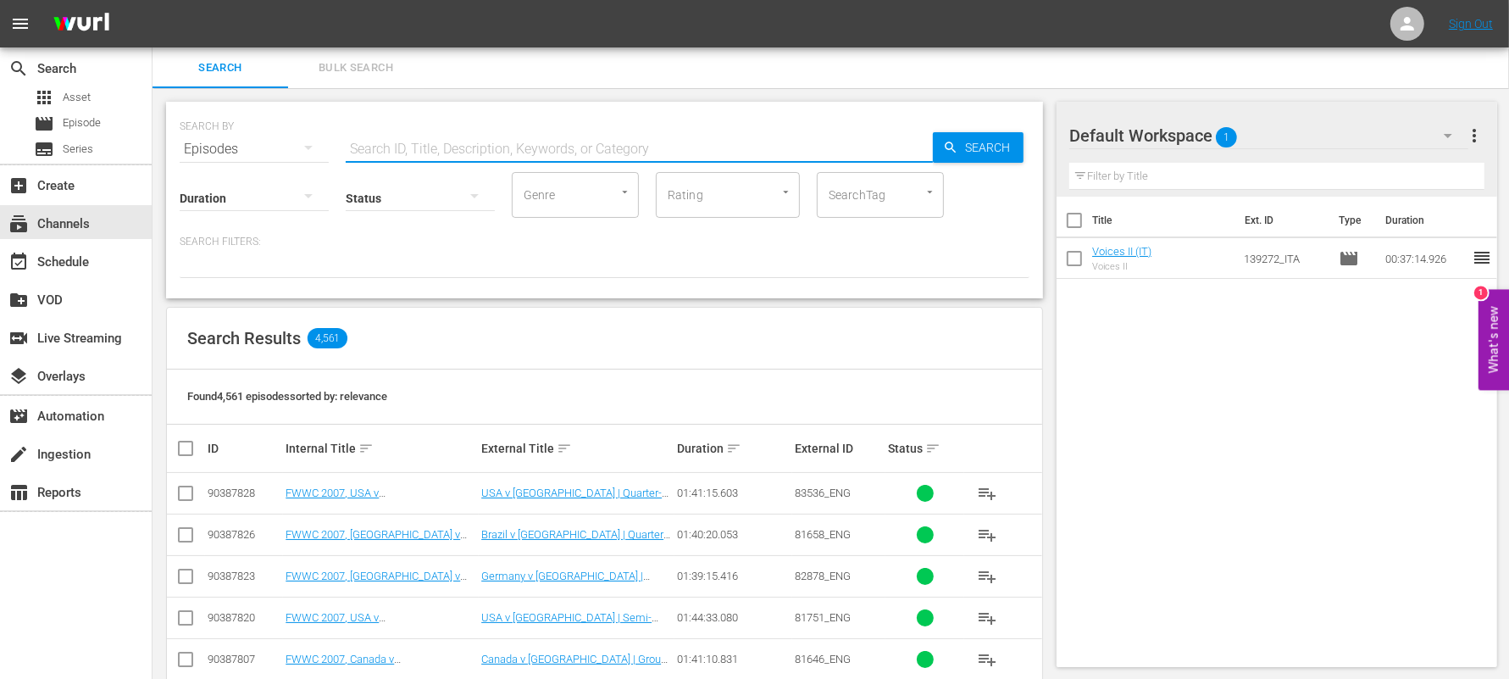
click at [422, 153] on input "text" at bounding box center [639, 149] width 587 height 41
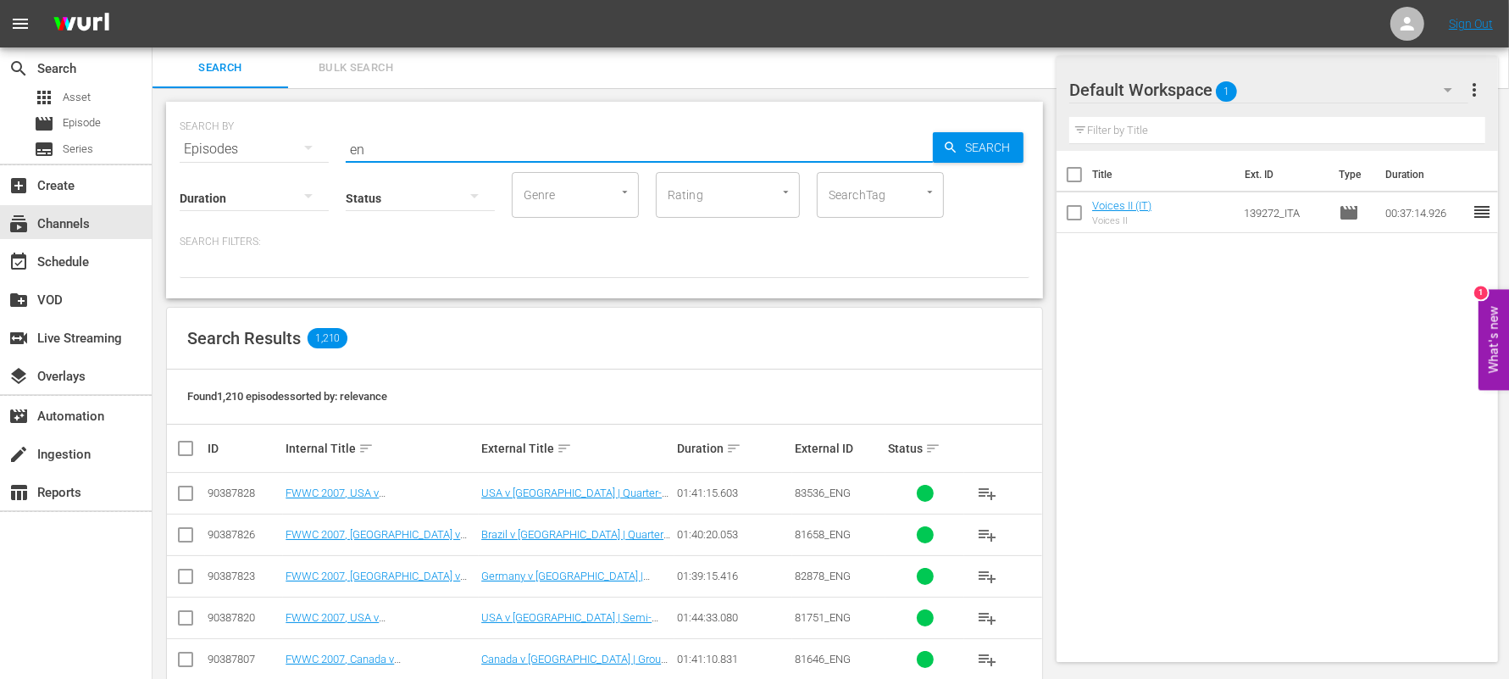
scroll to position [129, 0]
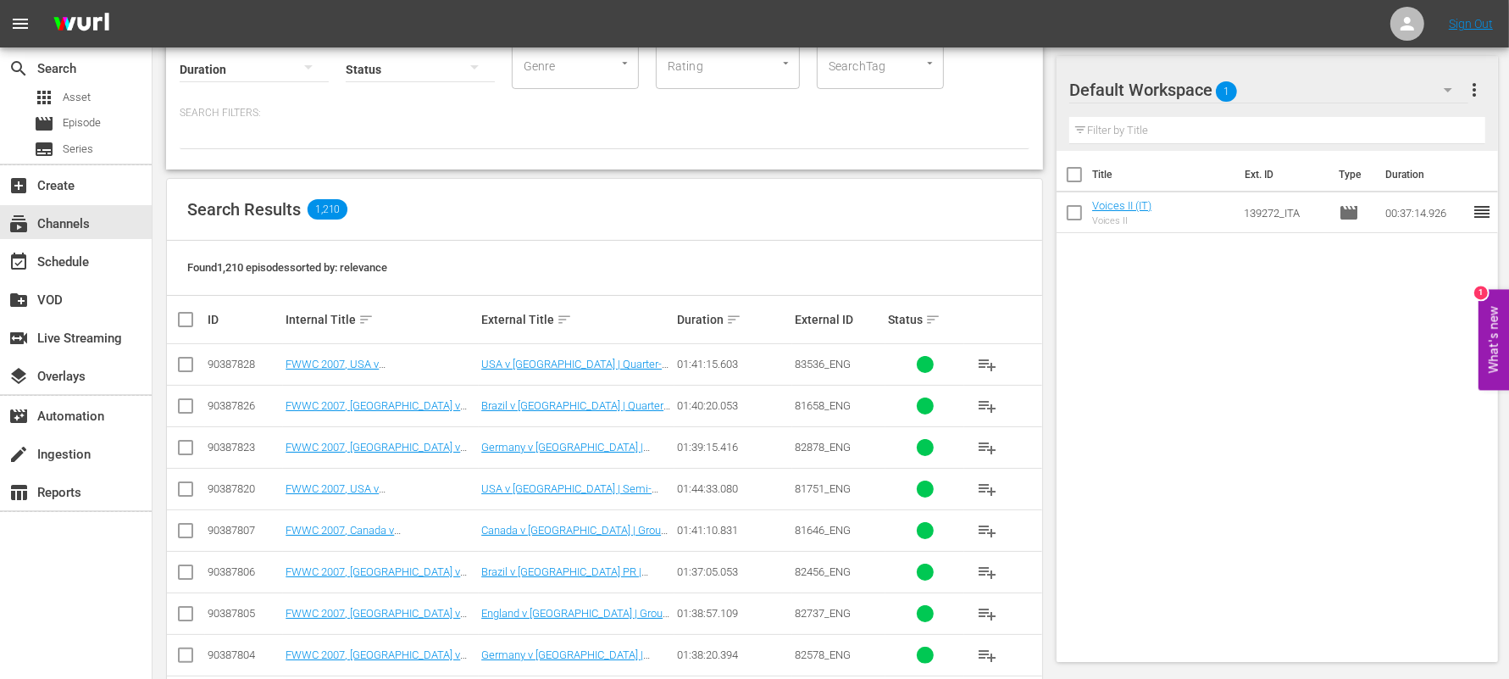
type input "e"
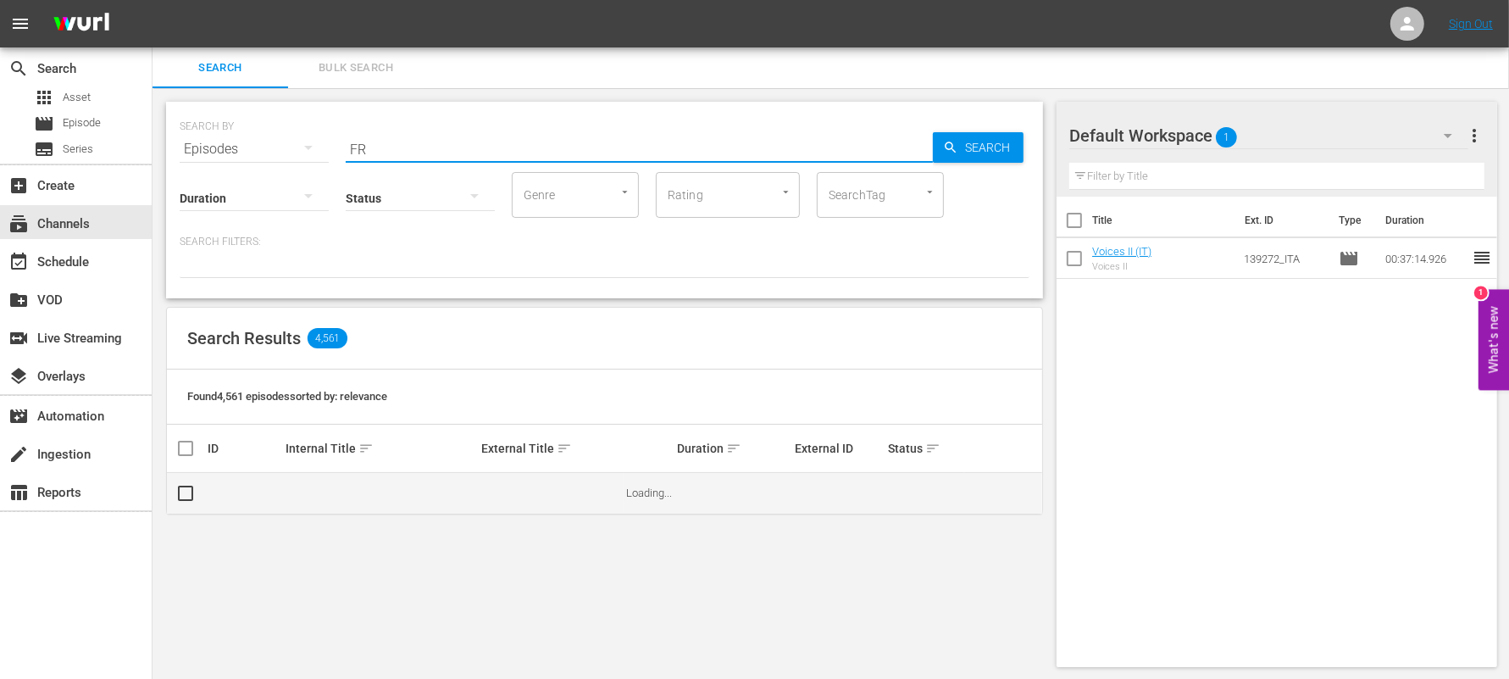
type input "FR"
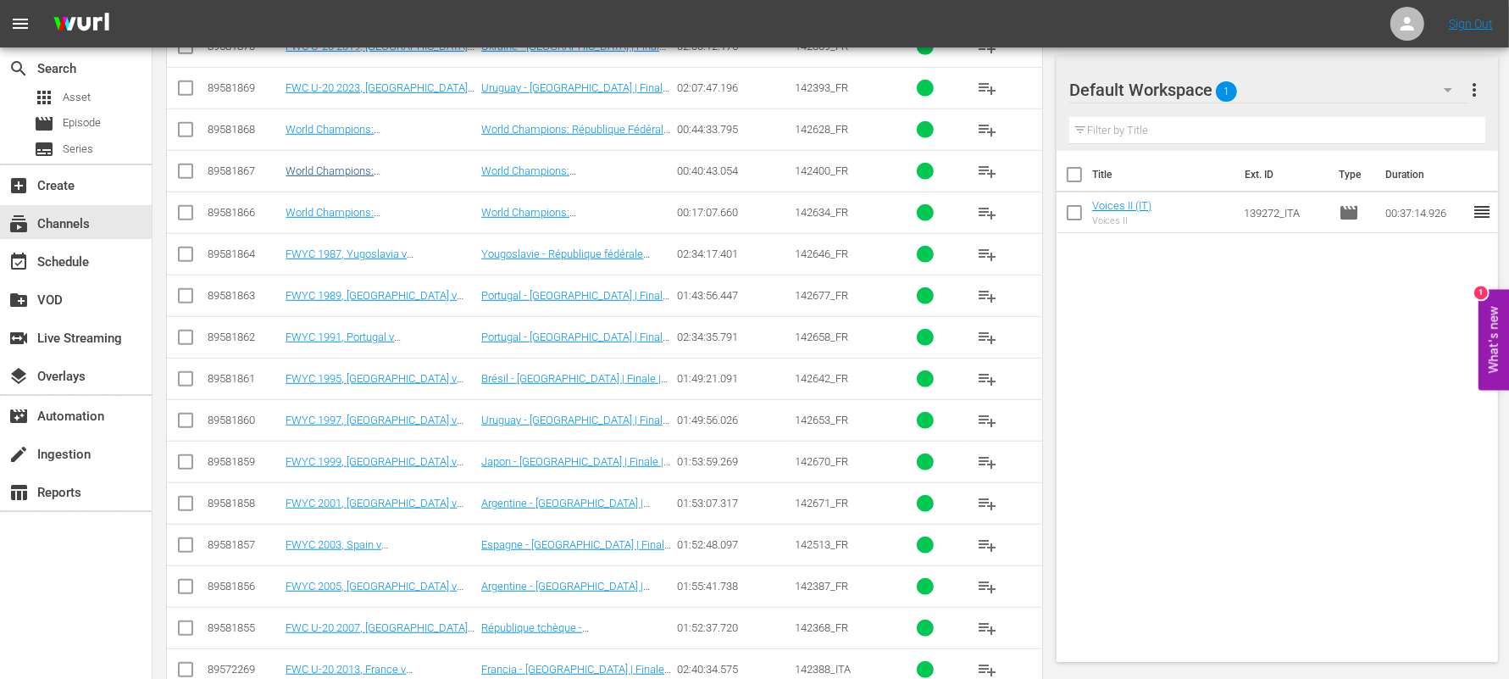
scroll to position [1112, 0]
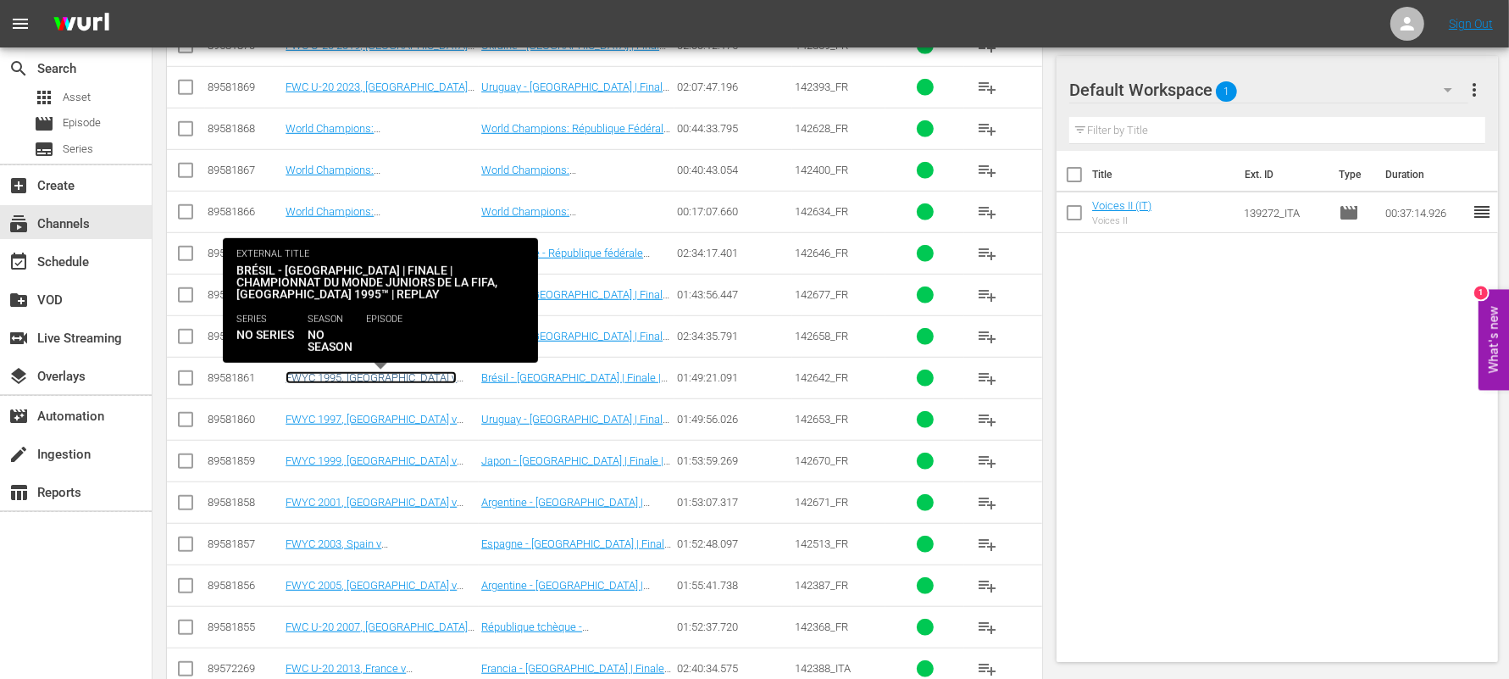
click at [374, 371] on link "FWYC 1995, [GEOGRAPHIC_DATA] v [GEOGRAPHIC_DATA], Final - FMR (FR)" at bounding box center [377, 383] width 183 height 25
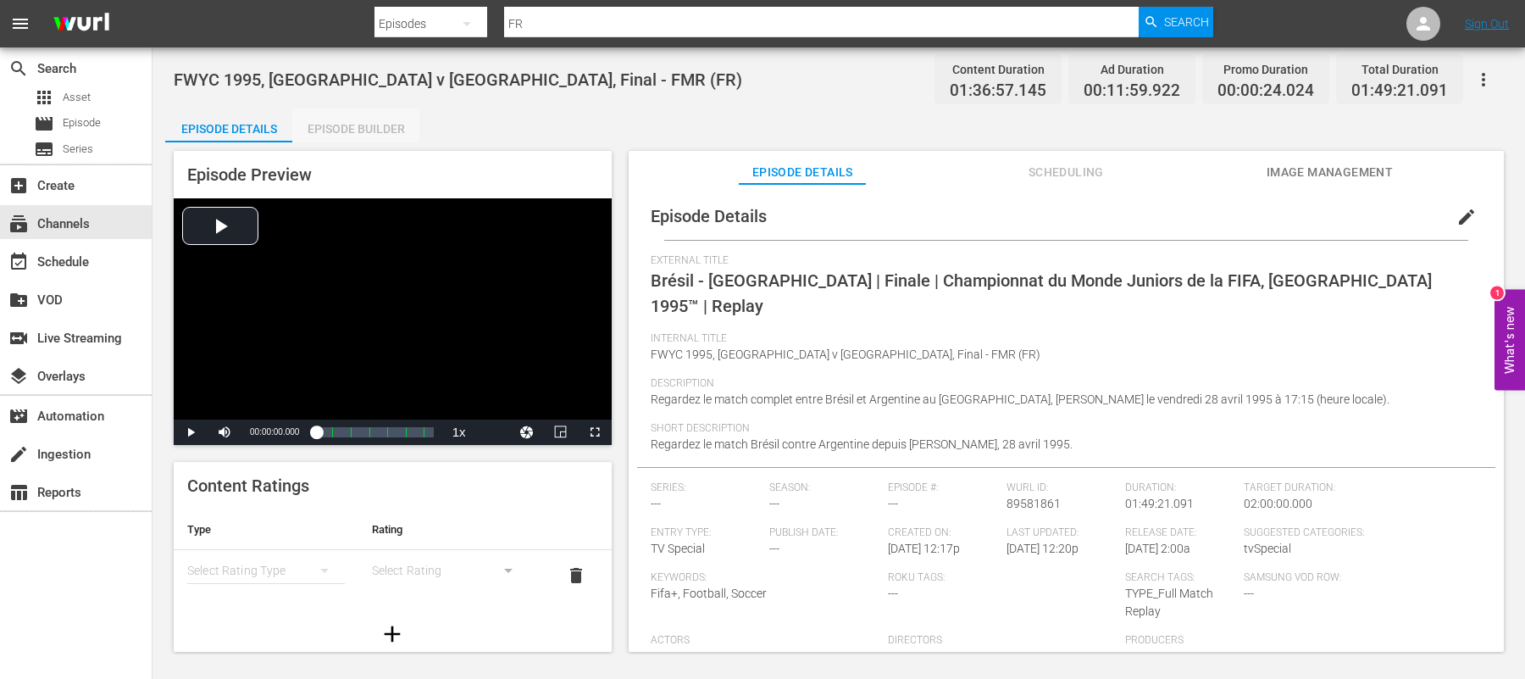
click at [375, 128] on div "Episode Builder" at bounding box center [355, 128] width 127 height 41
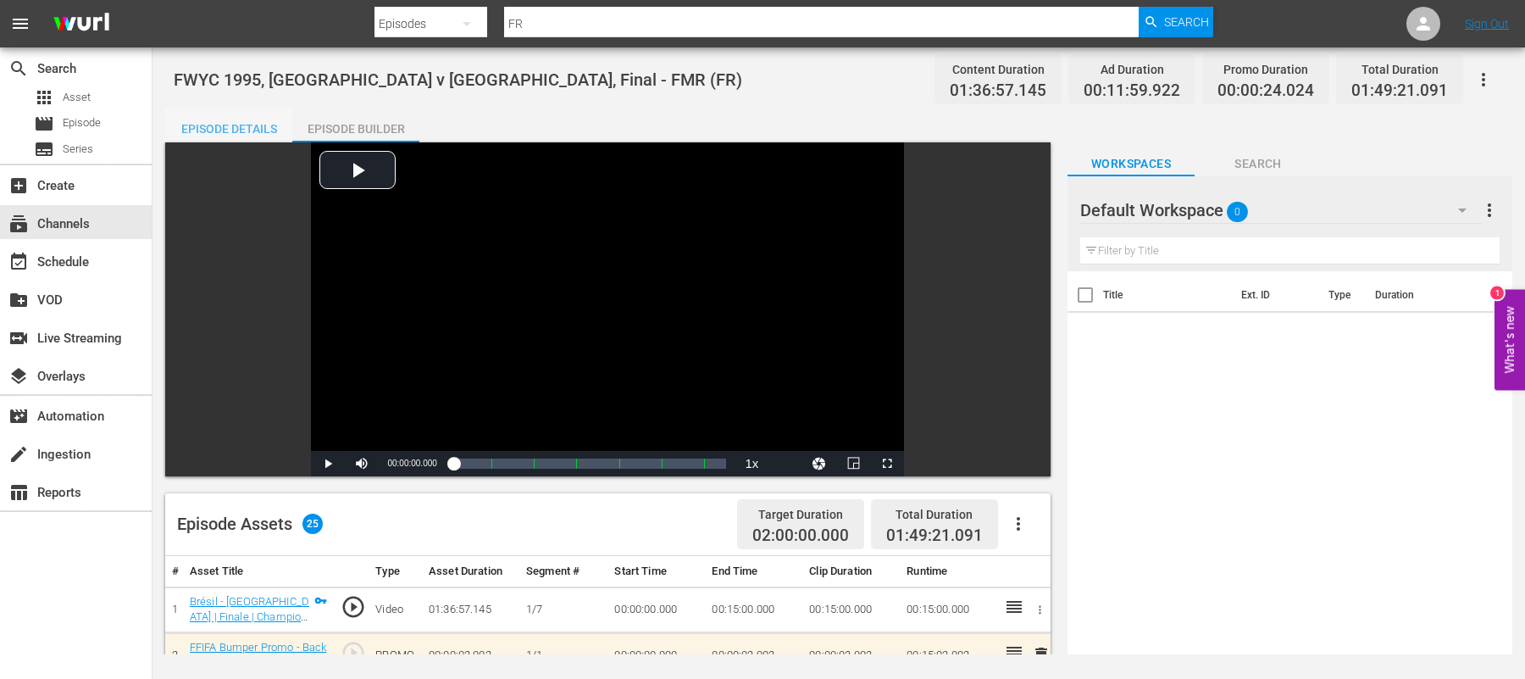
click at [208, 123] on div "Episode Details" at bounding box center [228, 128] width 127 height 41
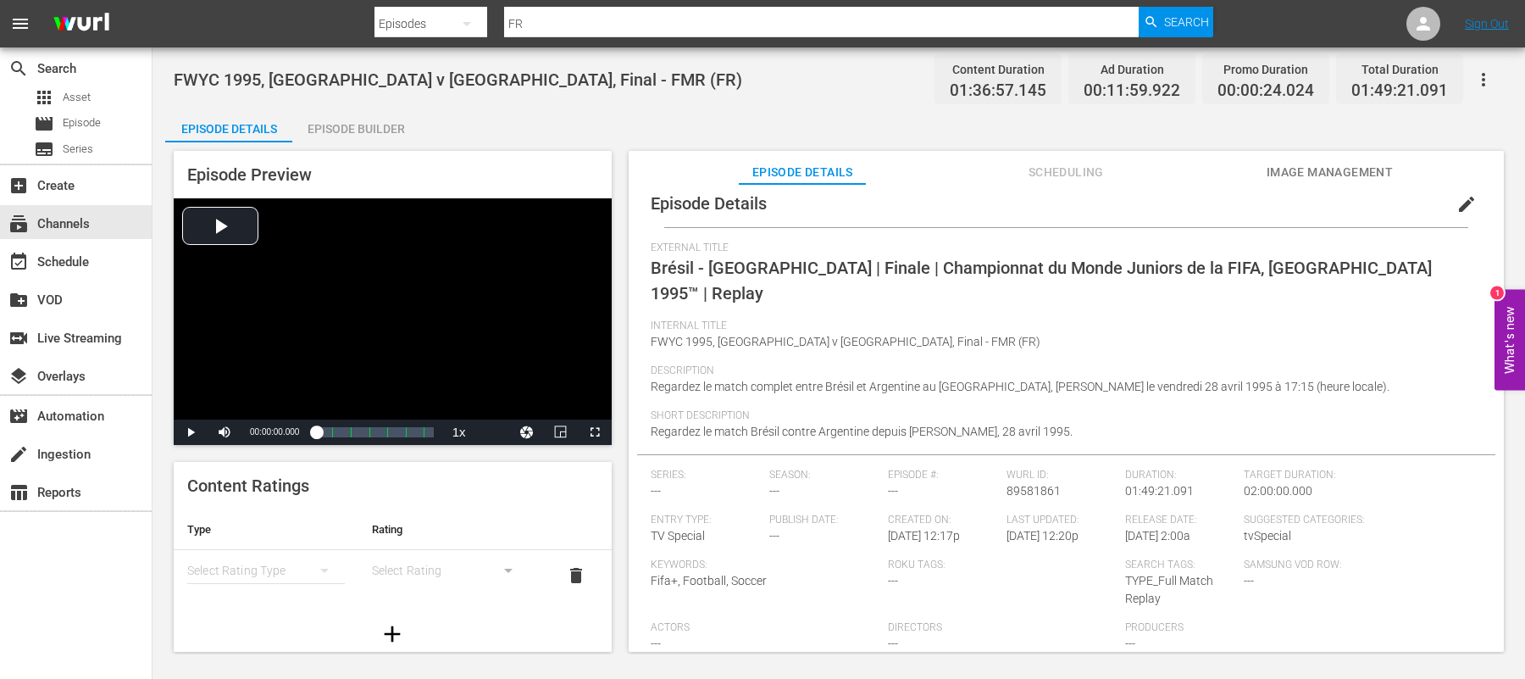
scroll to position [25, 0]
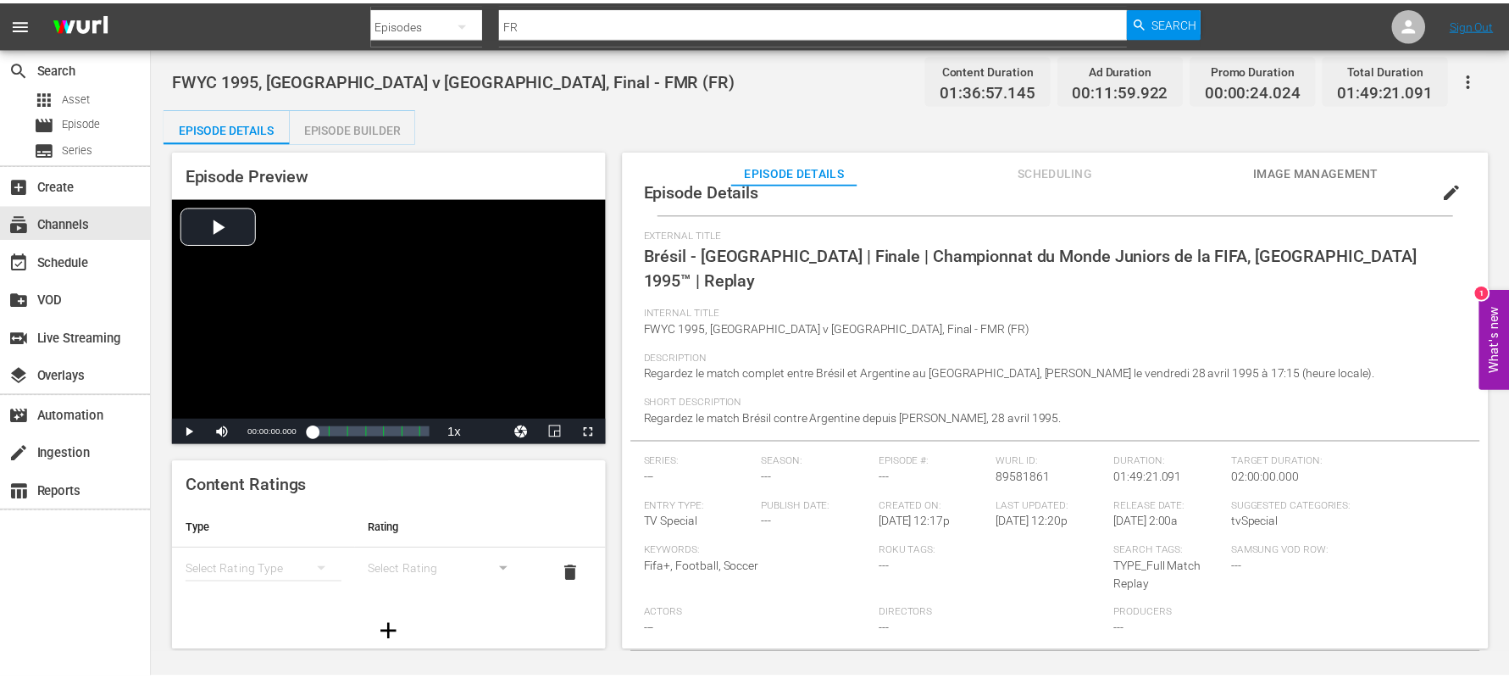
scroll to position [1, 0]
